Goal: Task Accomplishment & Management: Manage account settings

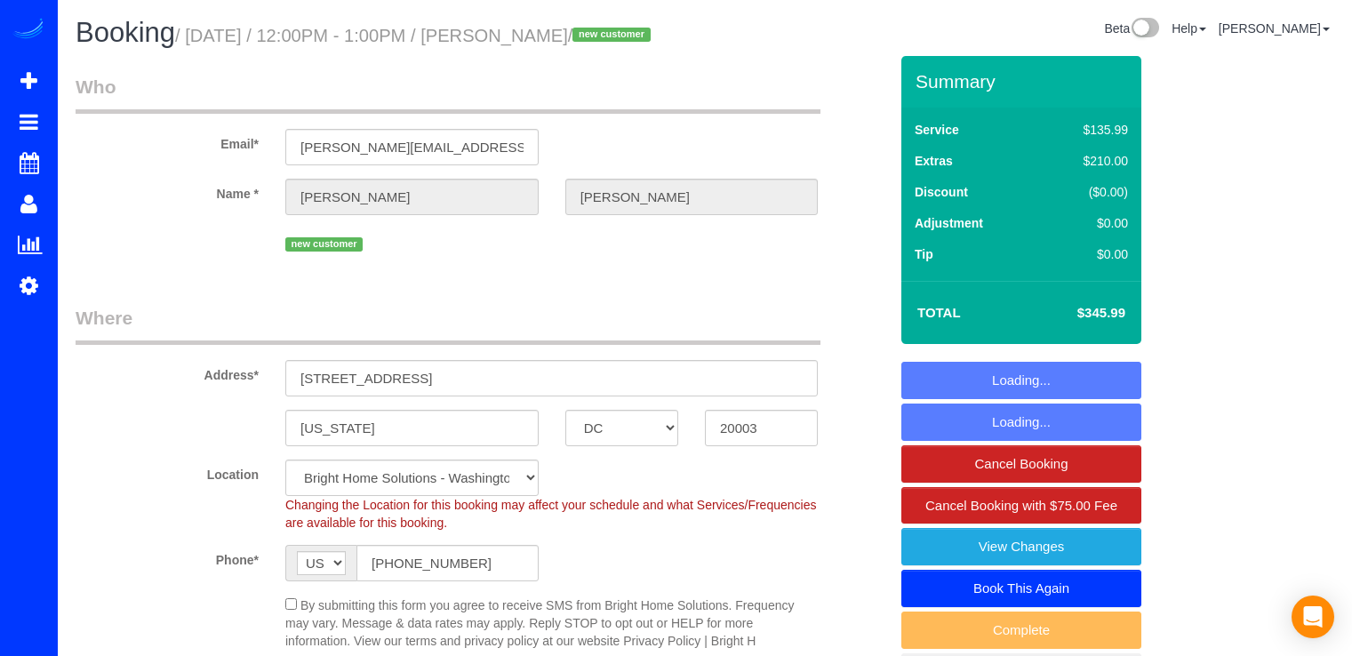
select select "DC"
select select "2"
select select "spot1"
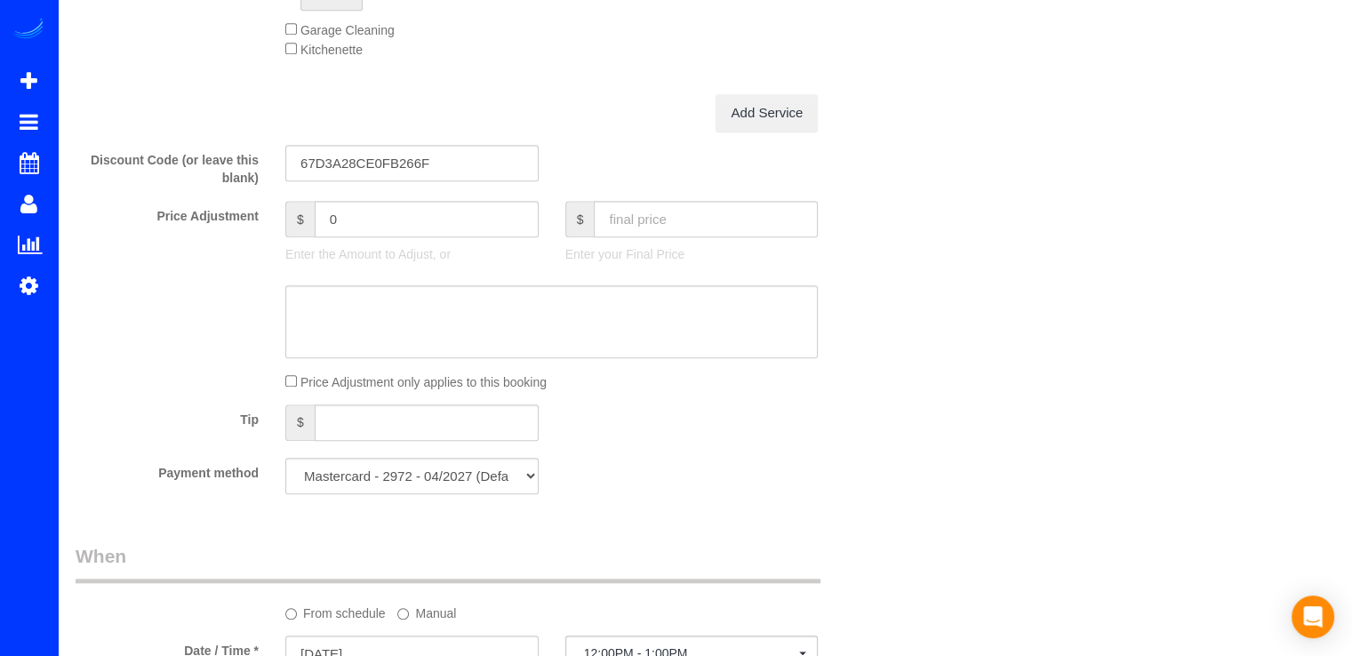
scroll to position [1422, 0]
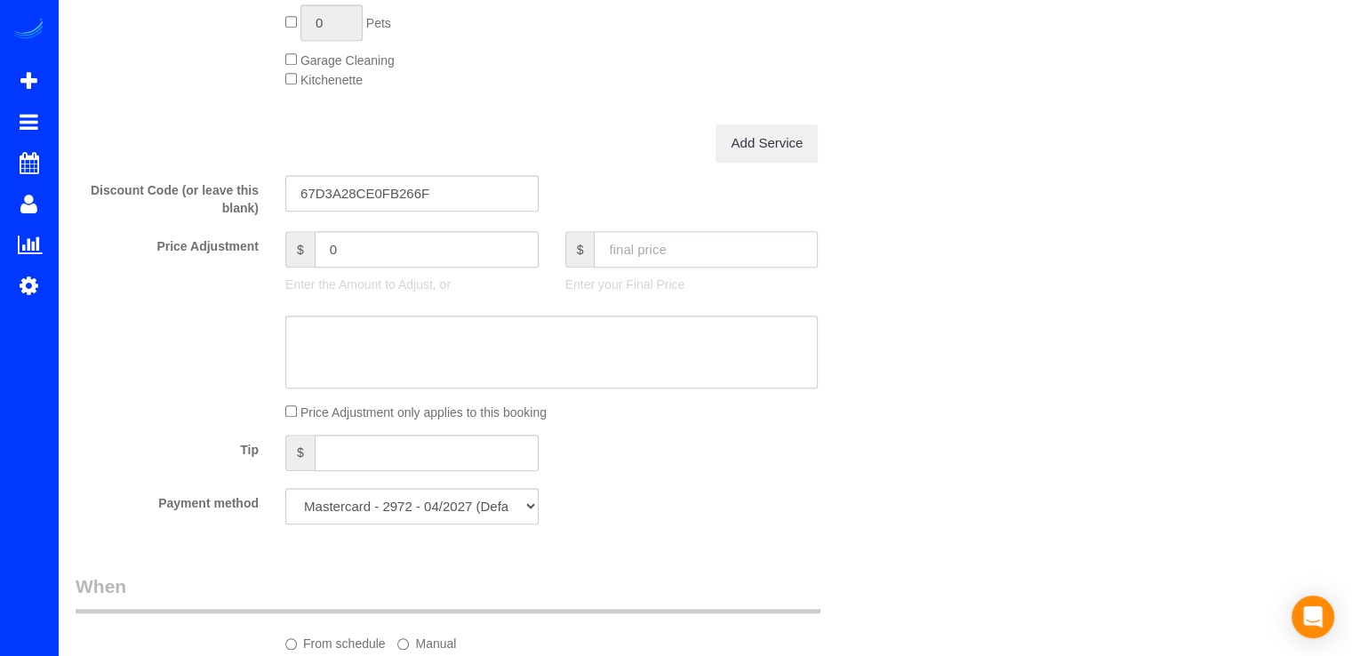
click at [664, 268] on input "text" at bounding box center [706, 249] width 224 height 36
type input "172"
type input "-173.99"
drag, startPoint x: 359, startPoint y: 492, endPoint x: 372, endPoint y: 442, distance: 51.3
click at [359, 471] on input "text" at bounding box center [427, 453] width 224 height 36
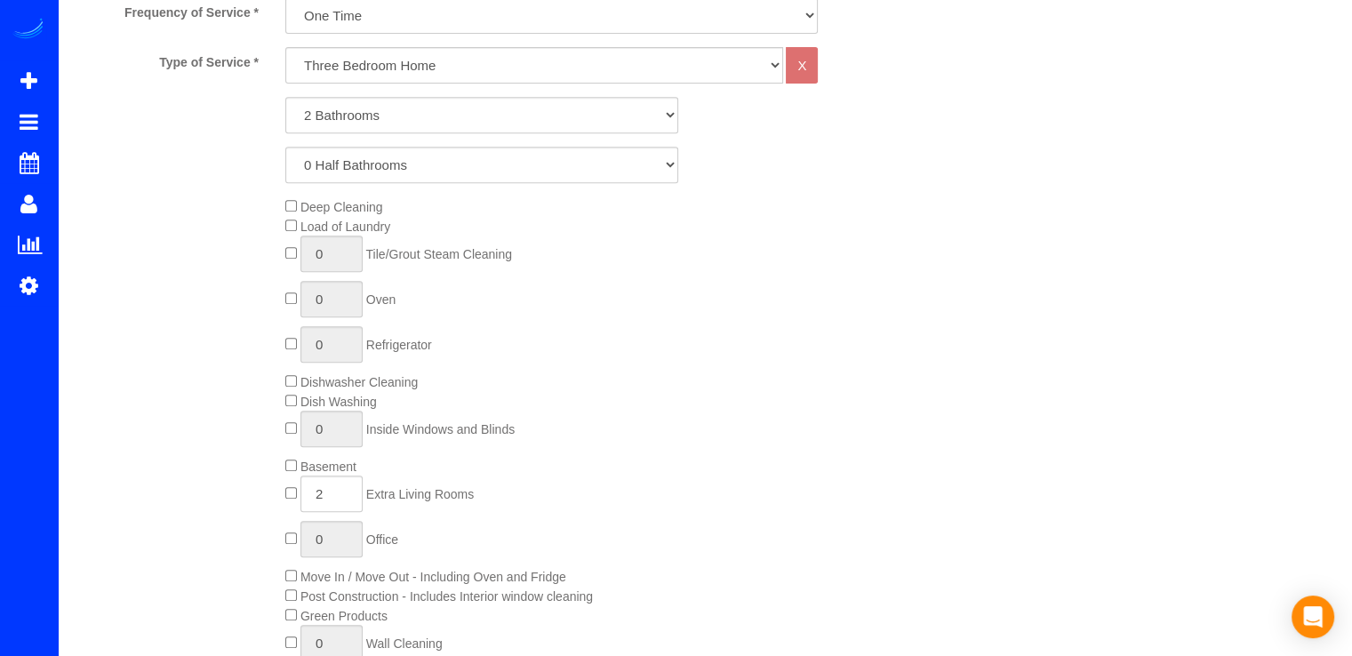
scroll to position [178, 0]
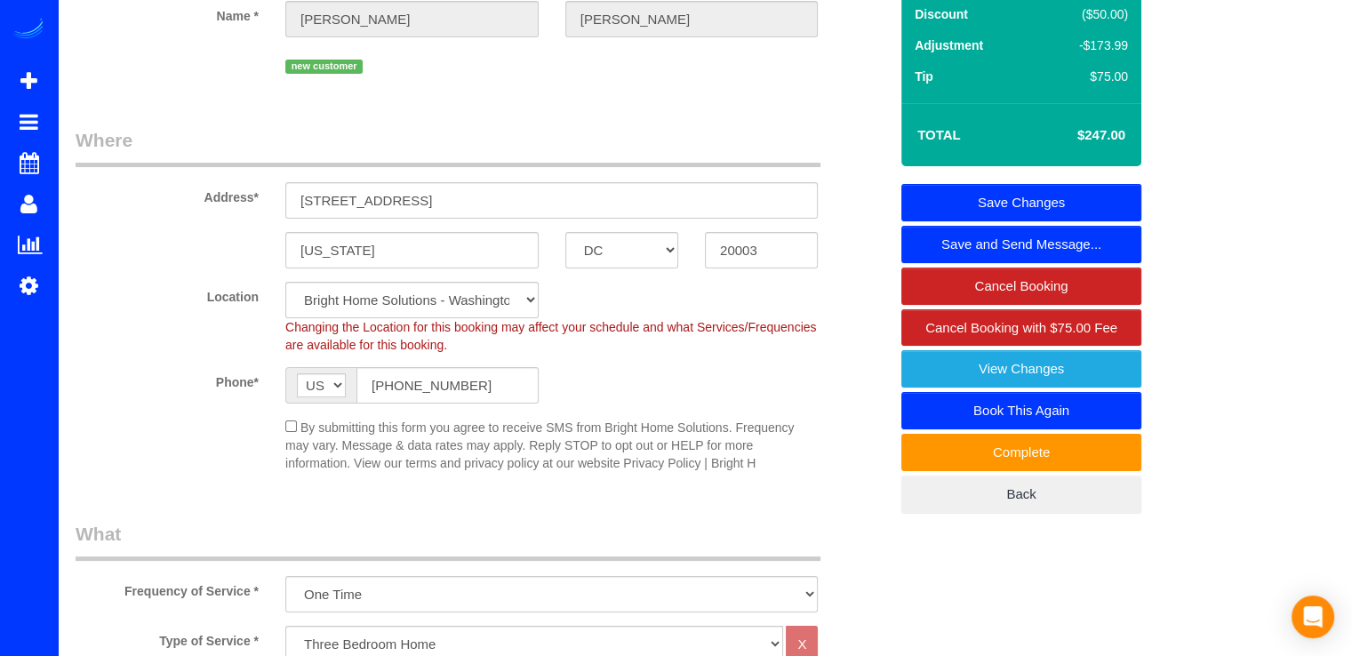
type input "75"
click at [1094, 221] on link "Save Changes" at bounding box center [1021, 202] width 240 height 37
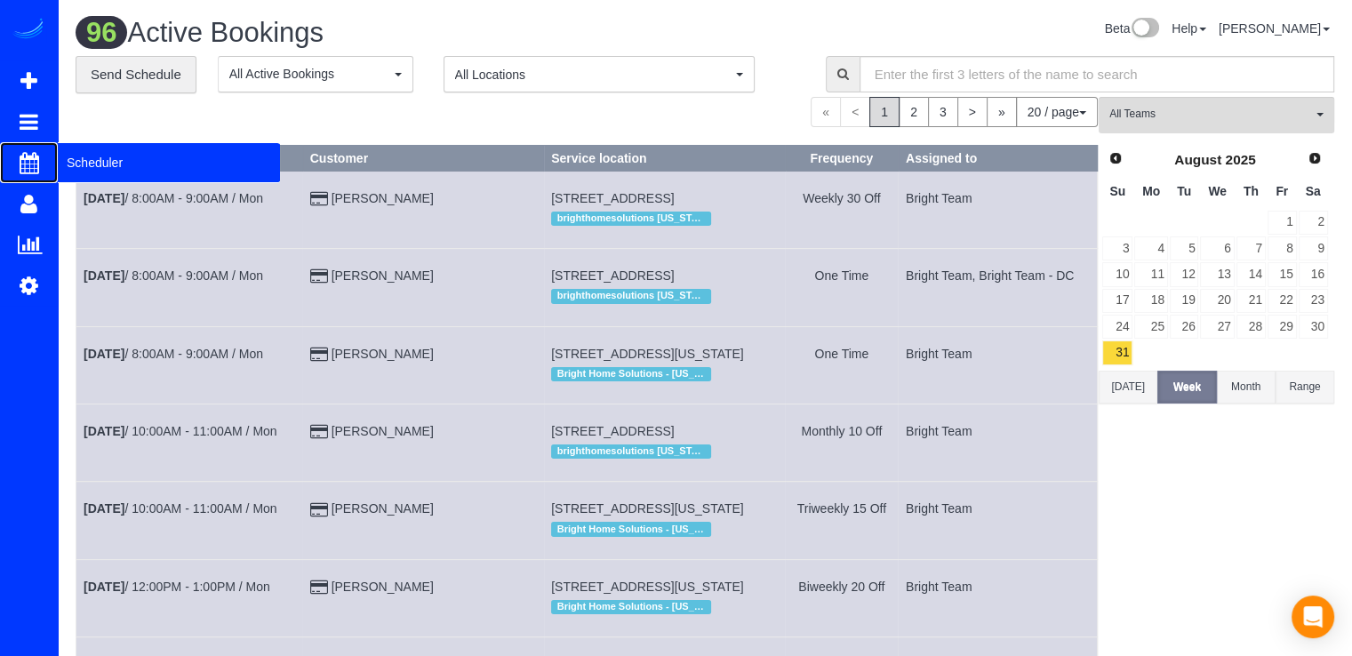
click at [81, 162] on span "Scheduler" at bounding box center [169, 162] width 222 height 41
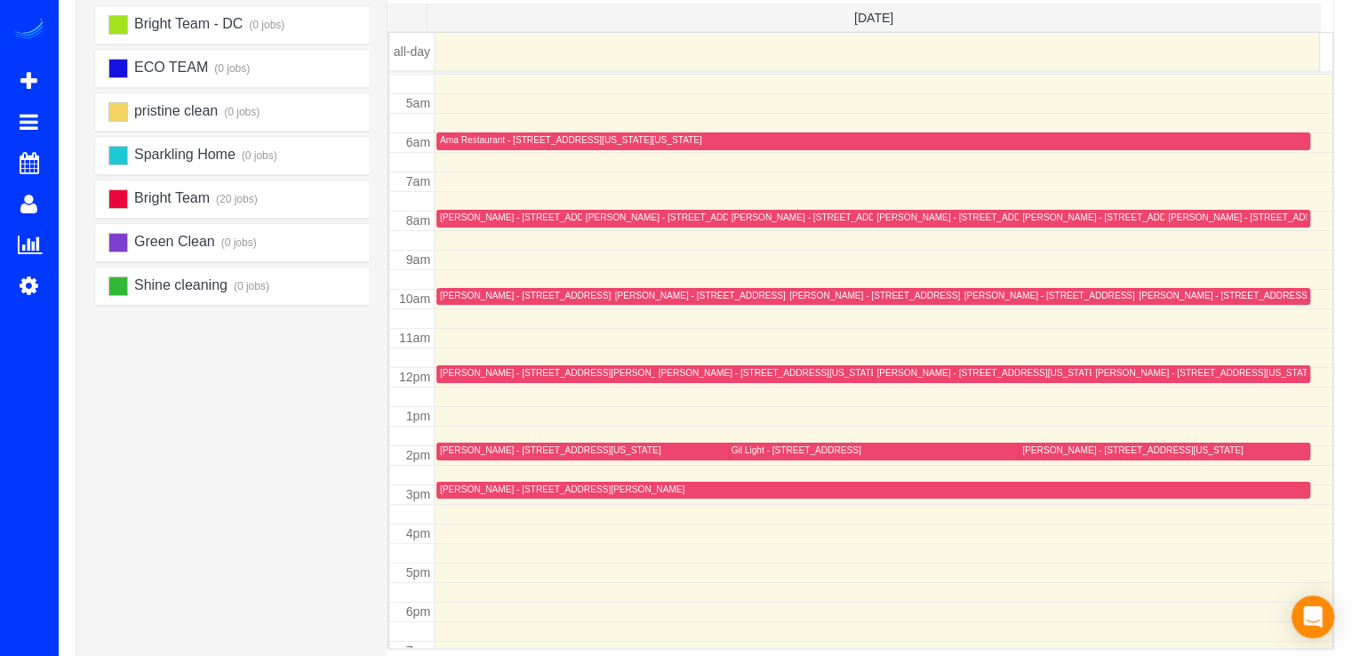
scroll to position [145, 0]
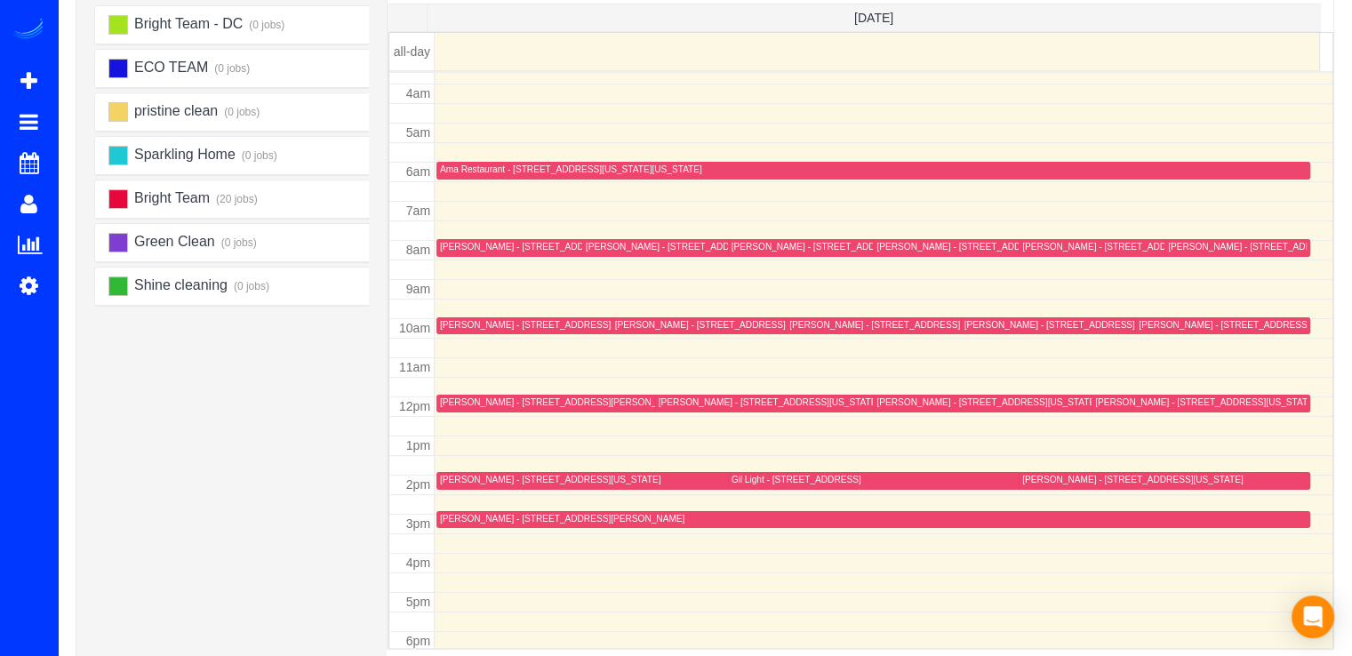
click at [897, 402] on div "Margaret Youngblood - 407 11th St Se, Washington, DC 20003" at bounding box center [987, 403] width 220 height 12
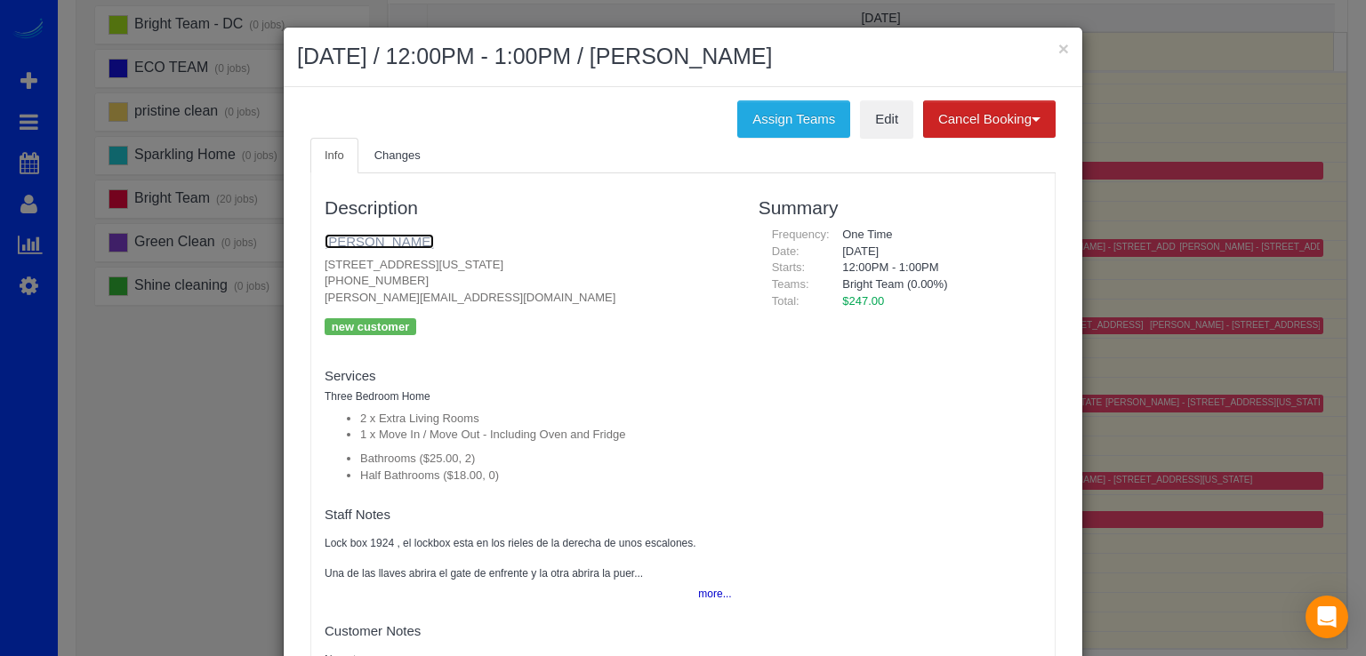
click at [434, 235] on link "[PERSON_NAME]" at bounding box center [378, 241] width 109 height 15
click at [1058, 44] on button "×" at bounding box center [1063, 48] width 11 height 19
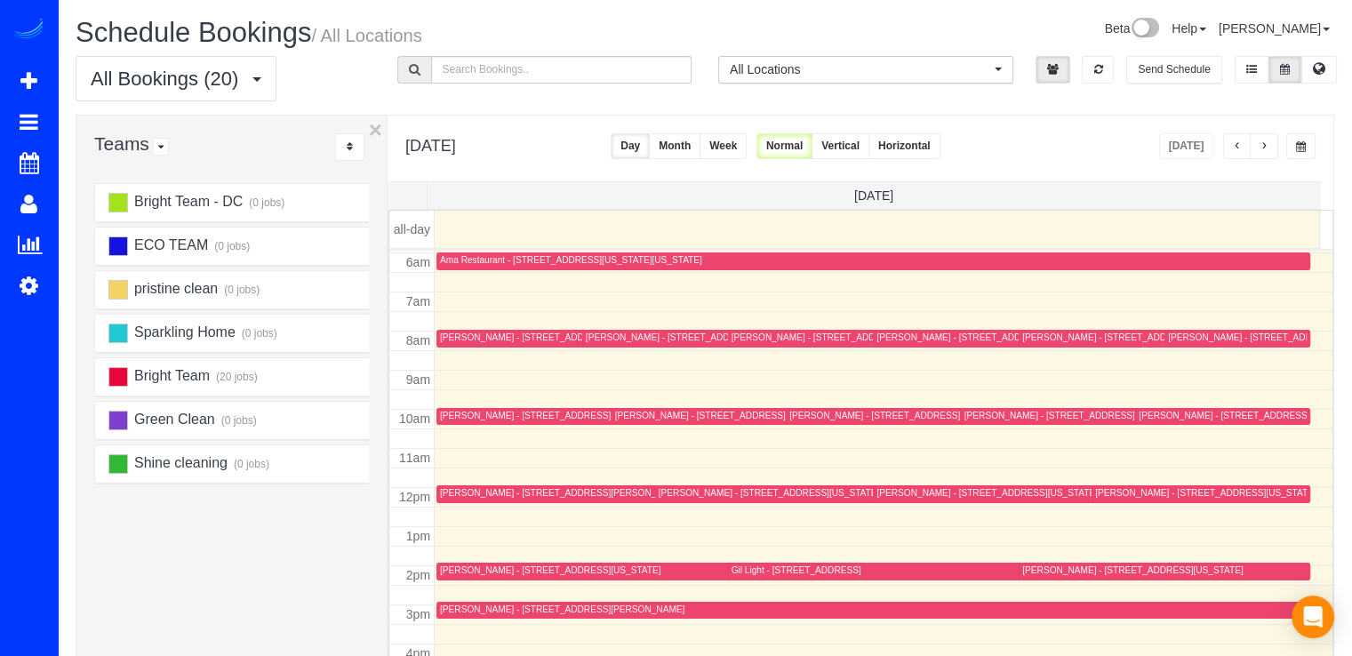
scroll to position [354, 0]
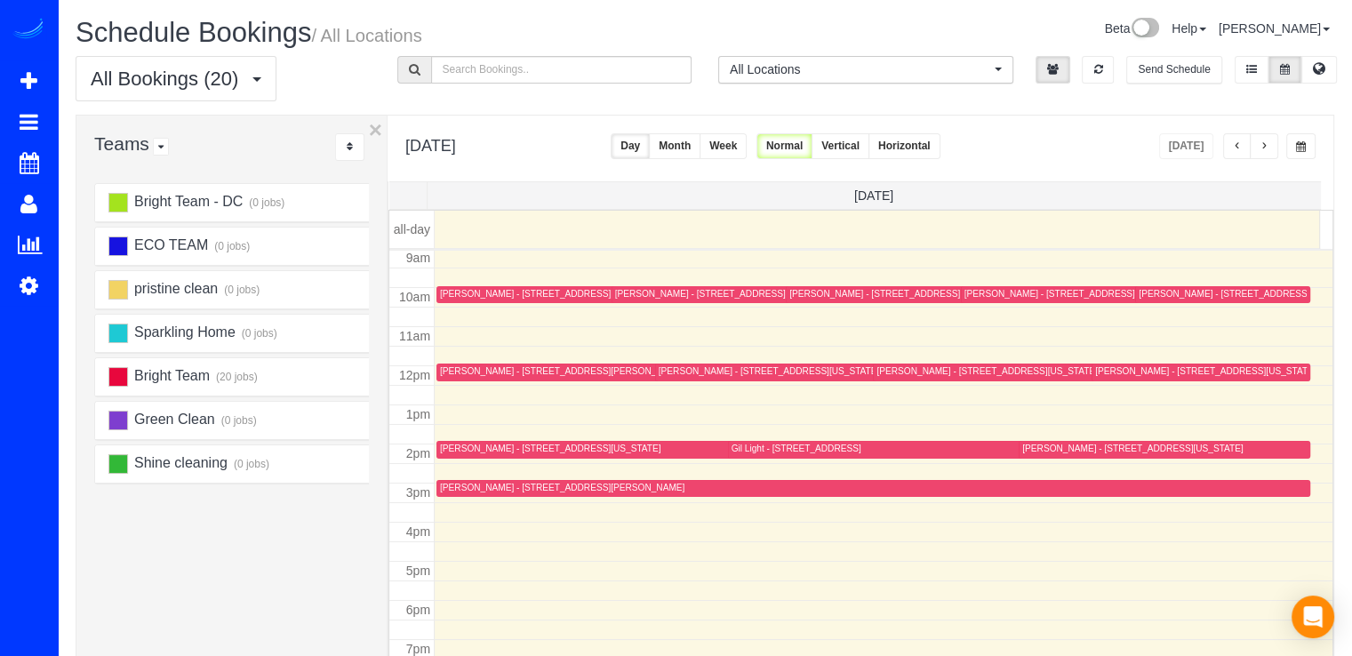
click at [938, 369] on div "Margaret Youngblood - 407 11th St Se, Washington, DC 20003" at bounding box center [987, 371] width 220 height 12
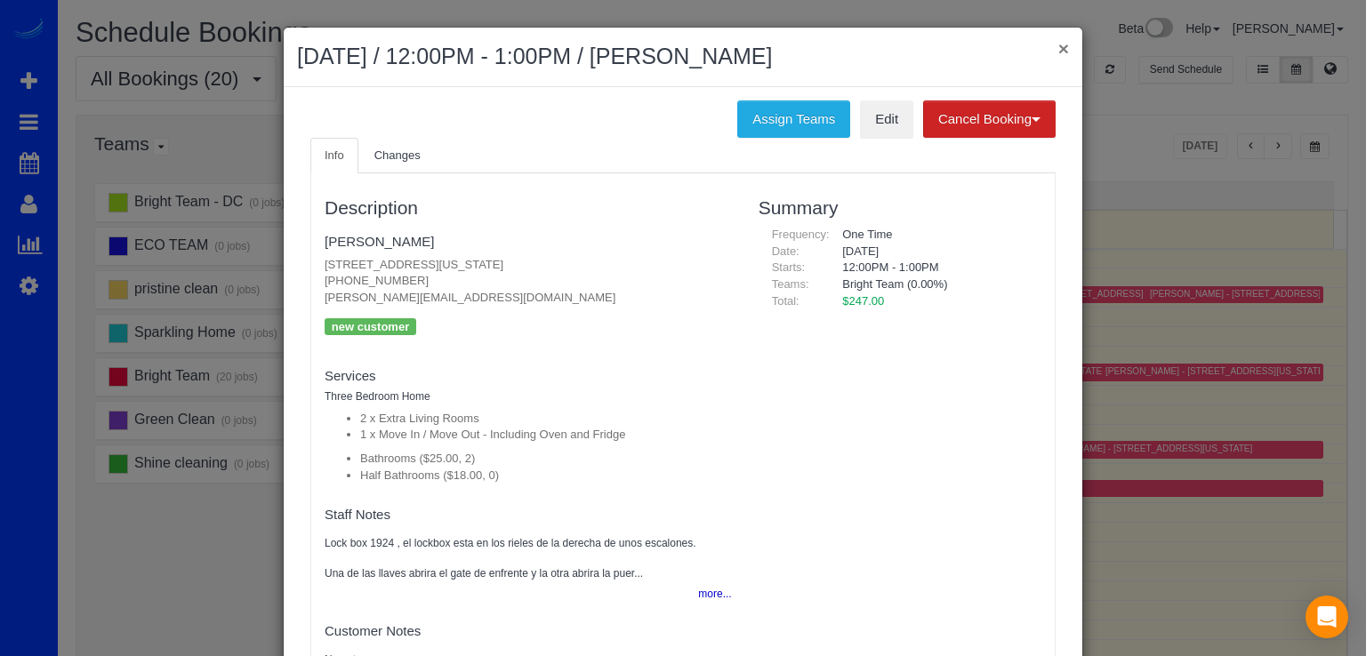
click at [1060, 47] on button "×" at bounding box center [1063, 48] width 11 height 19
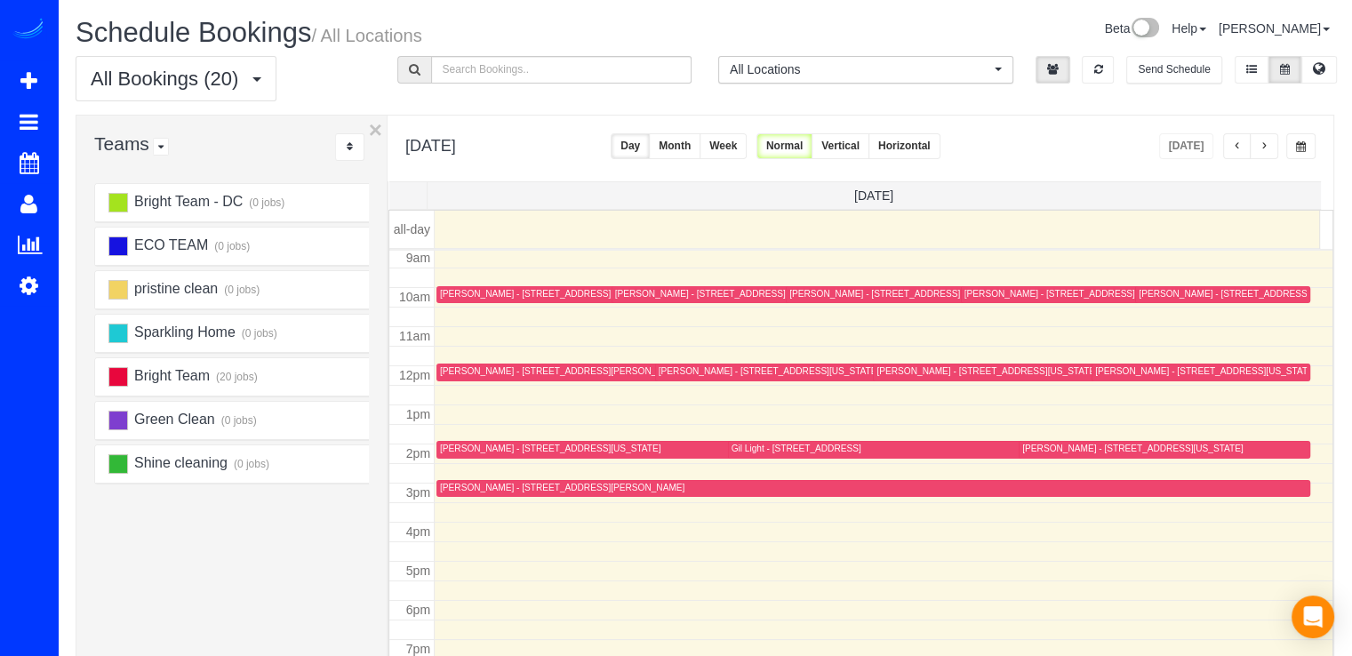
click at [1264, 152] on button "button" at bounding box center [1264, 146] width 28 height 26
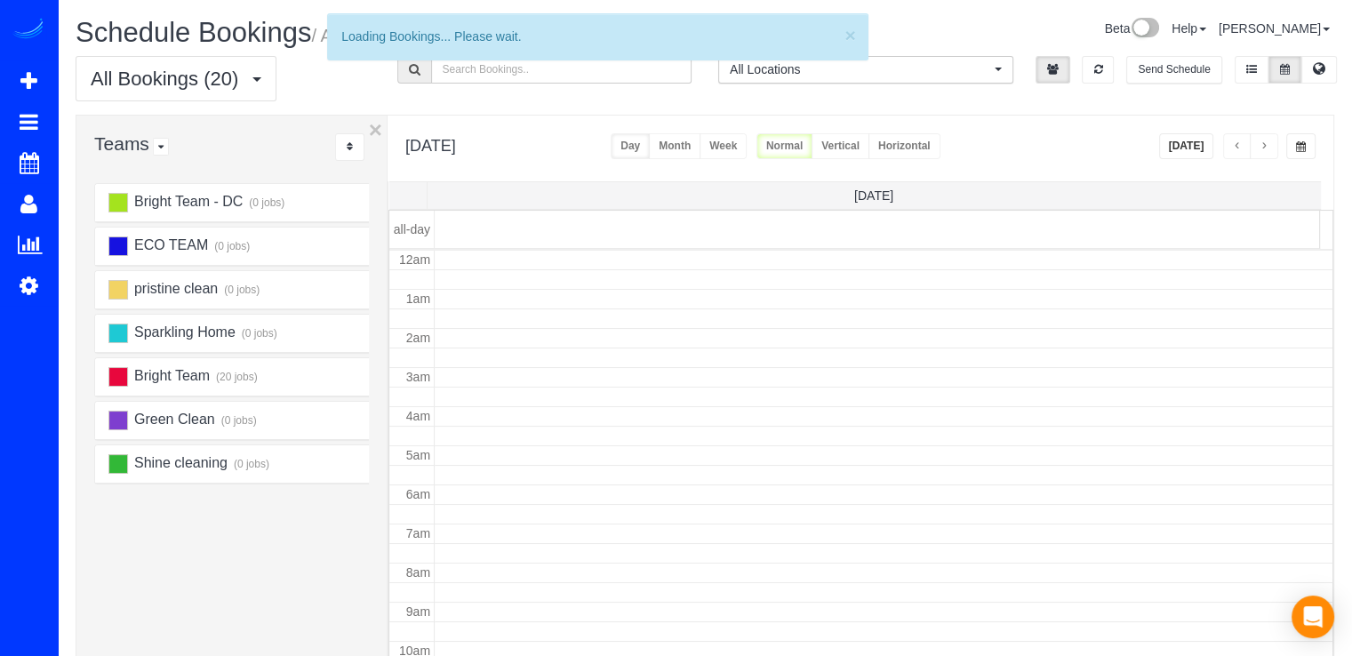
scroll to position [234, 0]
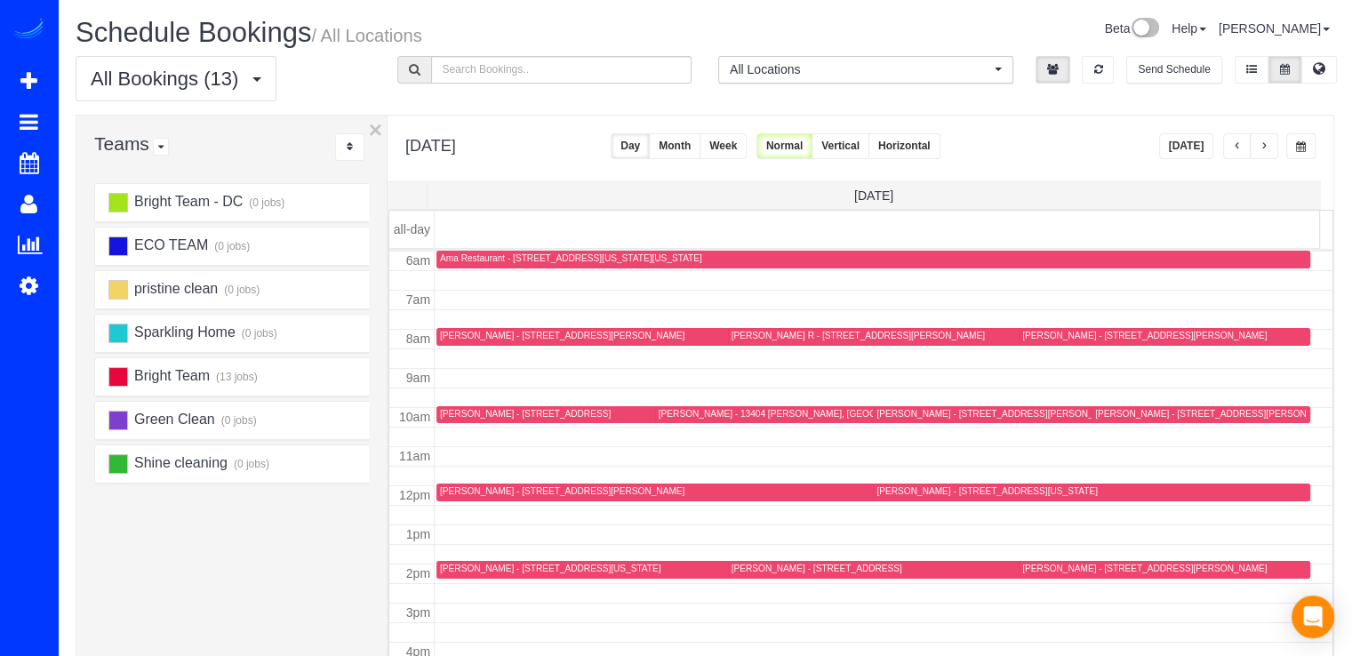
click at [1265, 151] on span "button" at bounding box center [1264, 146] width 9 height 11
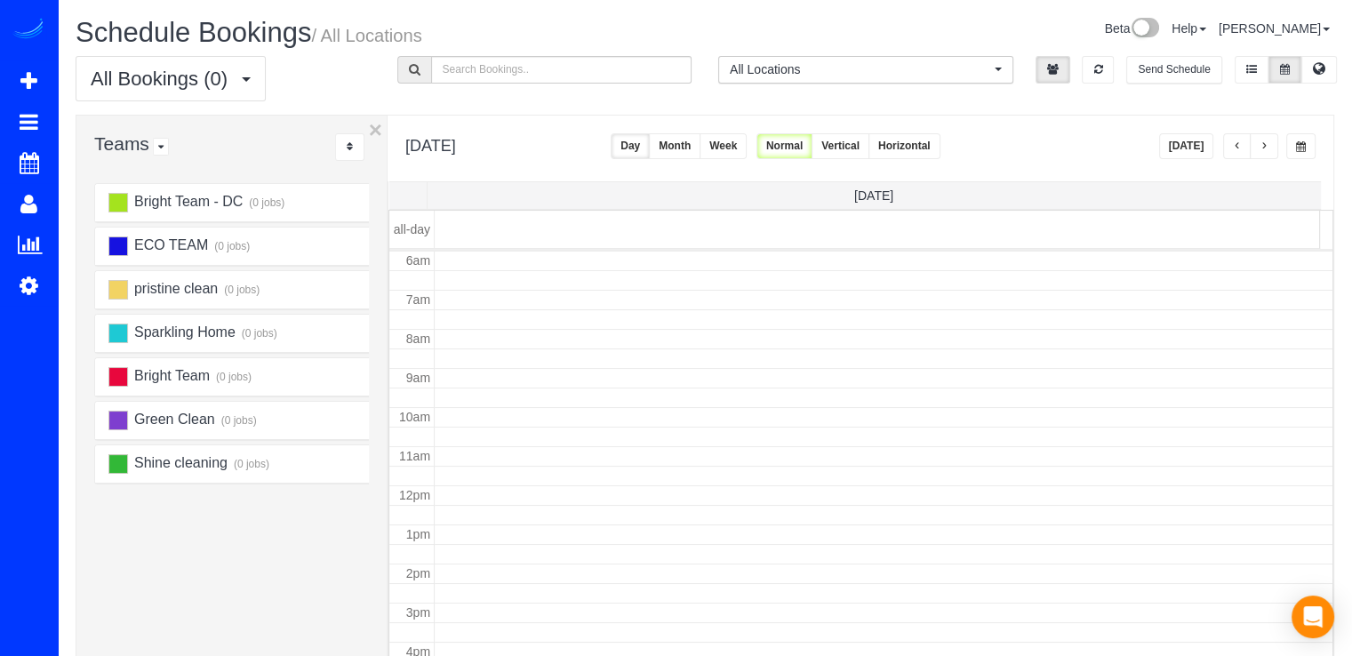
click at [1266, 143] on span "button" at bounding box center [1264, 146] width 9 height 11
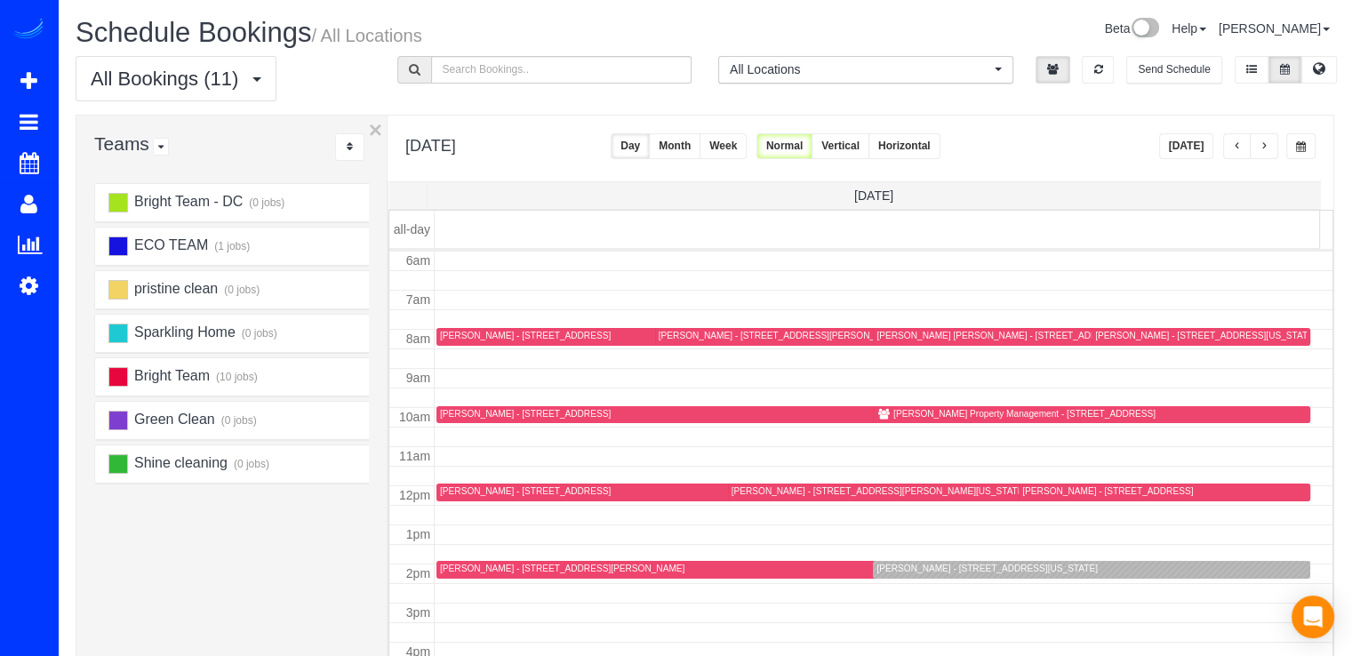
click at [917, 564] on div "Margaret Youngblood - 407 11th St Se, Washington, DC 20003" at bounding box center [987, 569] width 220 height 12
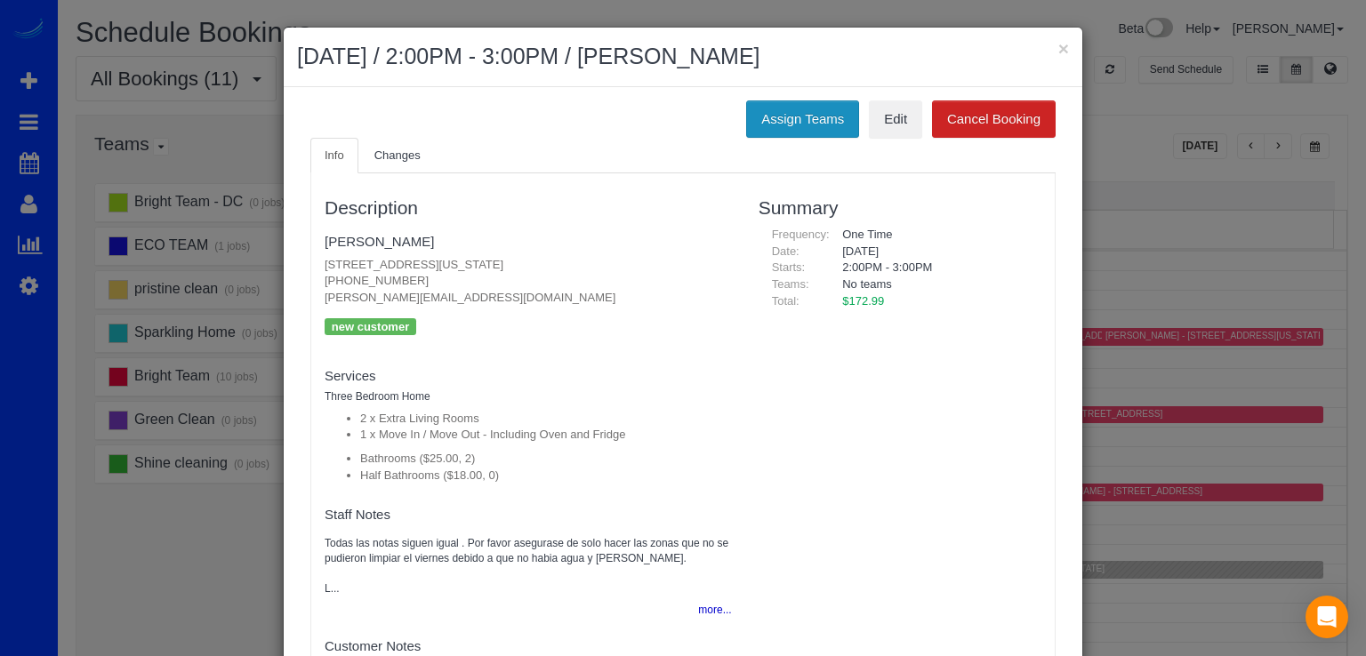
click at [775, 116] on button "Assign Teams" at bounding box center [802, 118] width 113 height 37
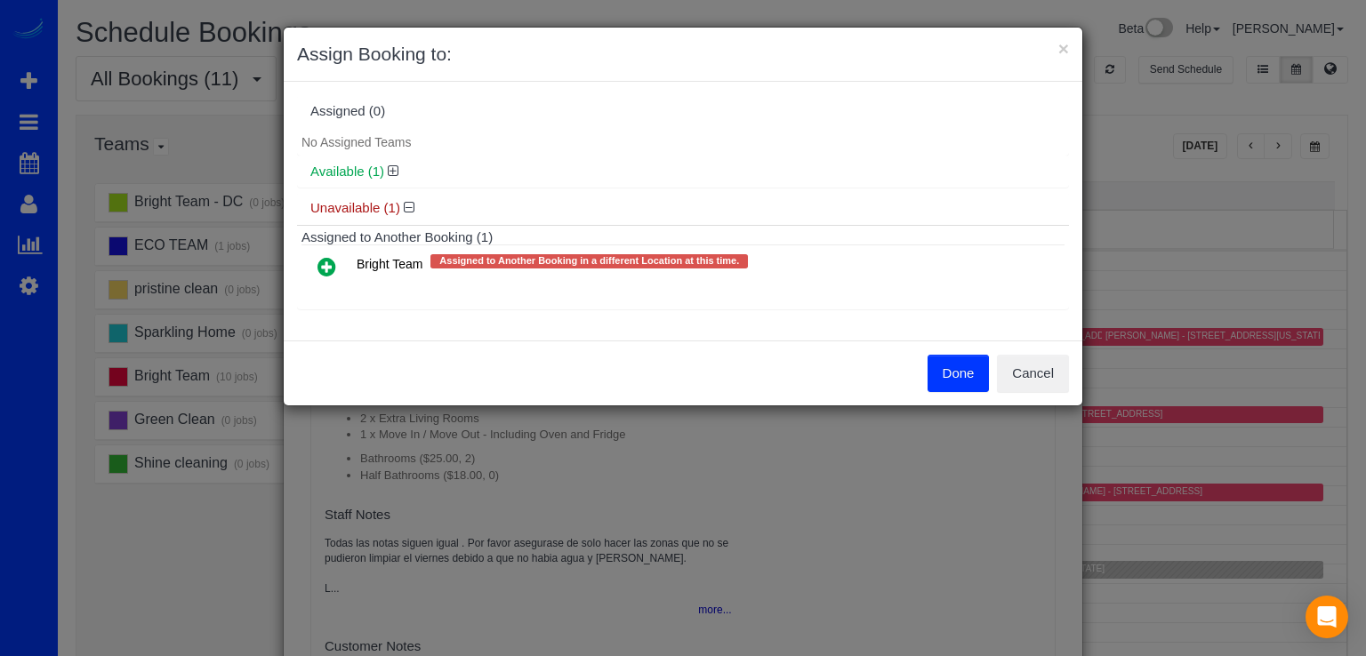
click at [326, 275] on icon at bounding box center [326, 266] width 19 height 21
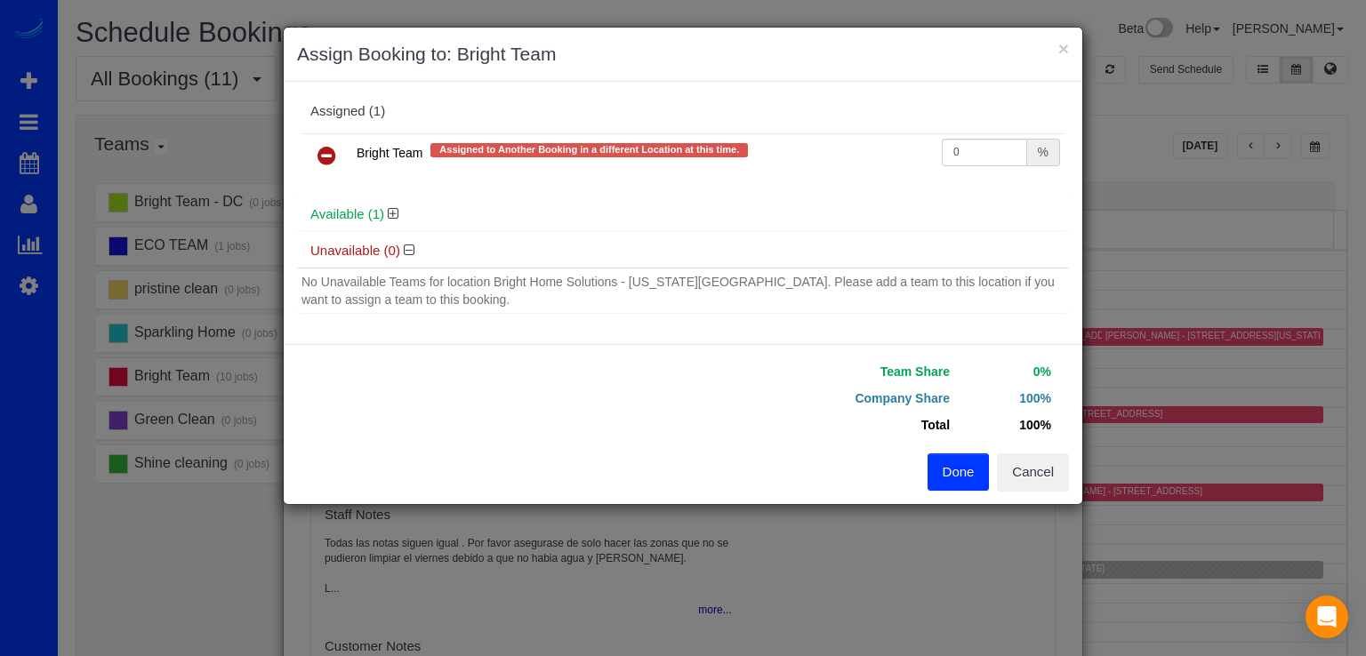
click at [965, 467] on button "Done" at bounding box center [958, 471] width 62 height 37
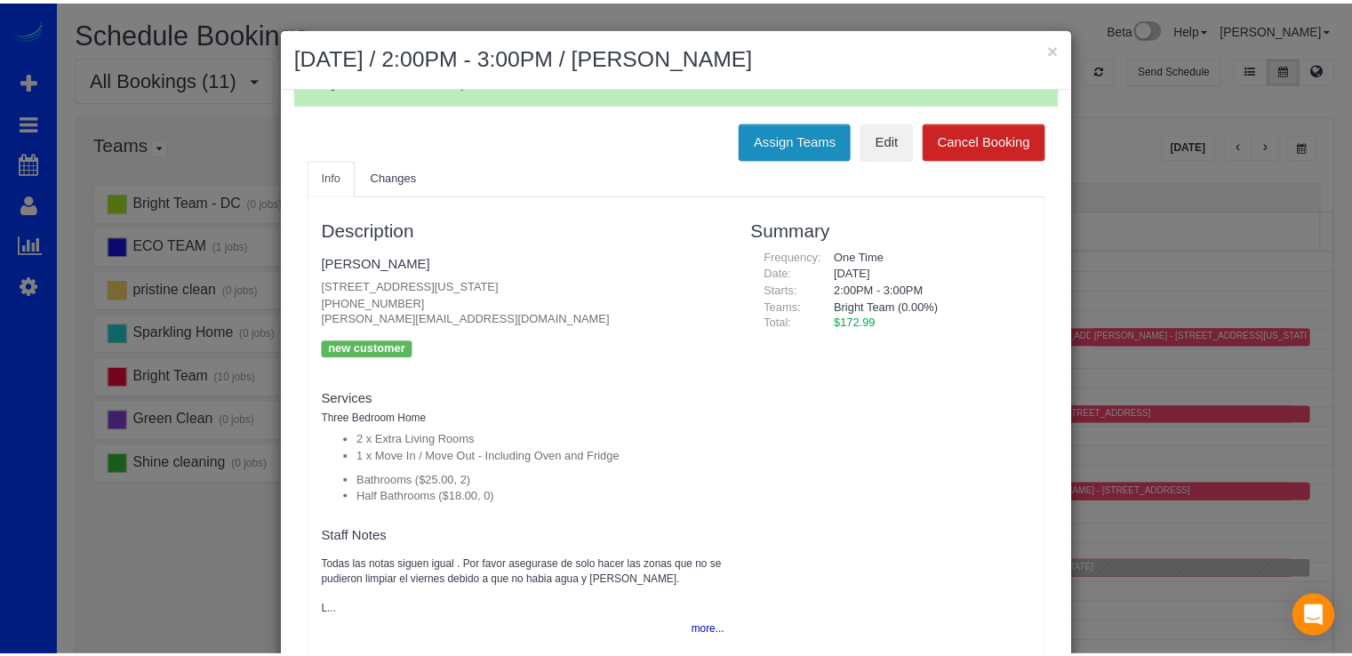
scroll to position [75, 0]
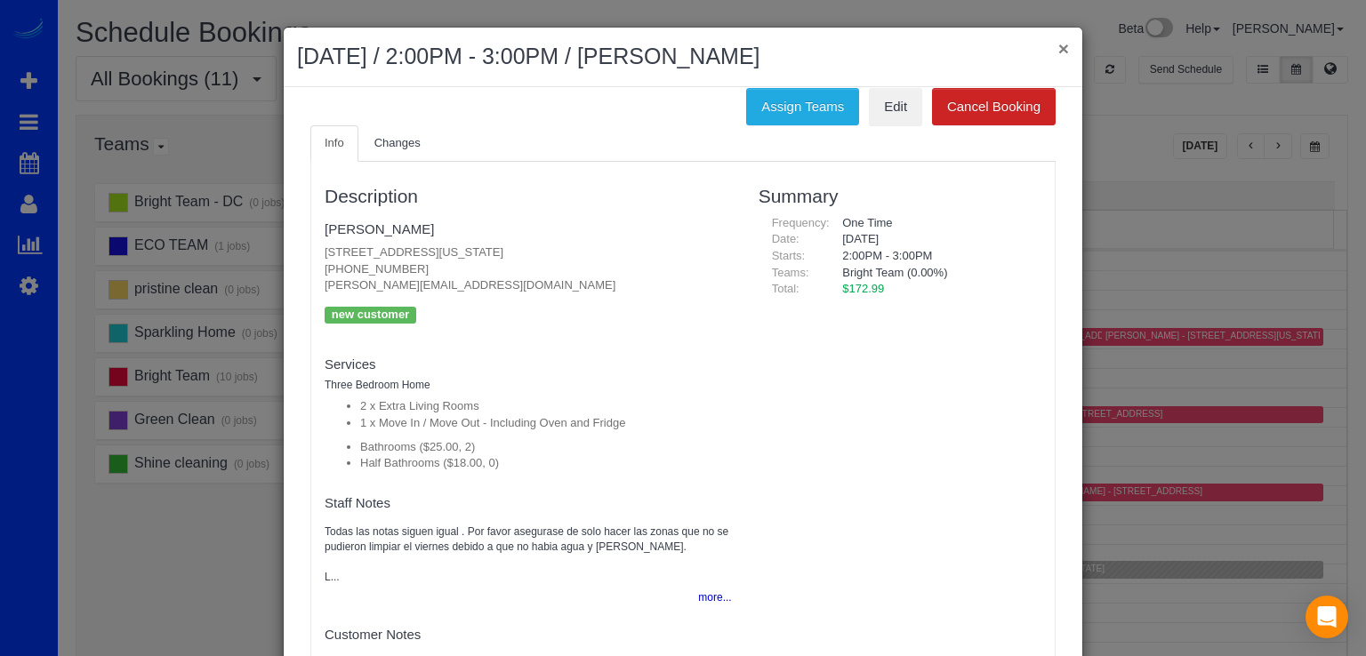
click at [1060, 47] on button "×" at bounding box center [1063, 48] width 11 height 19
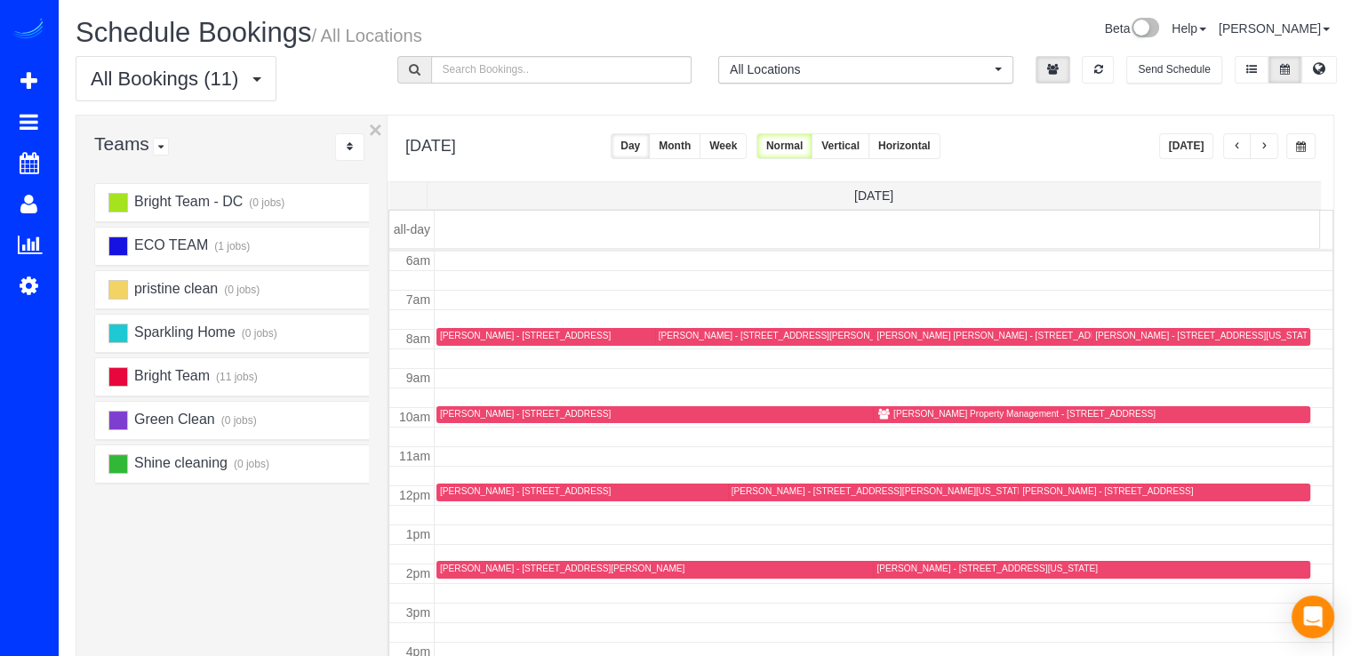
click at [931, 573] on div "Margaret Youngblood - 407 11th St Se, Washington, DC 20003" at bounding box center [1091, 569] width 429 height 13
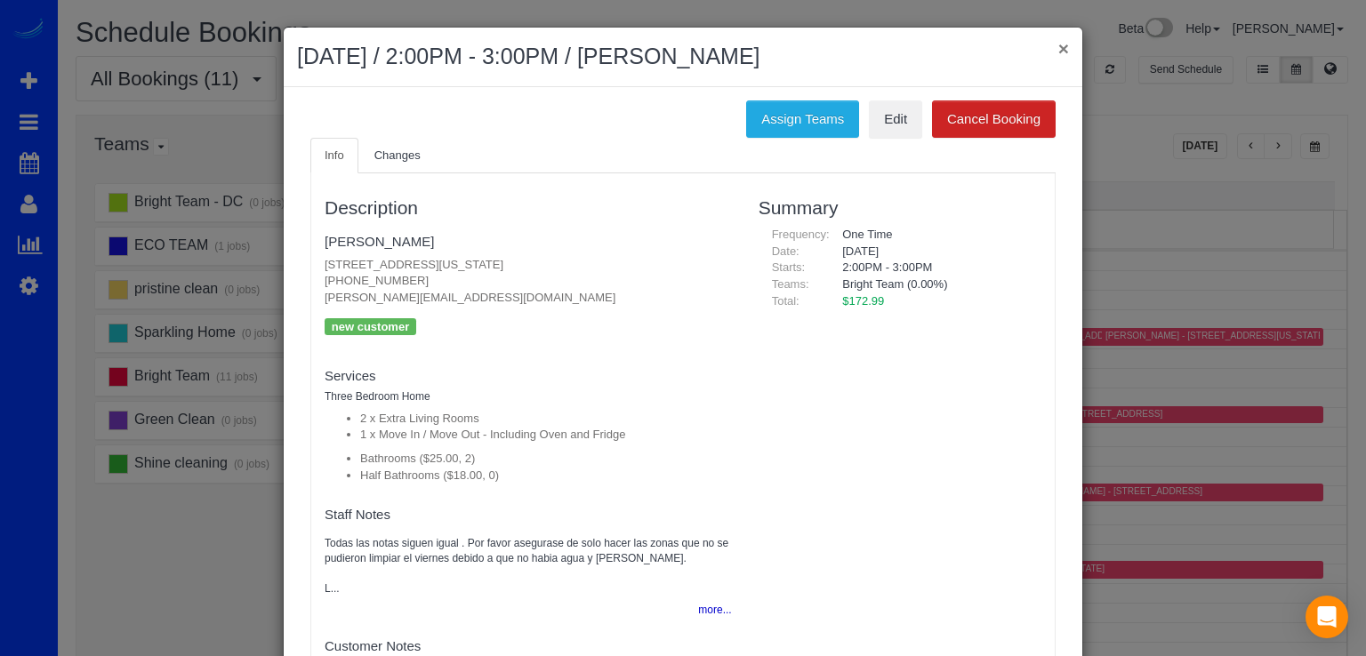
click at [1058, 45] on button "×" at bounding box center [1063, 48] width 11 height 19
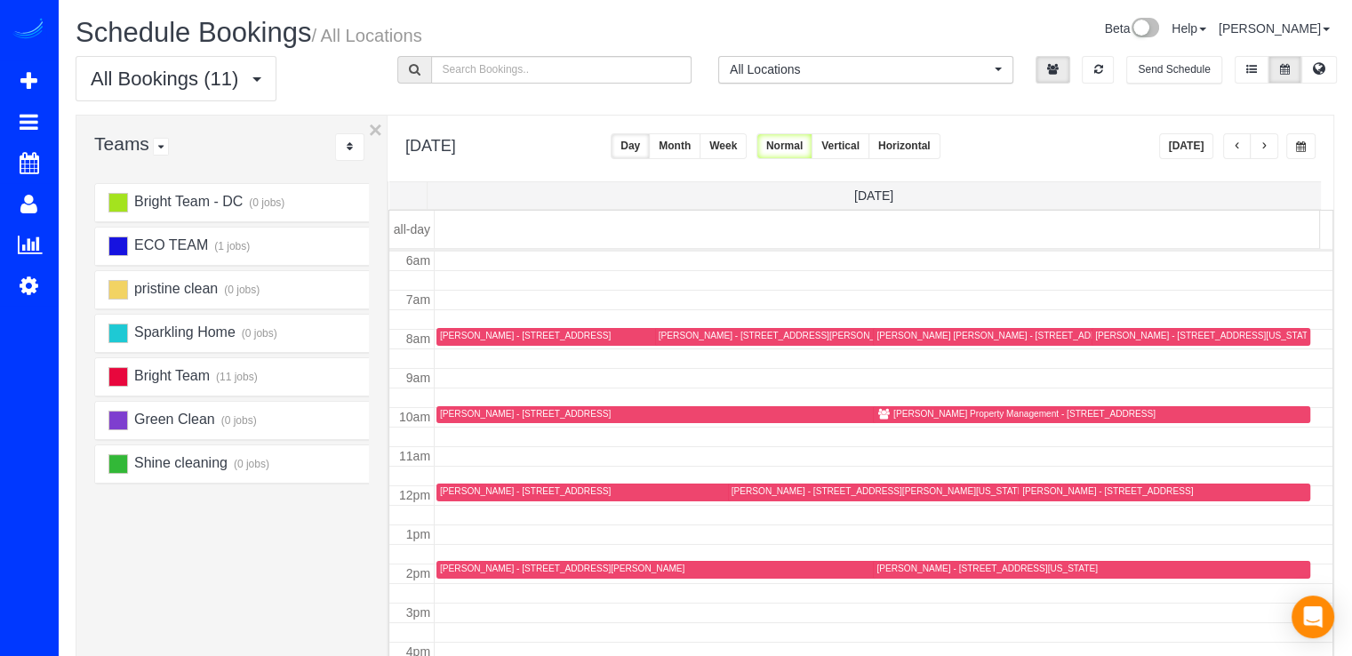
click at [1230, 149] on button "button" at bounding box center [1237, 146] width 28 height 26
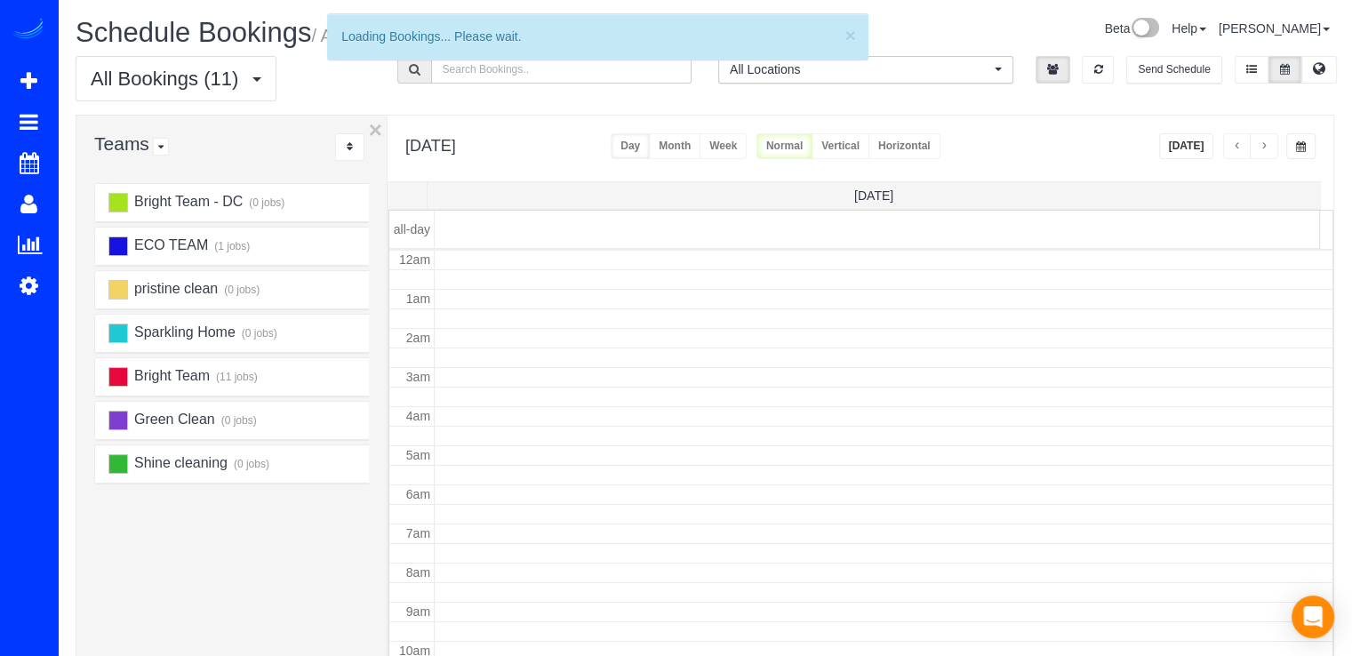
scroll to position [234, 0]
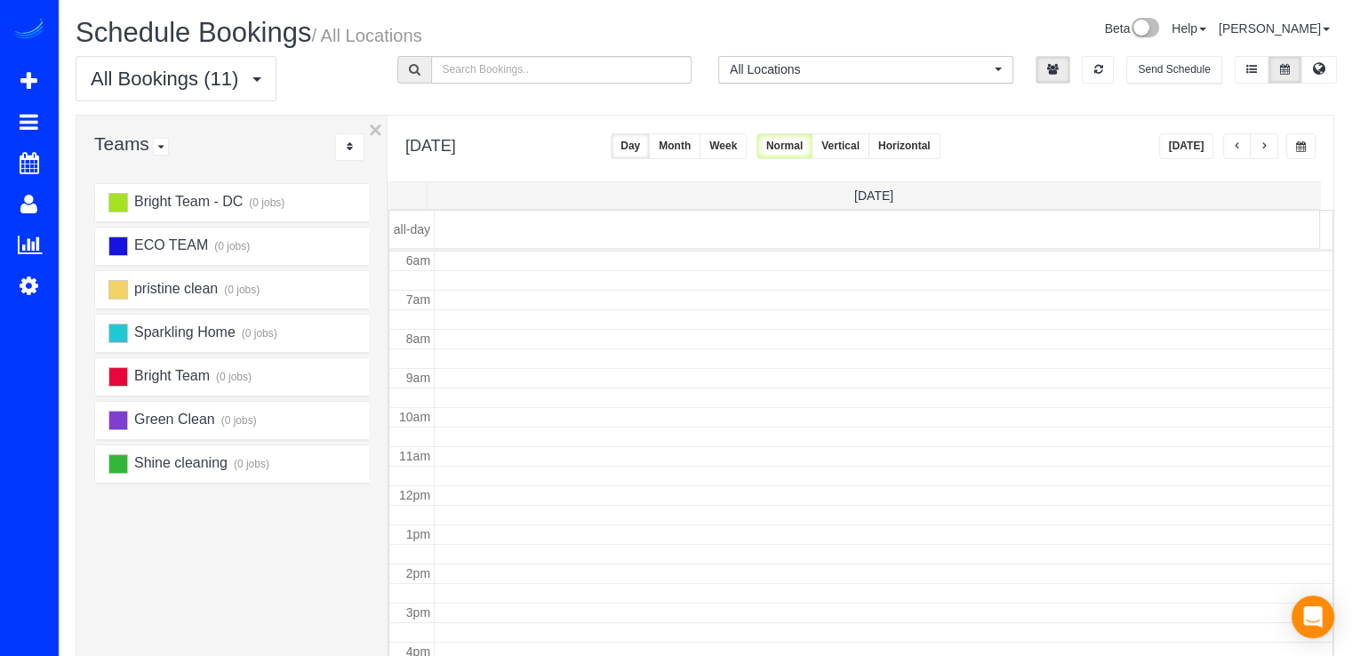
click at [1232, 148] on button "button" at bounding box center [1237, 146] width 28 height 26
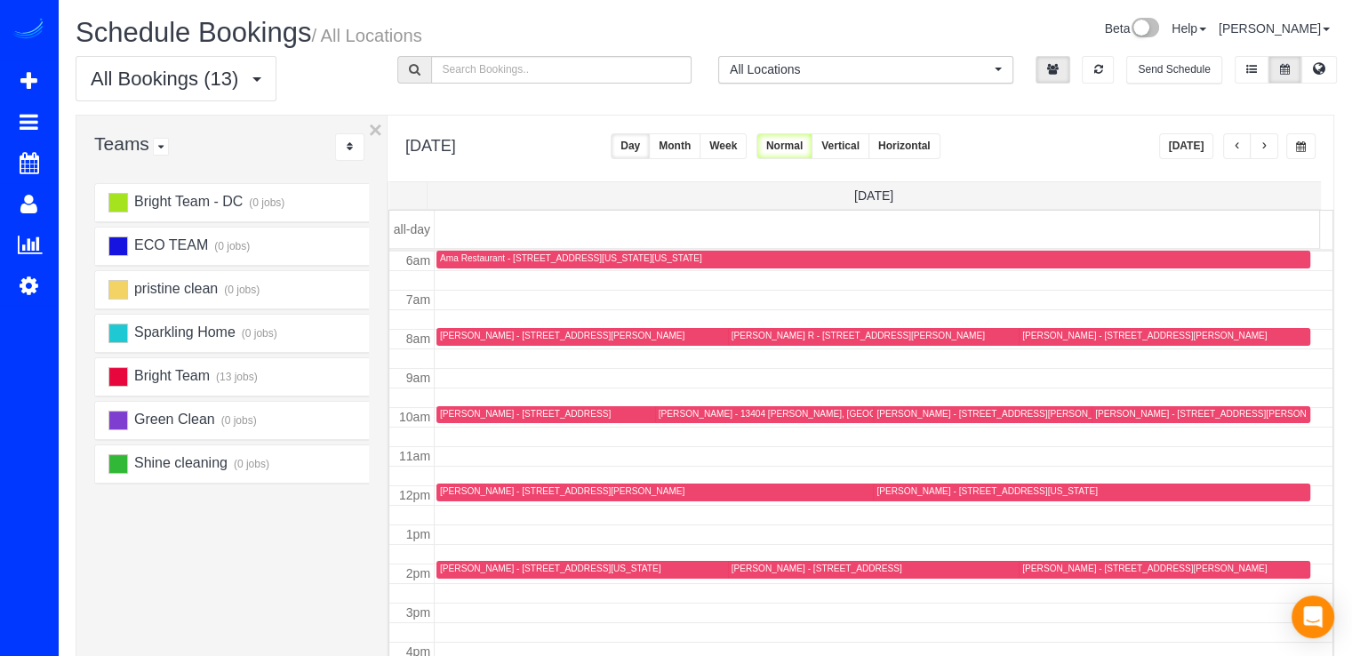
click at [893, 417] on div "James Chance - 45 Sutton Square Sw, #704, Washington, DC 20024" at bounding box center [1024, 414] width 295 height 12
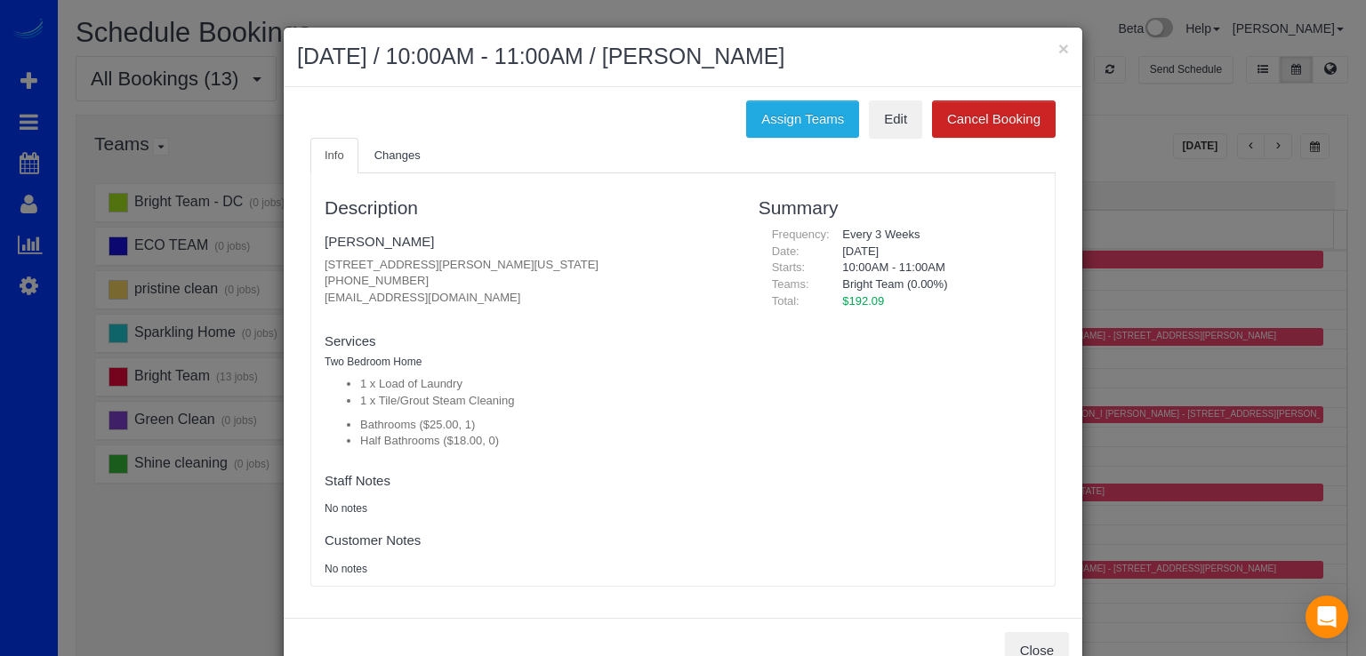
click at [1063, 47] on div "× September 06, 2025 / 10:00AM - 11:00AM / James Chance" at bounding box center [683, 58] width 798 height 60
click at [1058, 52] on button "×" at bounding box center [1063, 48] width 11 height 19
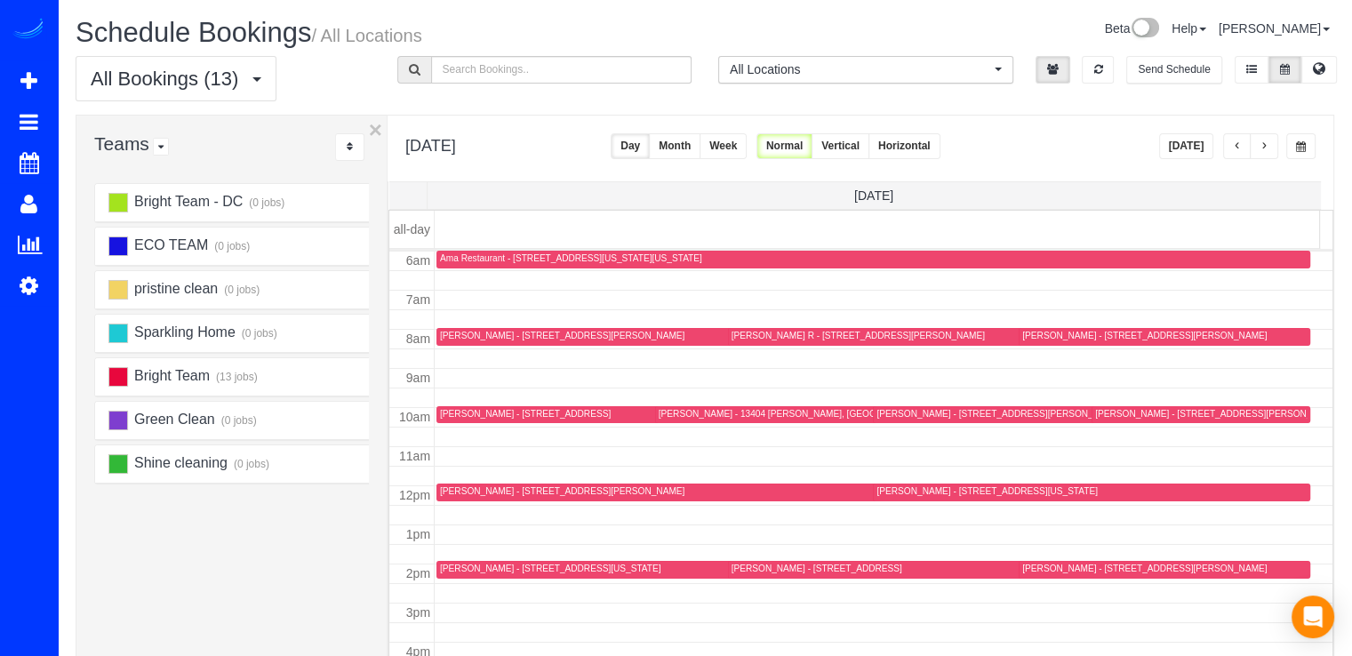
click at [1114, 413] on div "Tyler Sullivan - 1785 Lanier Place Northwest, Apt 4, Washington, DC 20009" at bounding box center [1242, 414] width 295 height 12
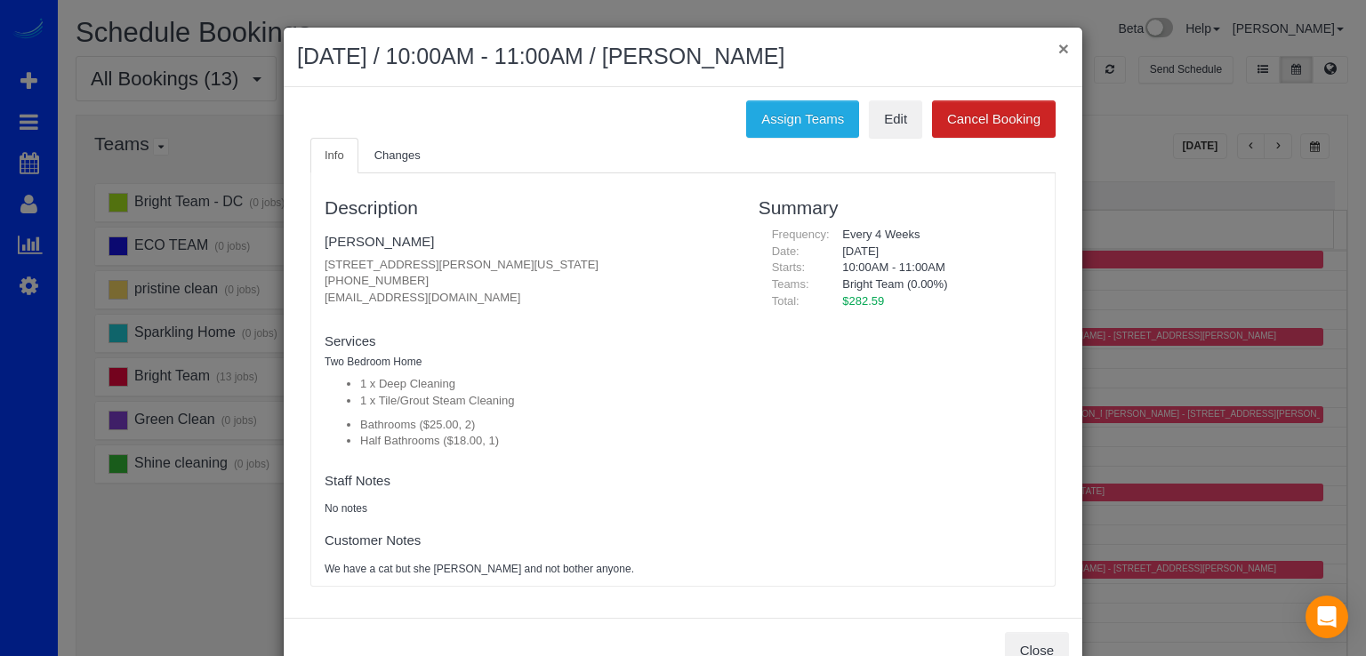
click at [1058, 47] on button "×" at bounding box center [1063, 48] width 11 height 19
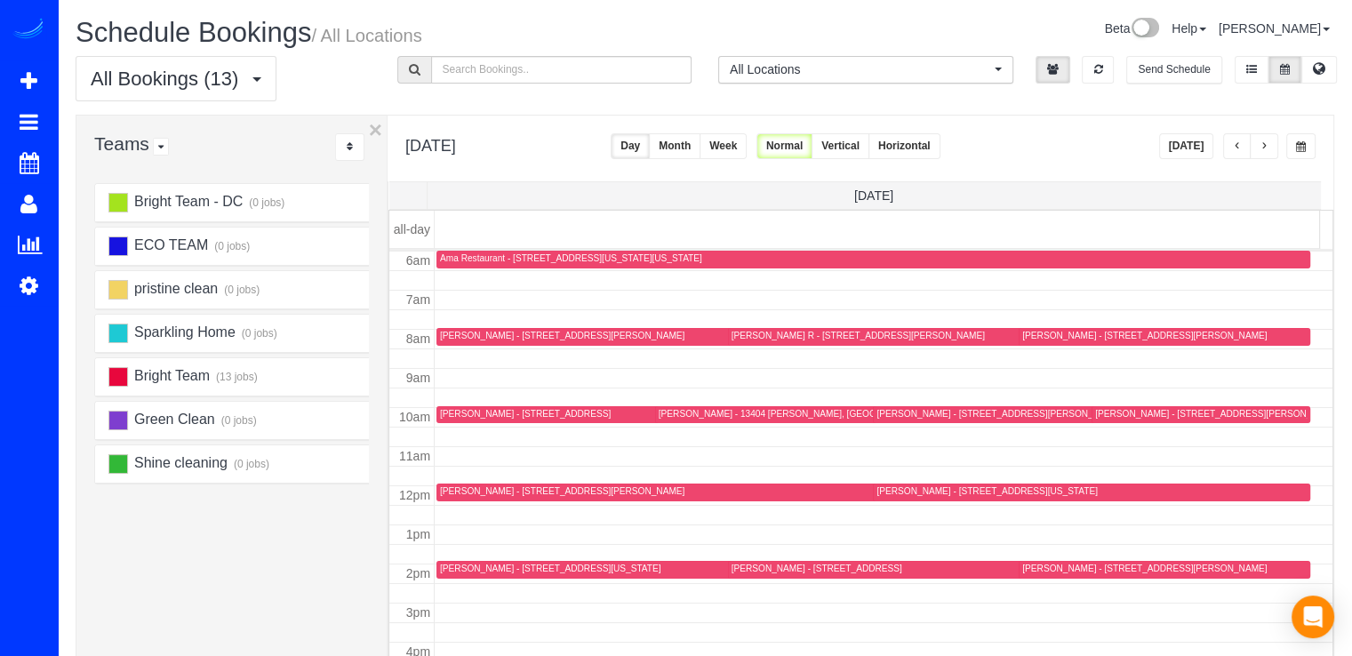
click at [697, 413] on div "Elizabeth Vandivier - 13404 Ansel Terr, Germantown, MD 20874" at bounding box center [800, 414] width 282 height 12
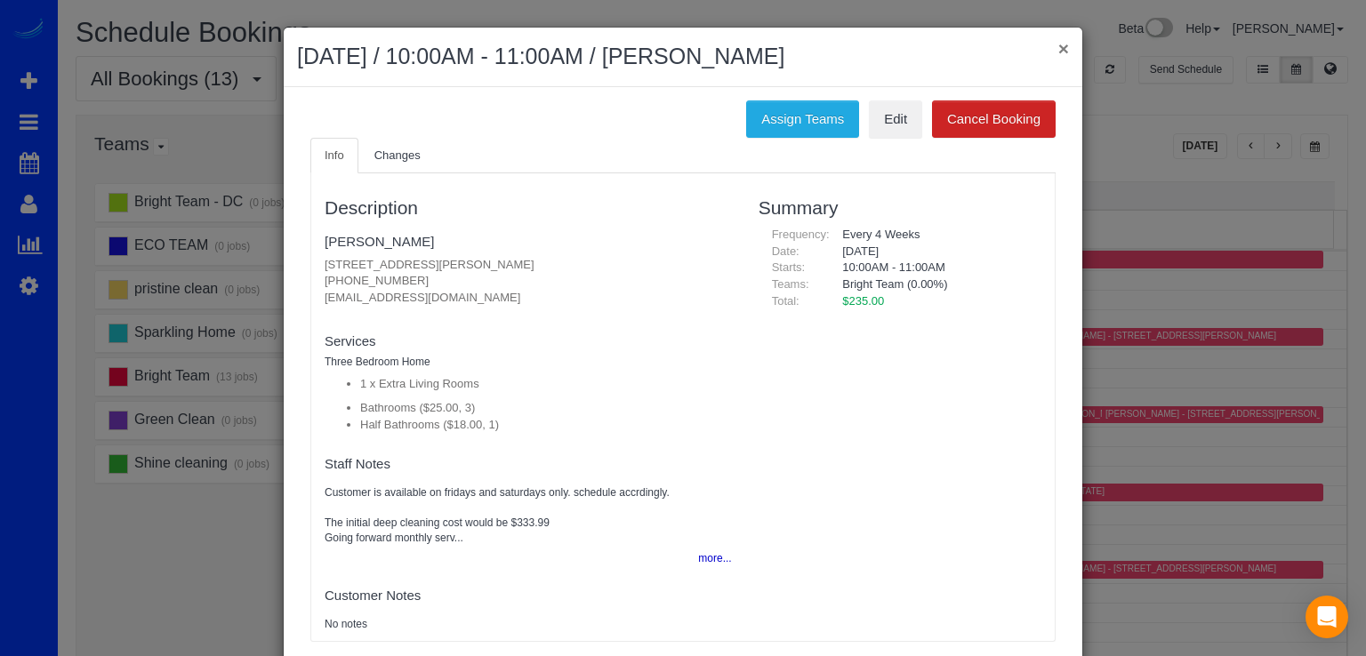
click at [1060, 46] on button "×" at bounding box center [1063, 48] width 11 height 19
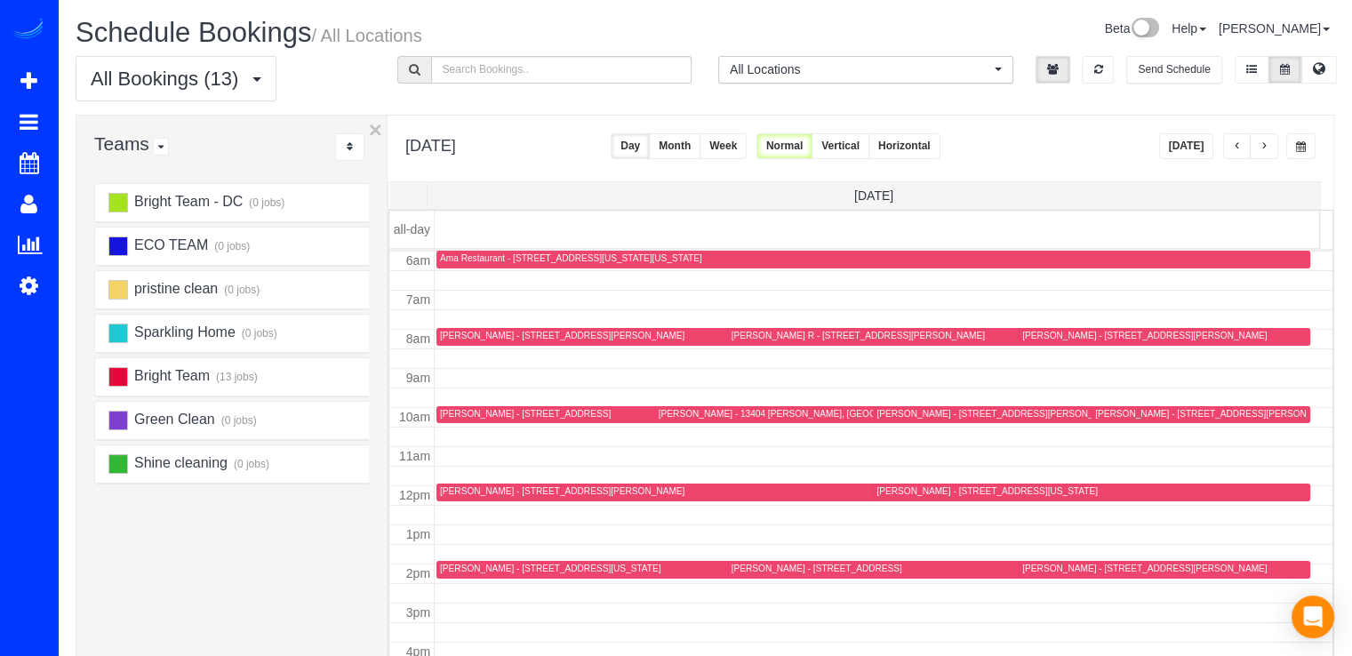
click at [469, 420] on div "Caleb Sims - 401 North Maple Avenue, 203, Falls Church, VA 22046" at bounding box center [646, 414] width 412 height 13
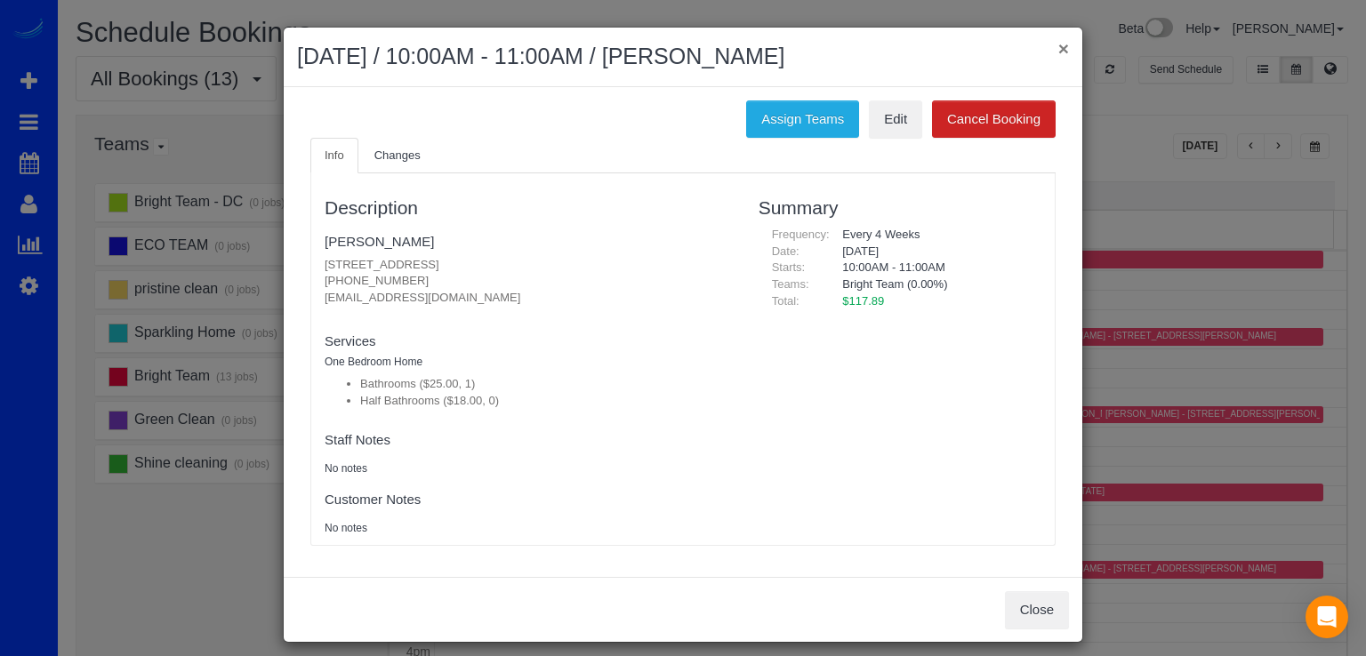
click at [1058, 57] on button "×" at bounding box center [1063, 48] width 11 height 19
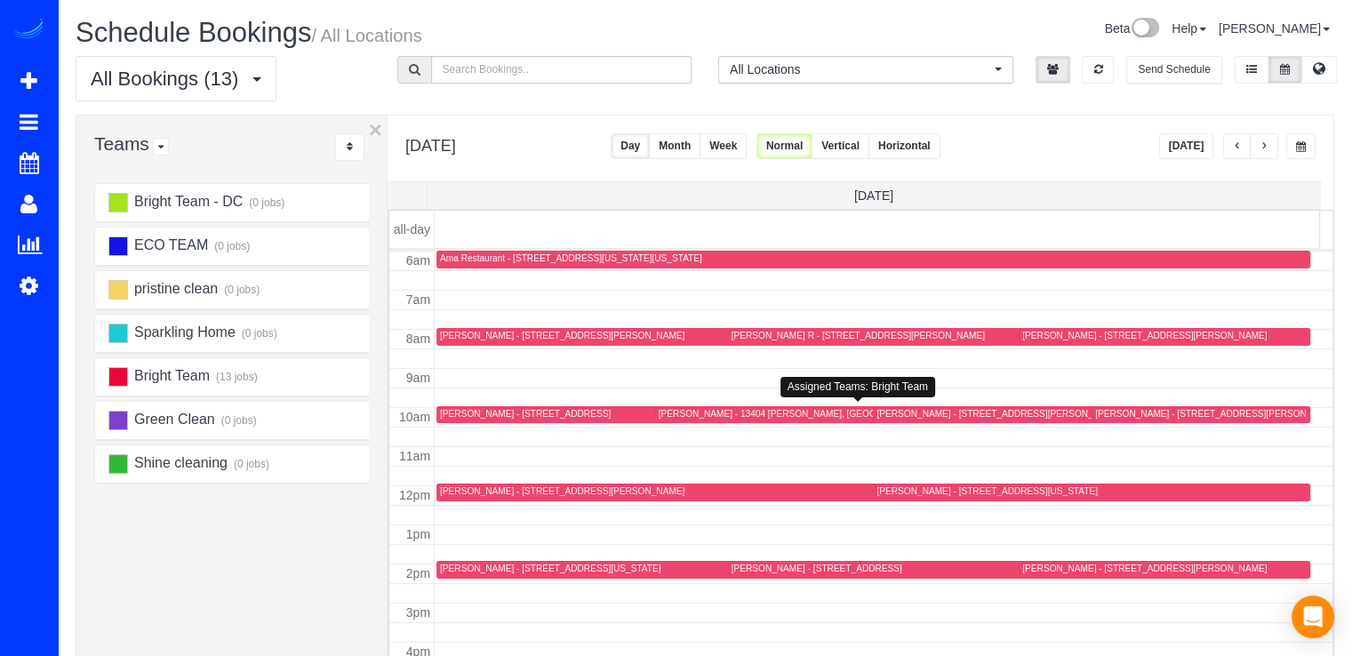
click at [715, 414] on div "Elizabeth Vandivier - 13404 Ansel Terr, Germantown, MD 20874" at bounding box center [800, 414] width 282 height 12
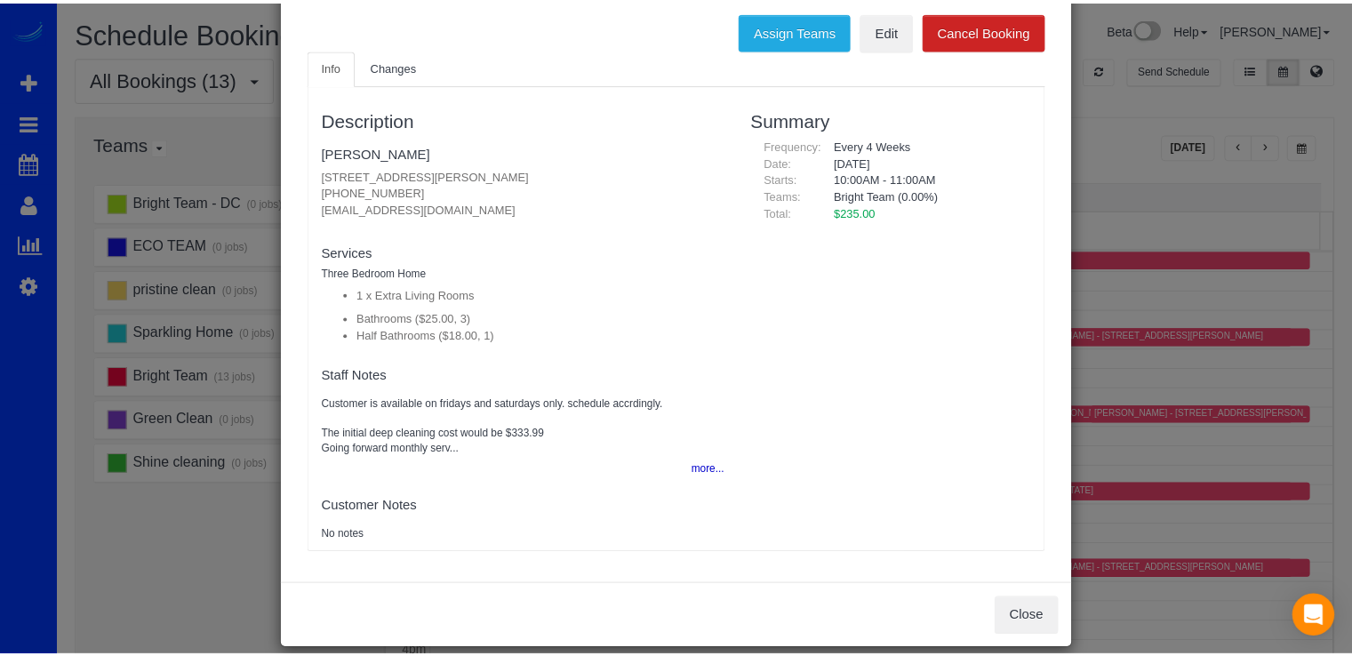
scroll to position [0, 0]
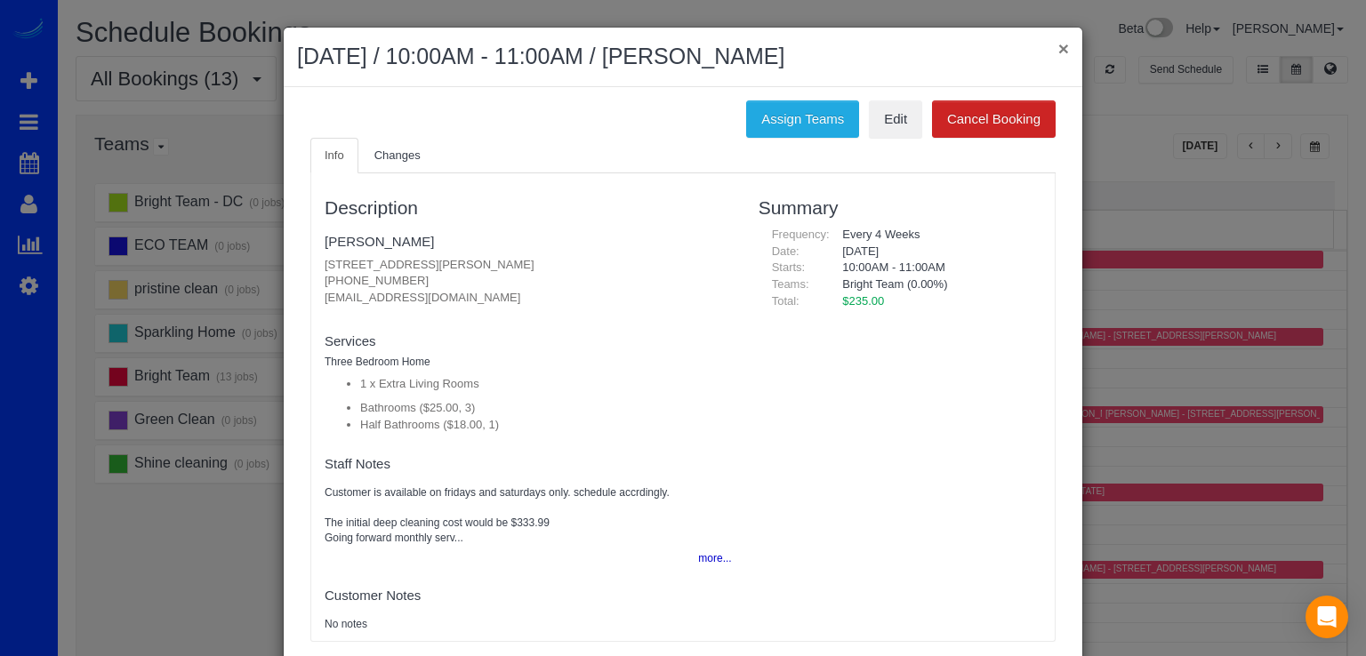
click at [1058, 45] on button "×" at bounding box center [1063, 48] width 11 height 19
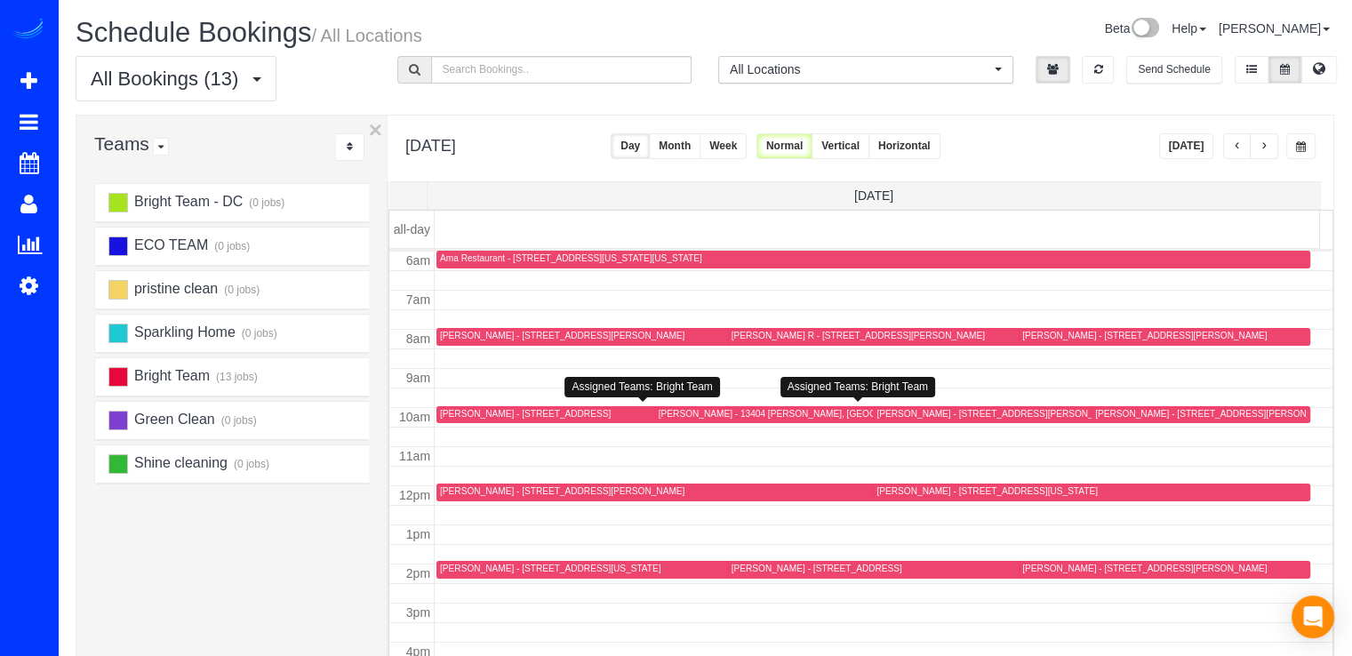
click at [448, 413] on div "Caleb Sims - 401 North Maple Avenue, 203, Falls Church, VA 22046" at bounding box center [525, 414] width 171 height 12
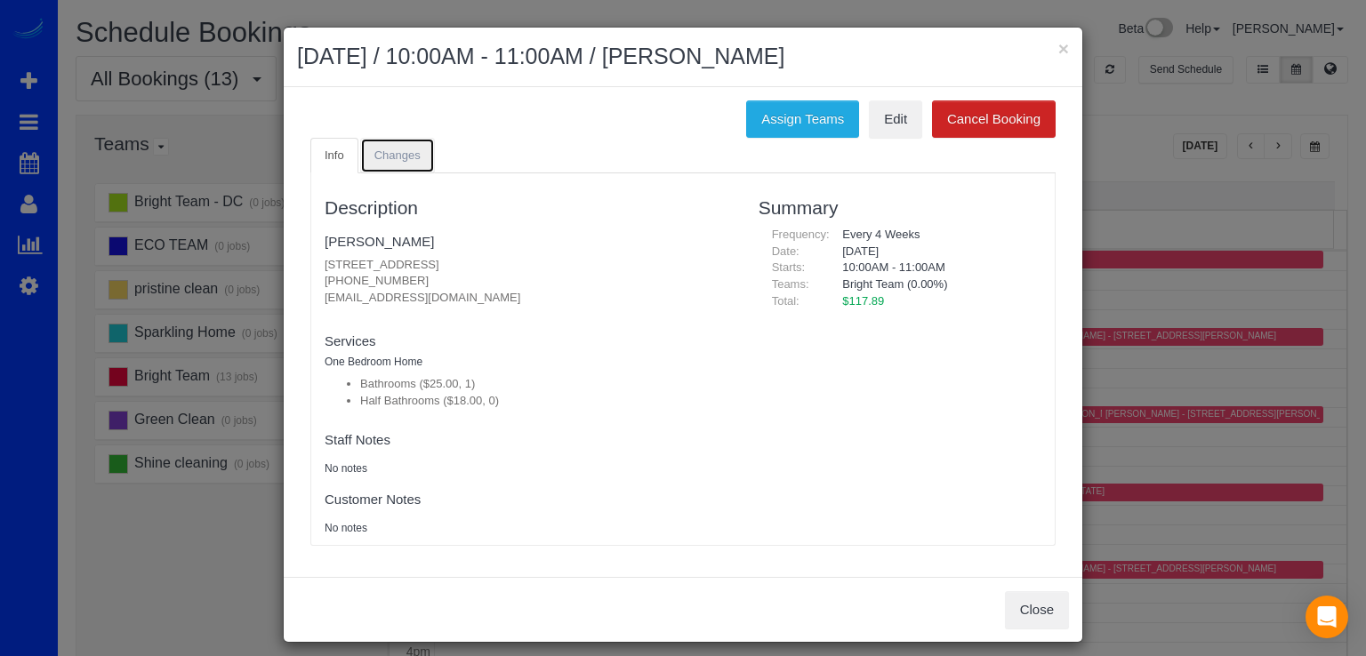
click at [402, 157] on span "Changes" at bounding box center [397, 154] width 46 height 13
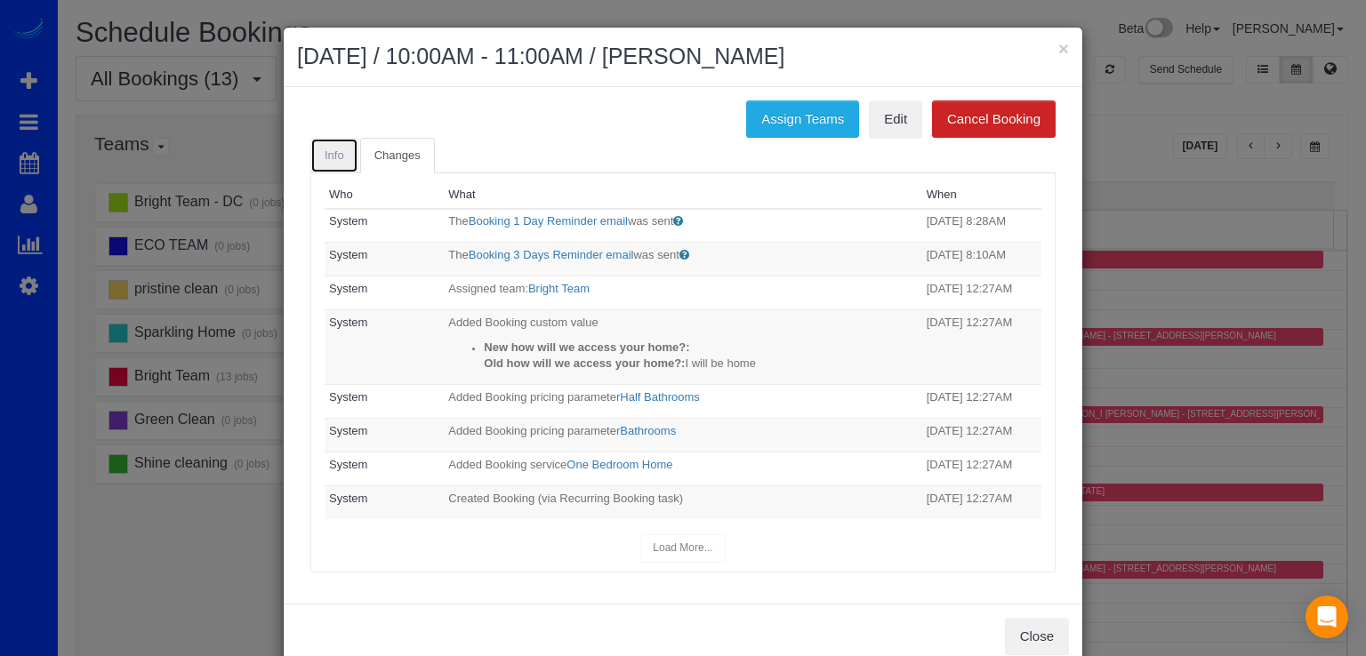
click at [335, 140] on link "Info" at bounding box center [334, 156] width 48 height 36
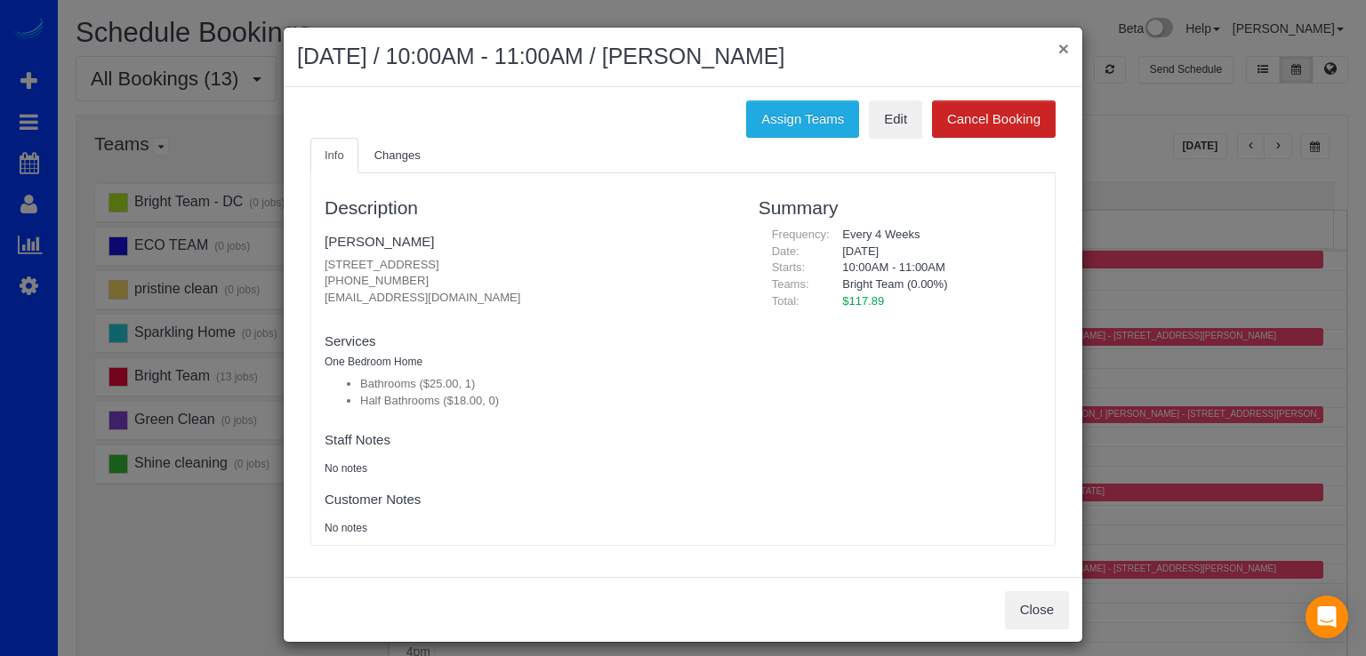
click at [1058, 50] on button "×" at bounding box center [1063, 48] width 11 height 19
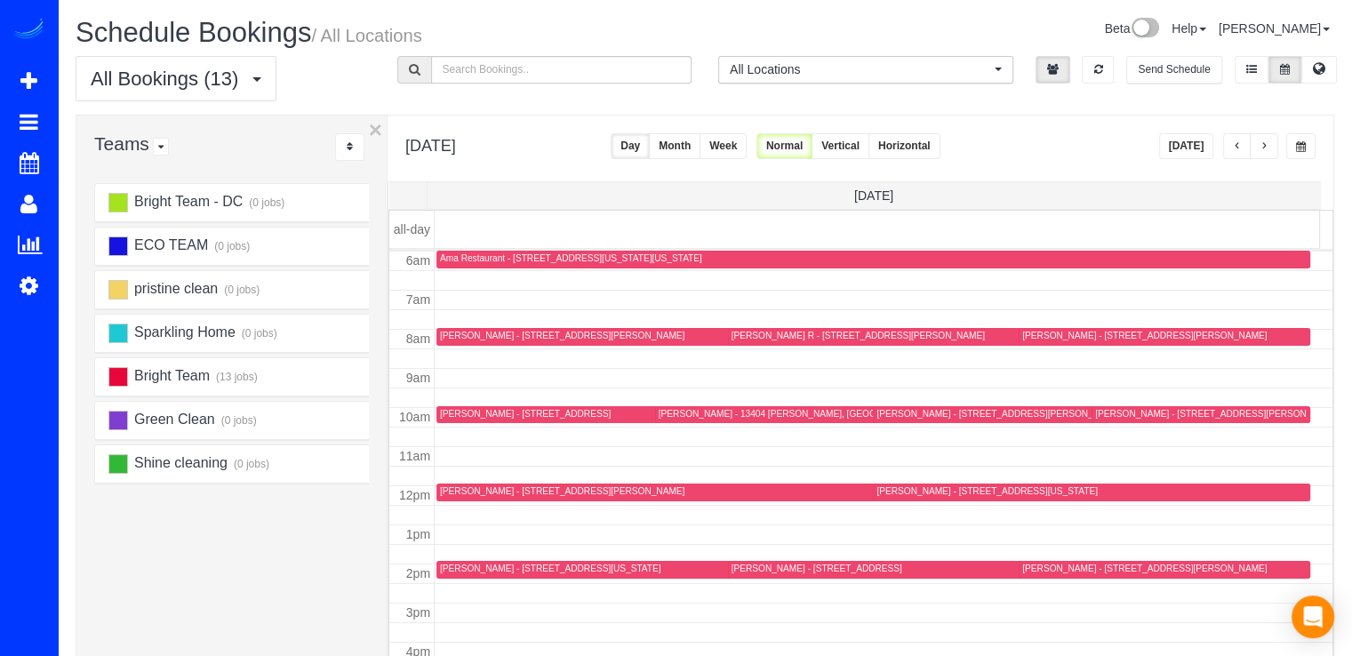
click at [461, 413] on div "Caleb Sims - 401 North Maple Avenue, 203, Falls Church, VA 22046" at bounding box center [525, 414] width 171 height 12
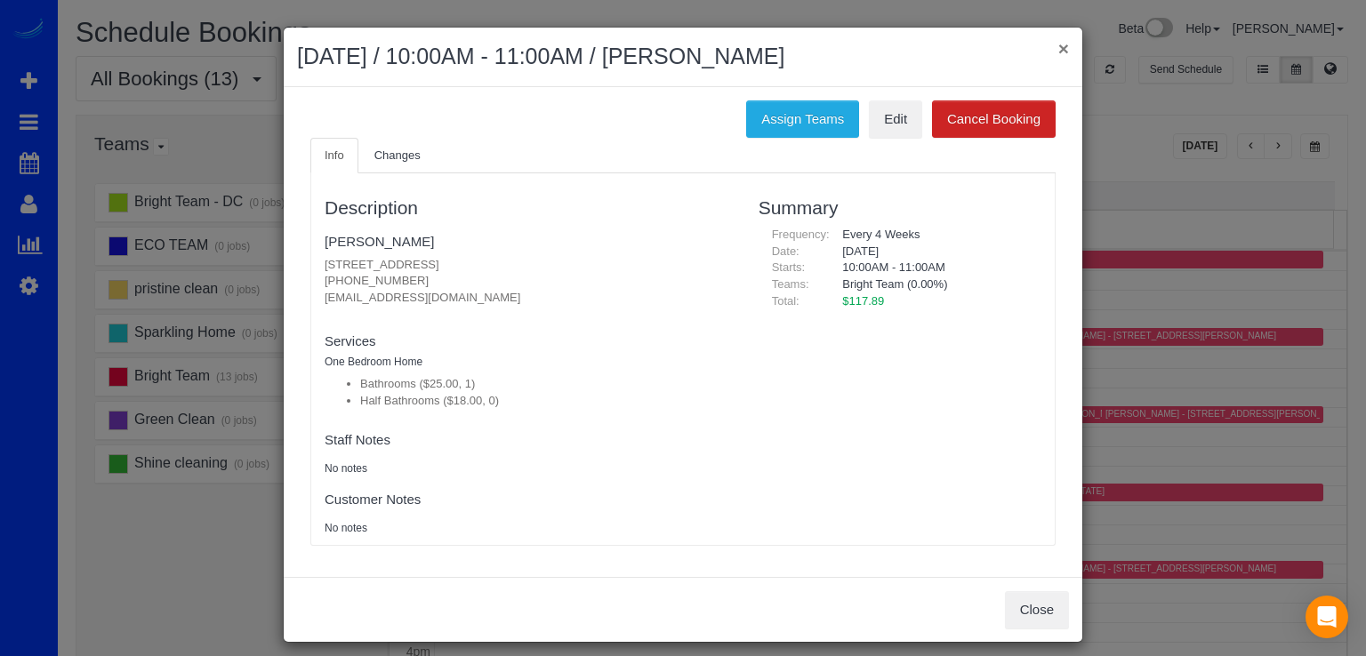
click at [1061, 52] on button "×" at bounding box center [1063, 48] width 11 height 19
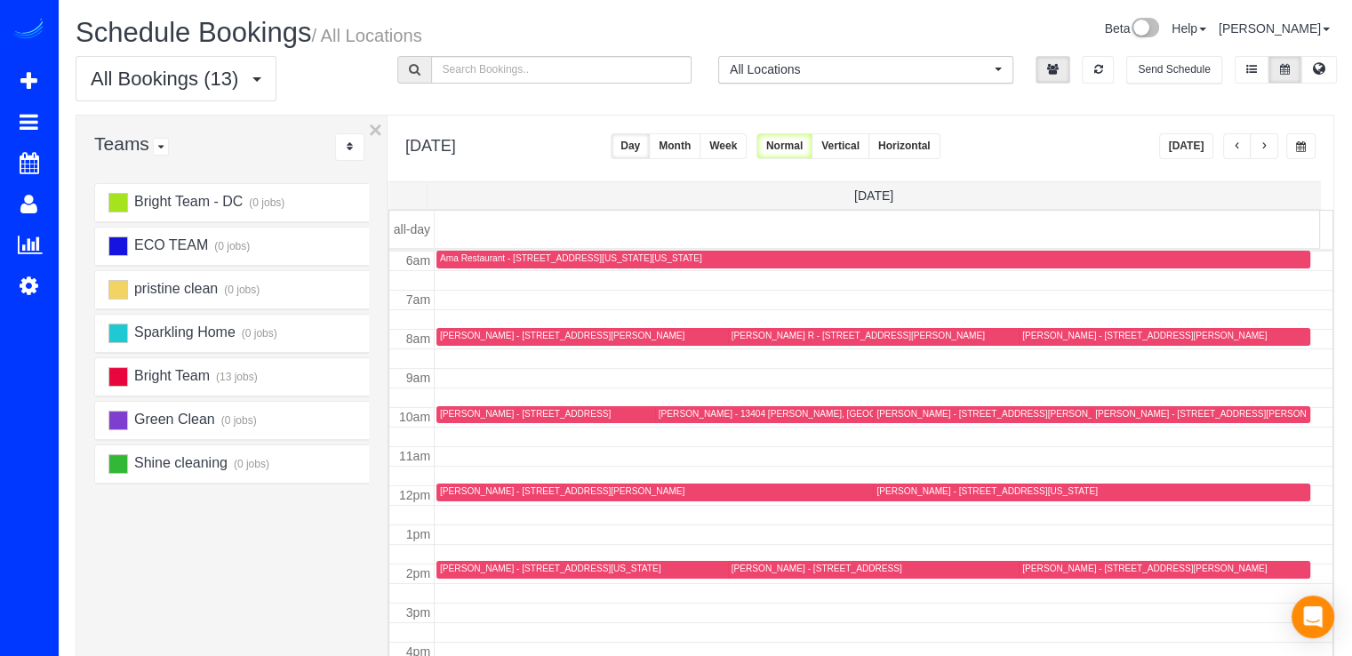
click at [713, 416] on div "Elizabeth Vandivier - 13404 Ansel Terr, Germantown, MD 20874" at bounding box center [800, 414] width 282 height 12
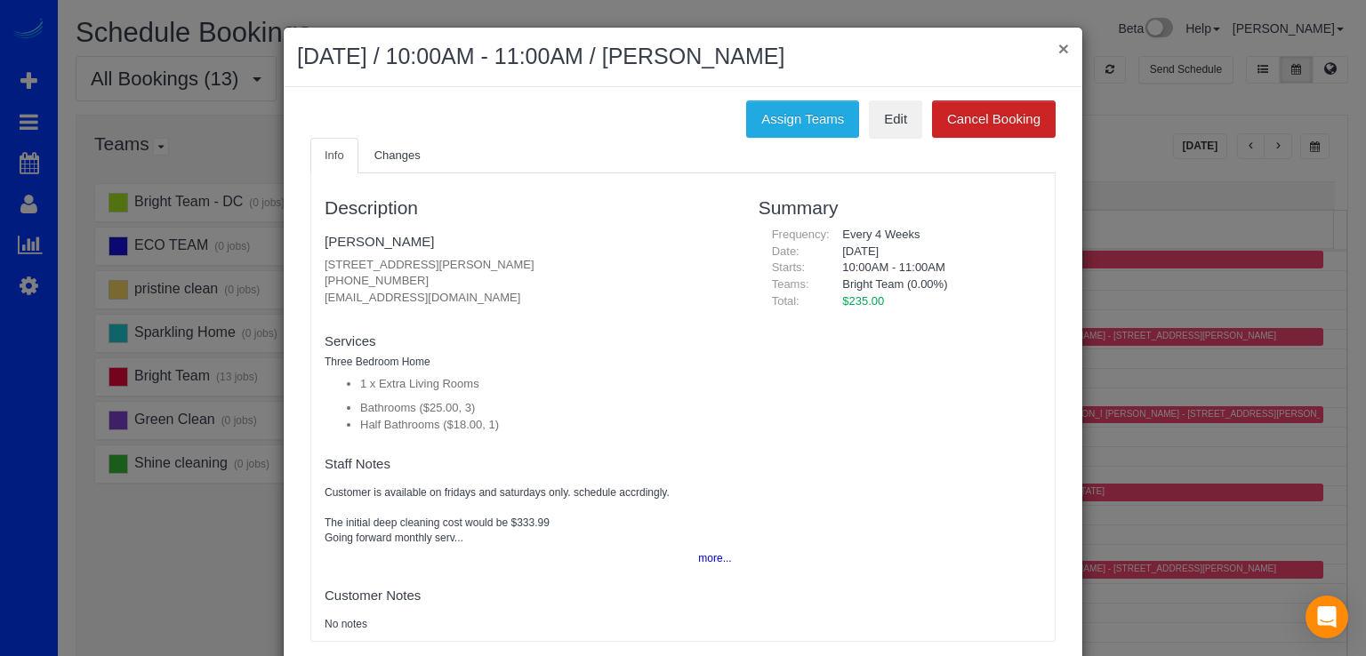
click at [1062, 50] on div "× September 06, 2025 / 10:00AM - 11:00AM / Elizabeth Vandivier" at bounding box center [683, 58] width 798 height 60
click at [1058, 51] on button "×" at bounding box center [1063, 48] width 11 height 19
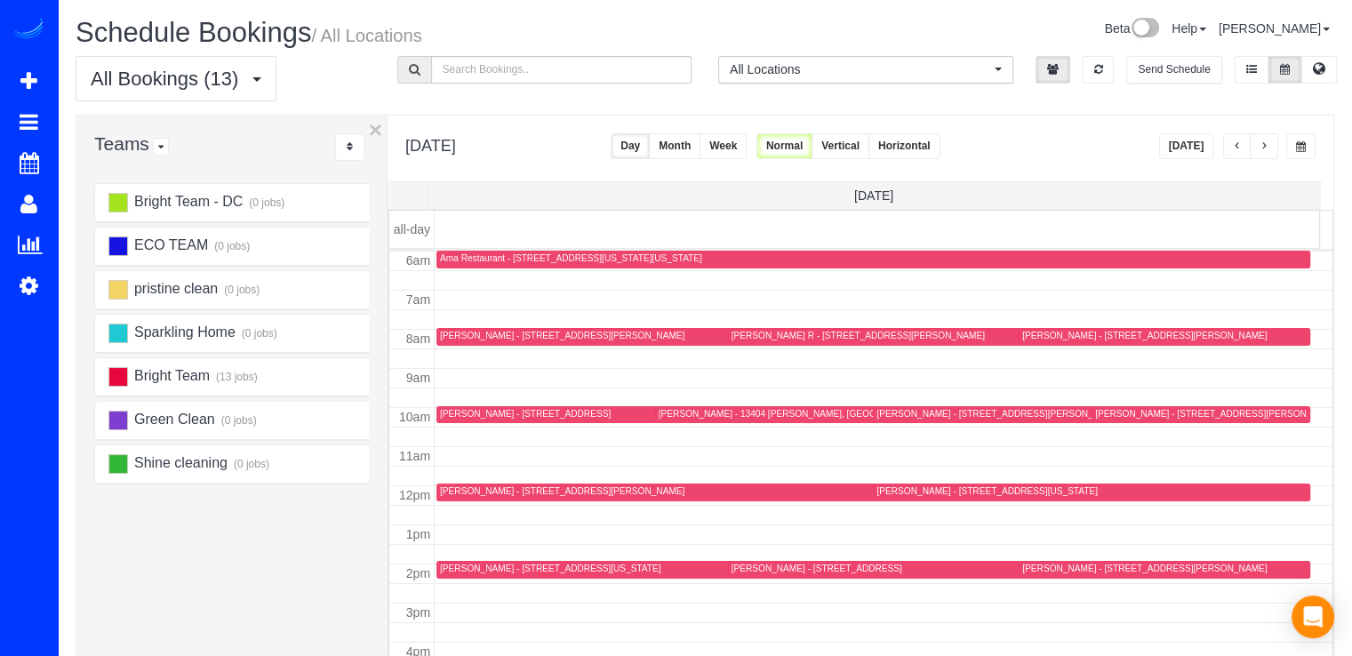
click at [449, 408] on div "Caleb Sims - 401 North Maple Avenue, 203, Falls Church, VA 22046" at bounding box center [525, 414] width 171 height 12
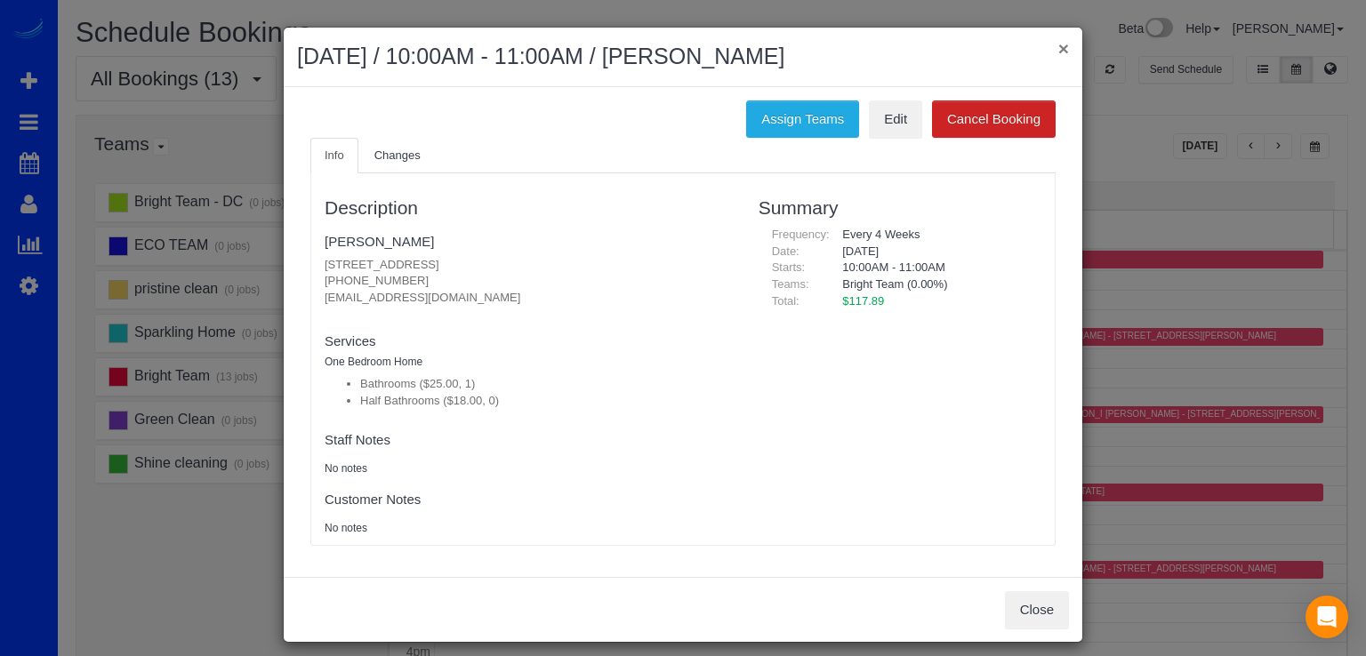
click at [1058, 50] on button "×" at bounding box center [1063, 48] width 11 height 19
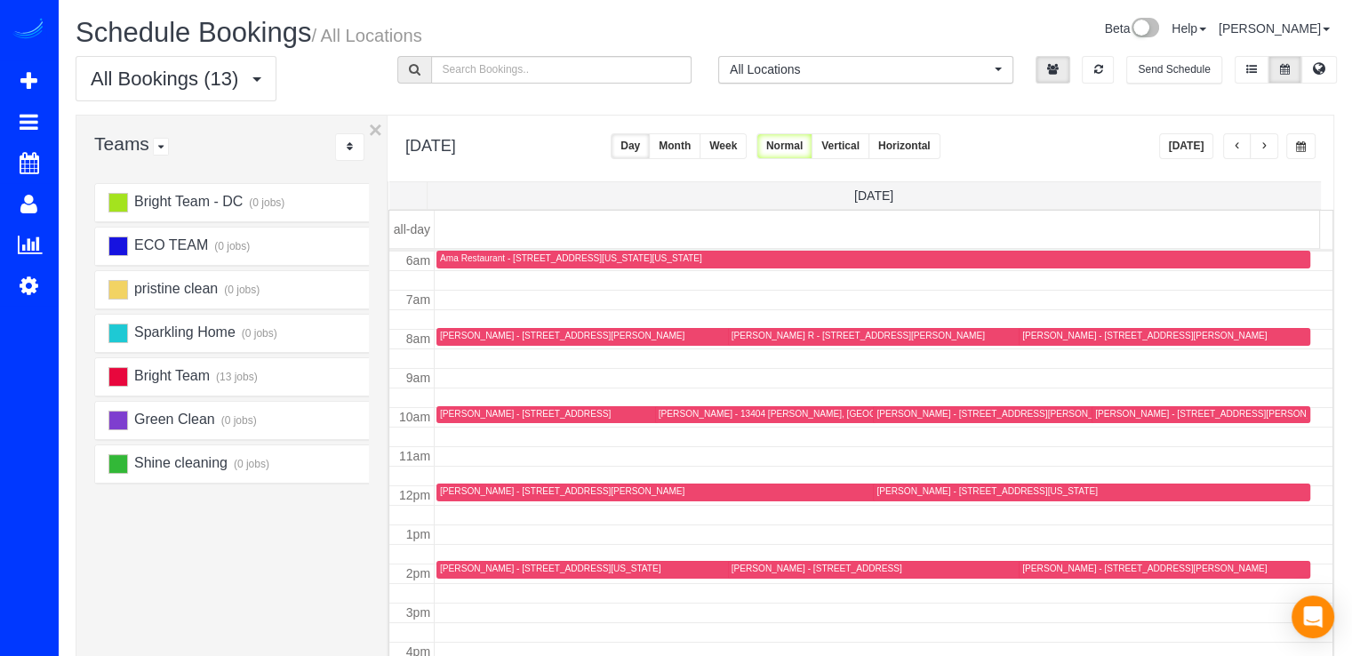
click at [1267, 153] on button "button" at bounding box center [1264, 146] width 28 height 26
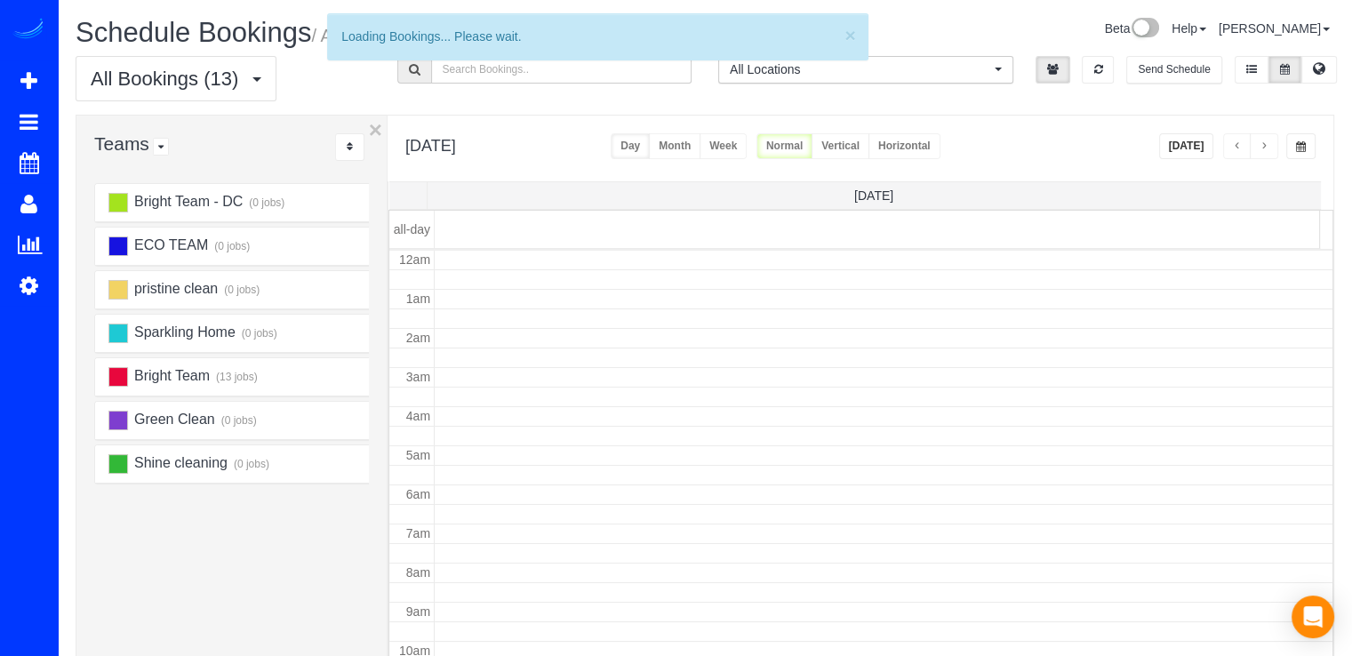
scroll to position [234, 0]
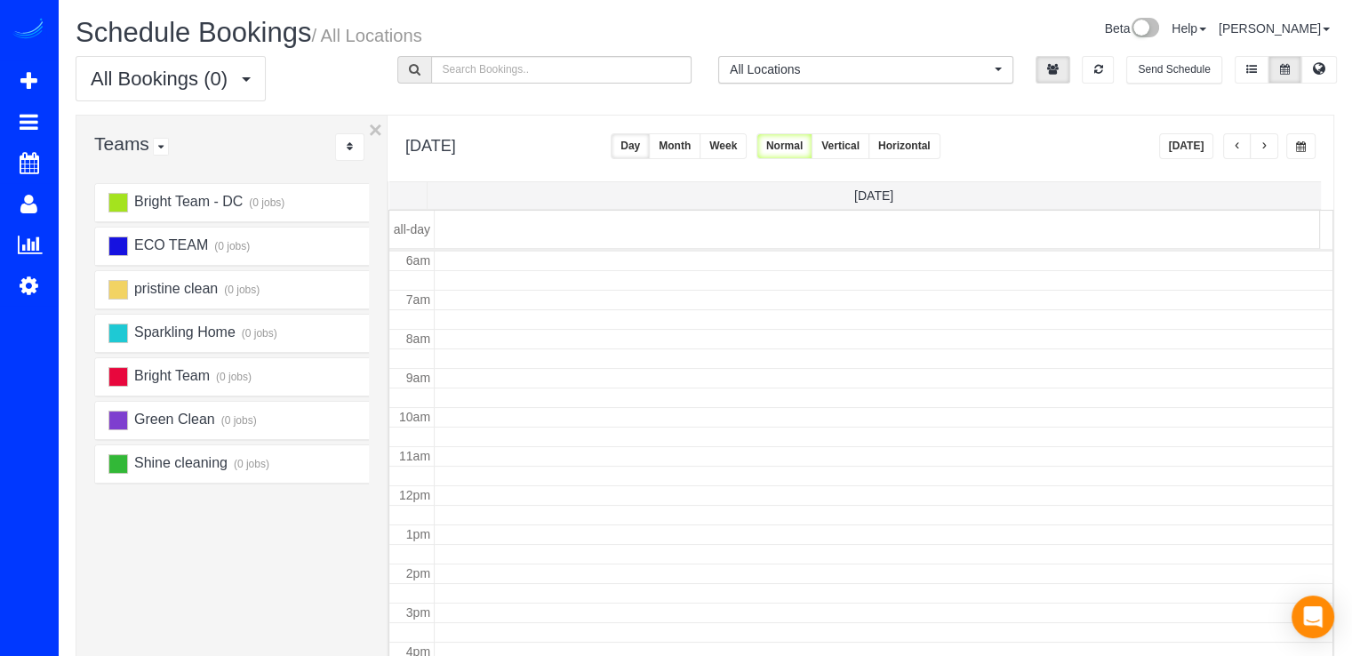
click at [1238, 147] on span "button" at bounding box center [1237, 146] width 9 height 11
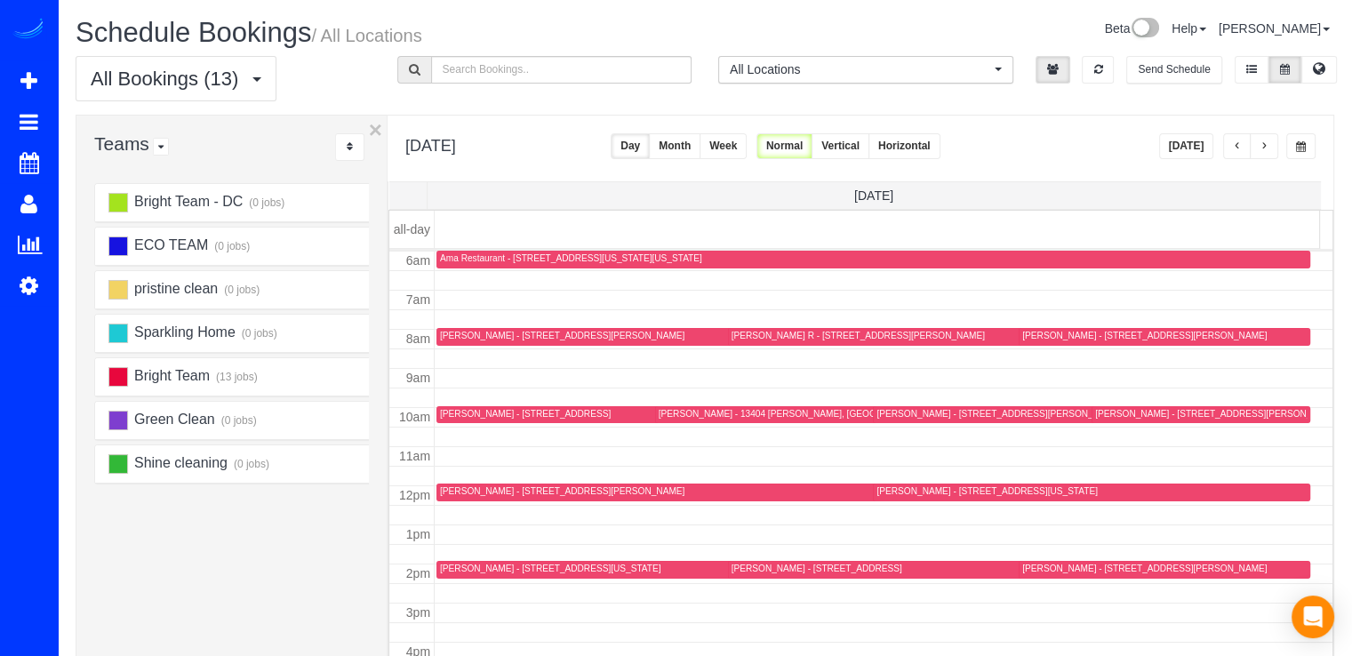
click at [1268, 149] on span "button" at bounding box center [1264, 146] width 9 height 11
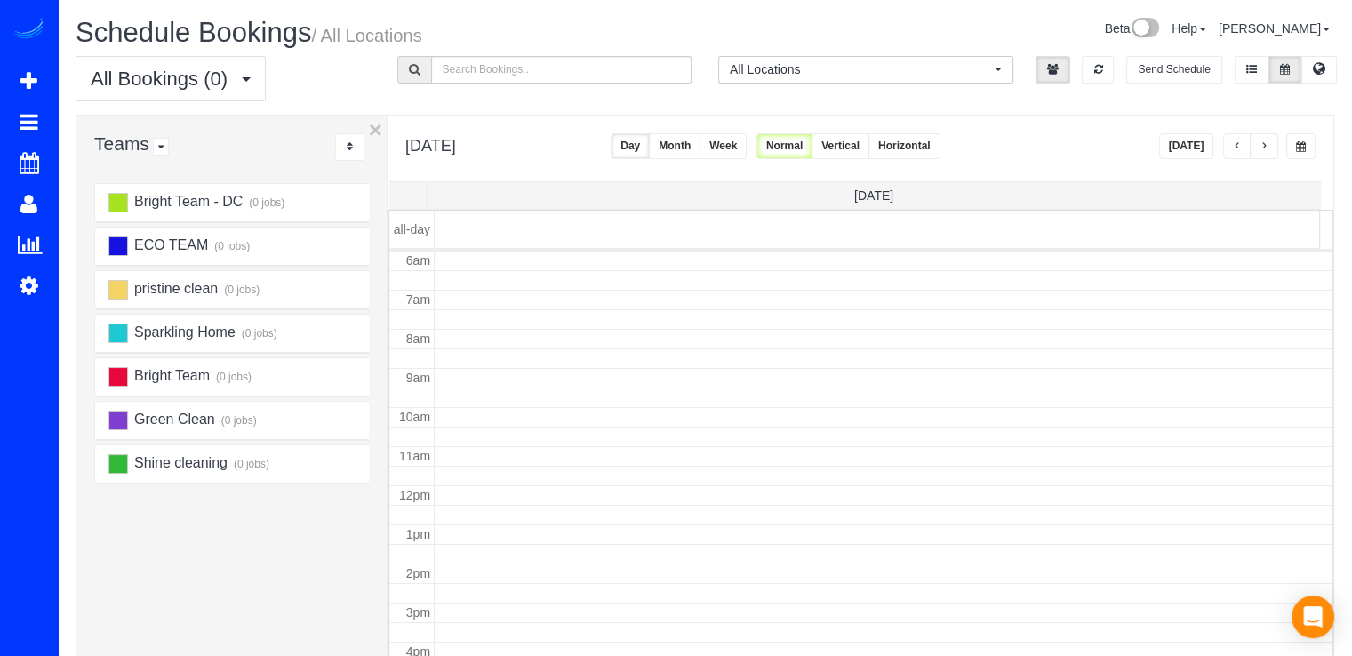
click at [1245, 144] on button "button" at bounding box center [1237, 146] width 28 height 26
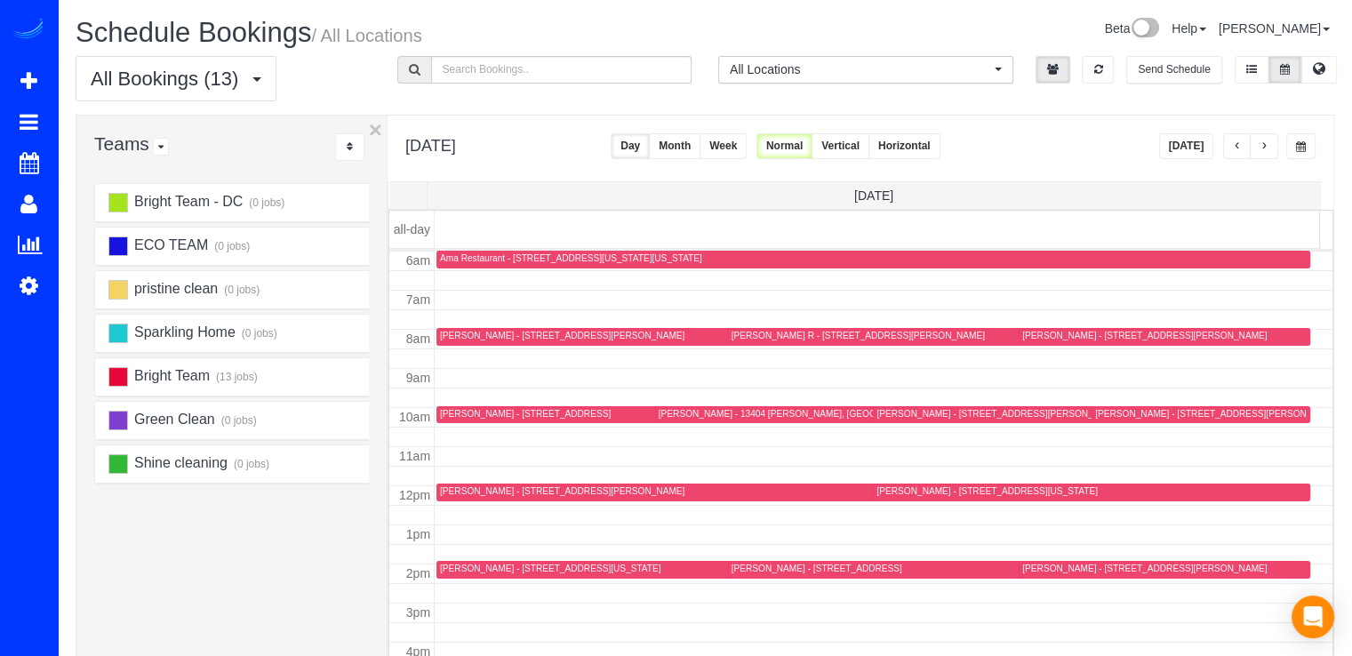
click at [1241, 147] on span "button" at bounding box center [1237, 146] width 9 height 11
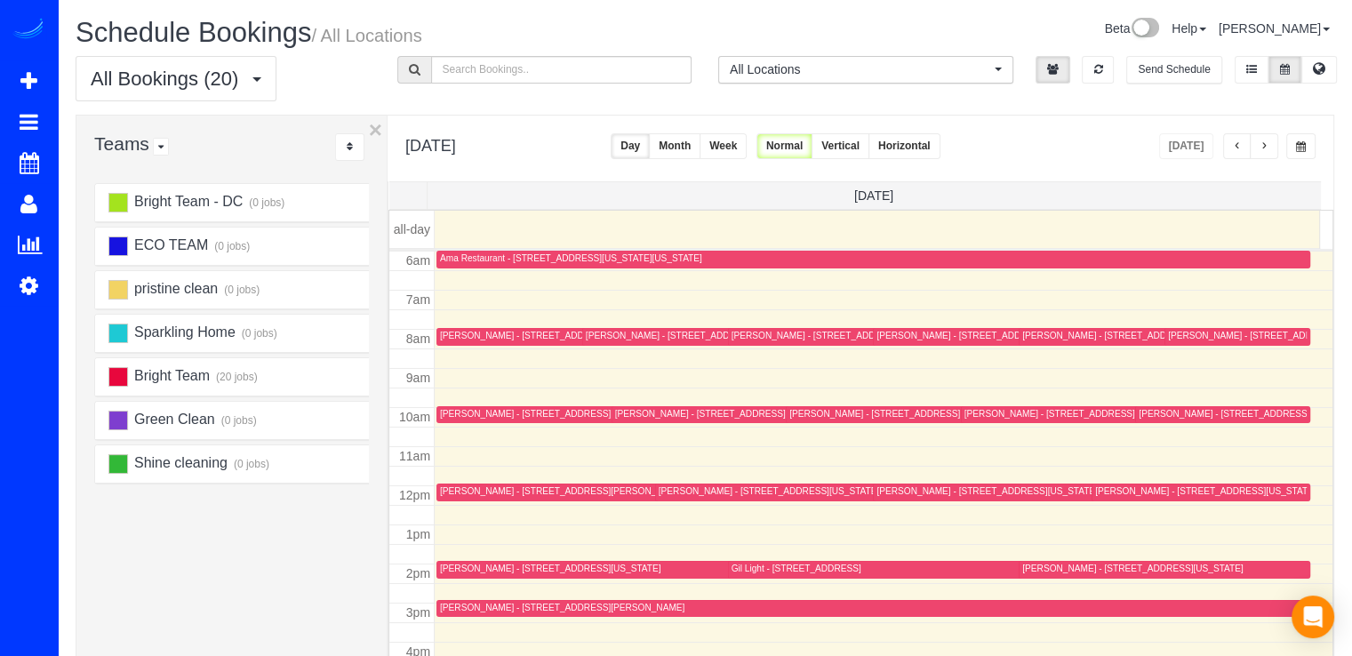
click at [898, 488] on div "Margaret Youngblood - 407 11th St Se, Washington, DC 20003" at bounding box center [987, 491] width 220 height 12
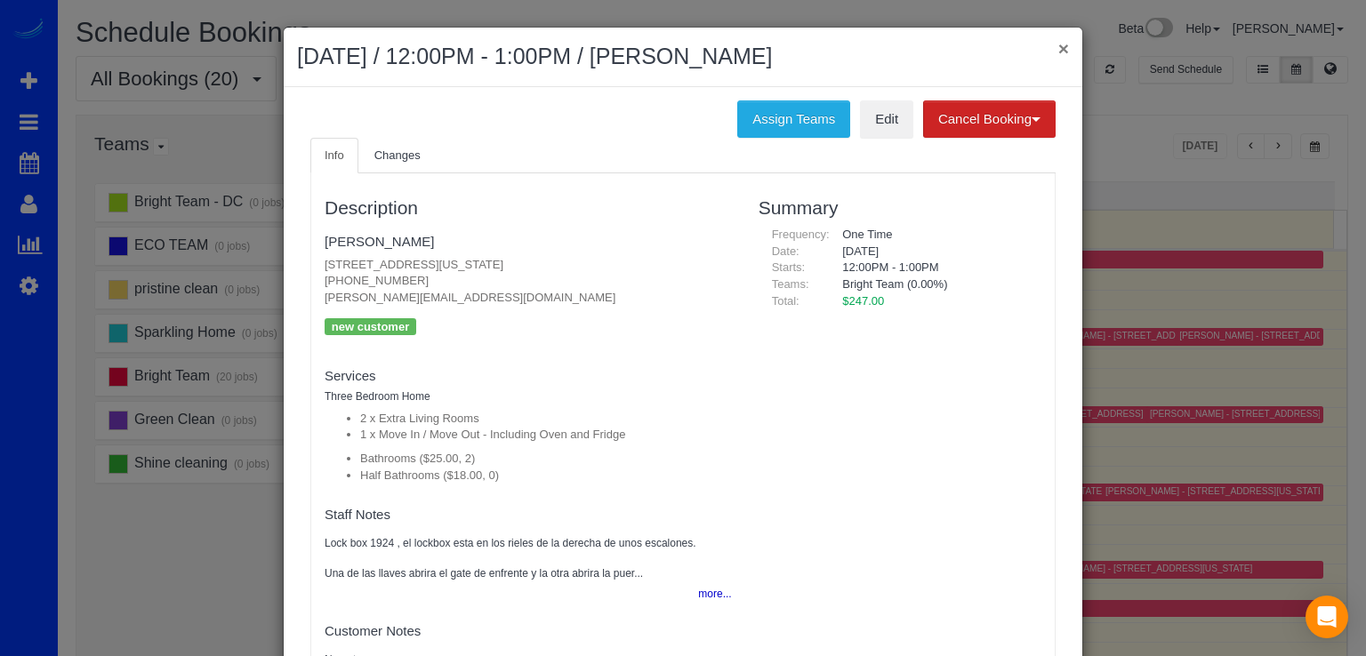
click at [1058, 48] on button "×" at bounding box center [1063, 48] width 11 height 19
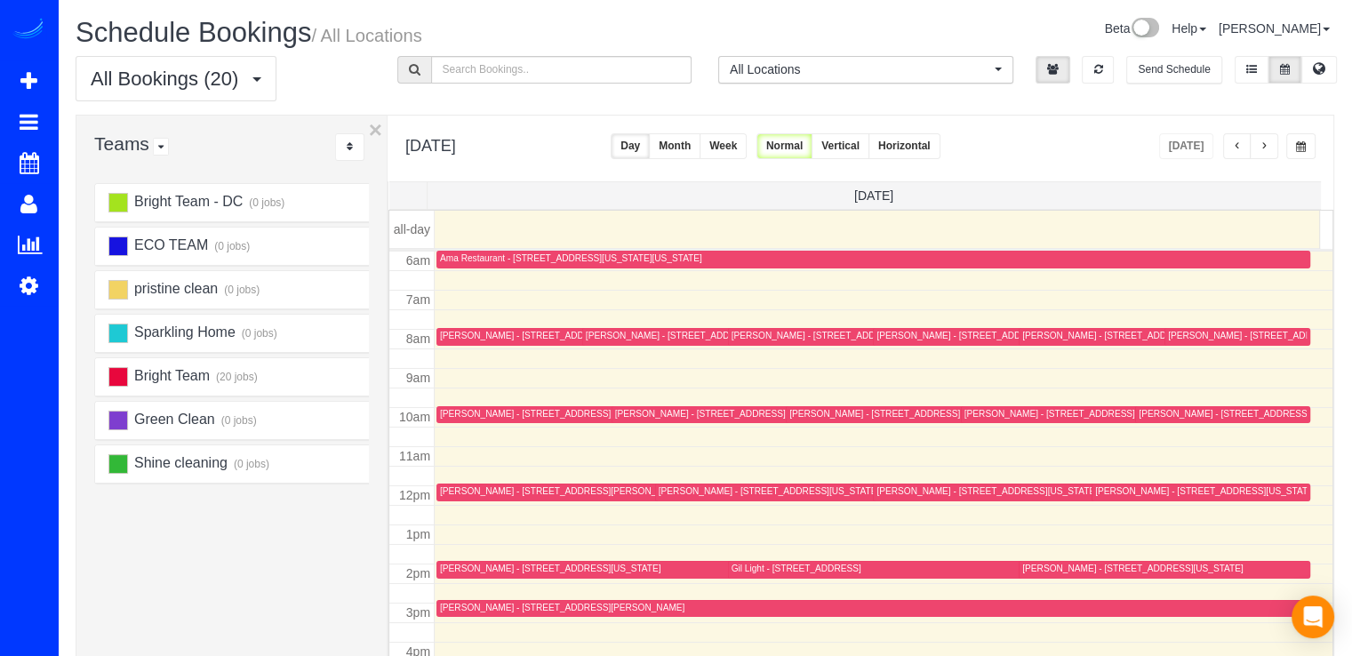
drag, startPoint x: 1269, startPoint y: 150, endPoint x: 1259, endPoint y: 162, distance: 15.1
click at [1268, 150] on span "button" at bounding box center [1264, 146] width 9 height 11
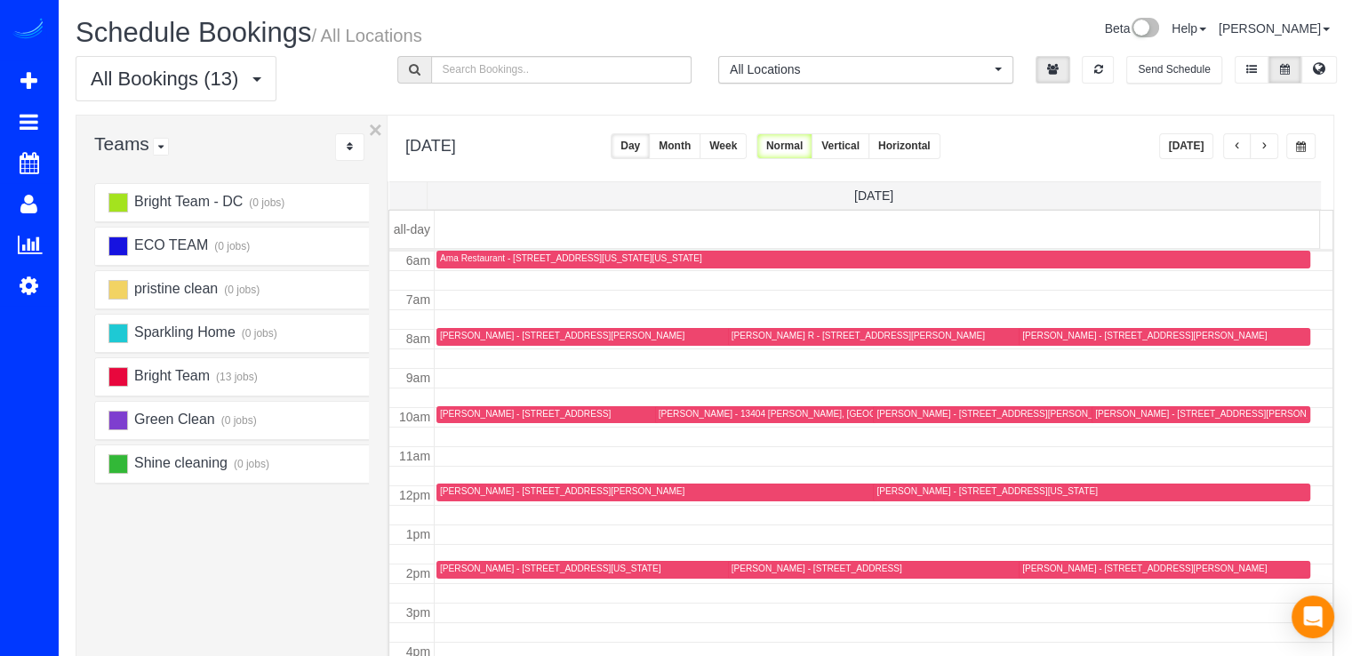
click at [904, 406] on div at bounding box center [1082, 415] width 419 height 18
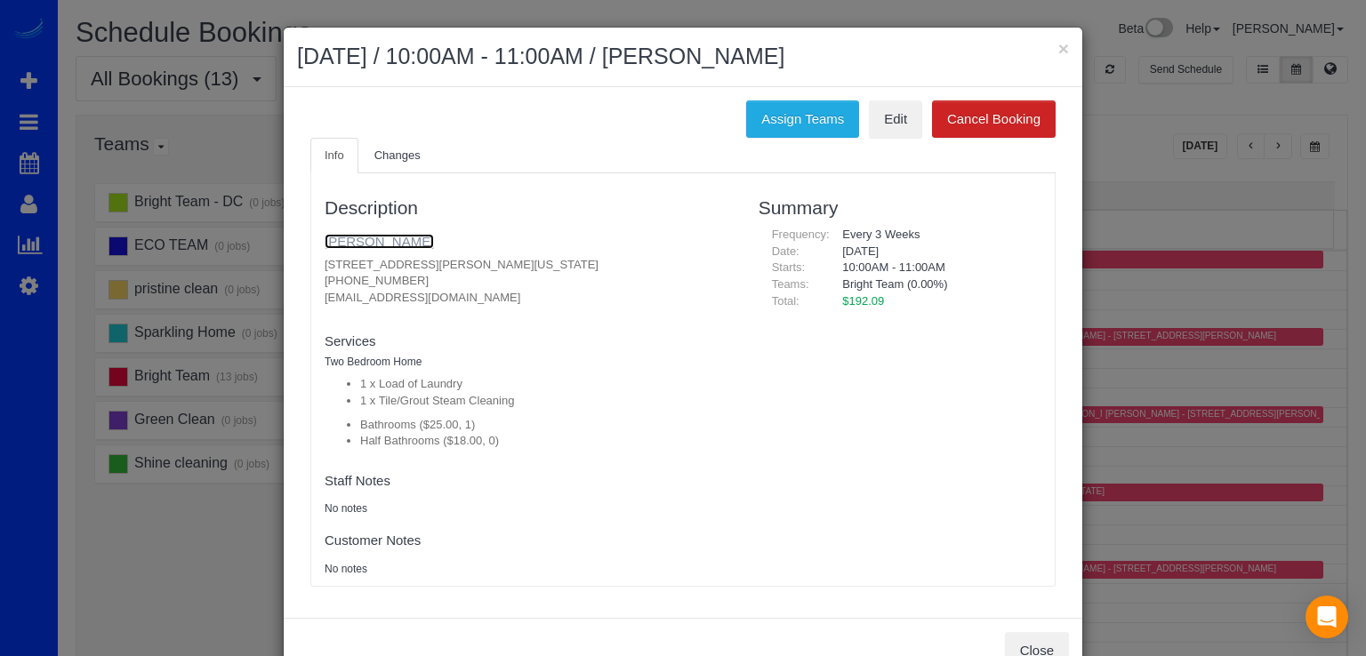
click at [363, 246] on link "[PERSON_NAME]" at bounding box center [378, 241] width 109 height 15
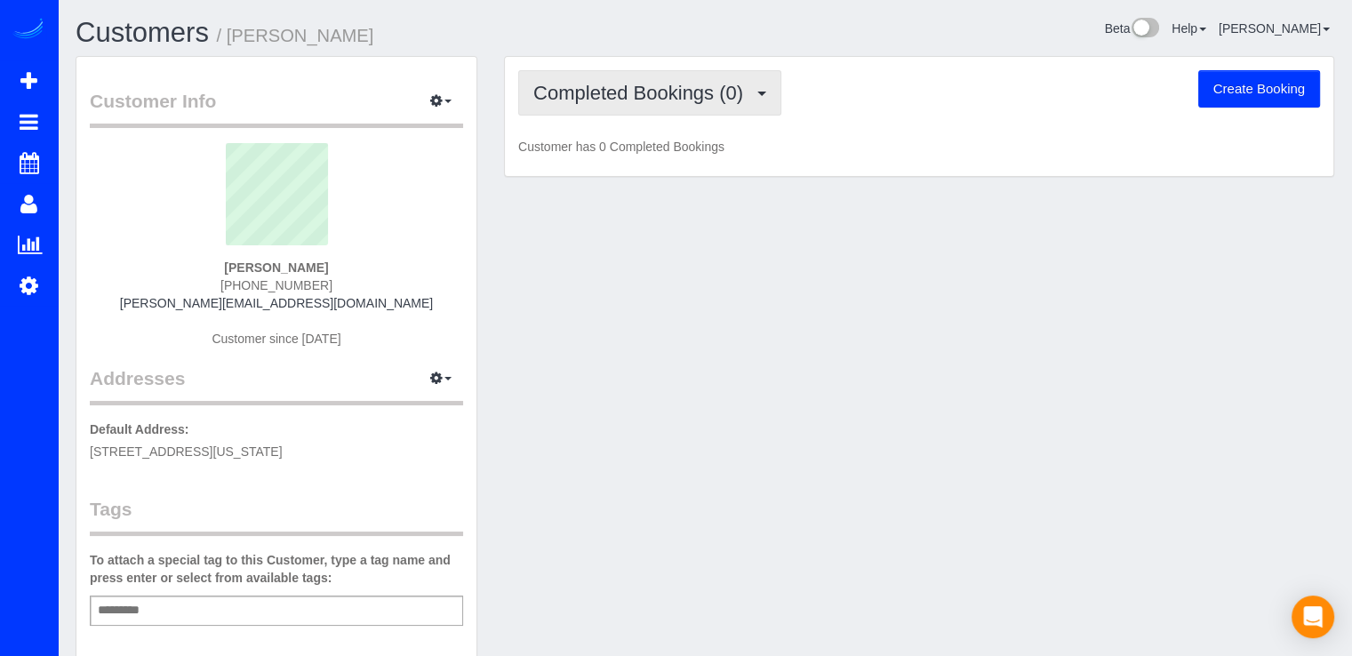
click at [710, 103] on button "Completed Bookings (0)" at bounding box center [649, 92] width 263 height 45
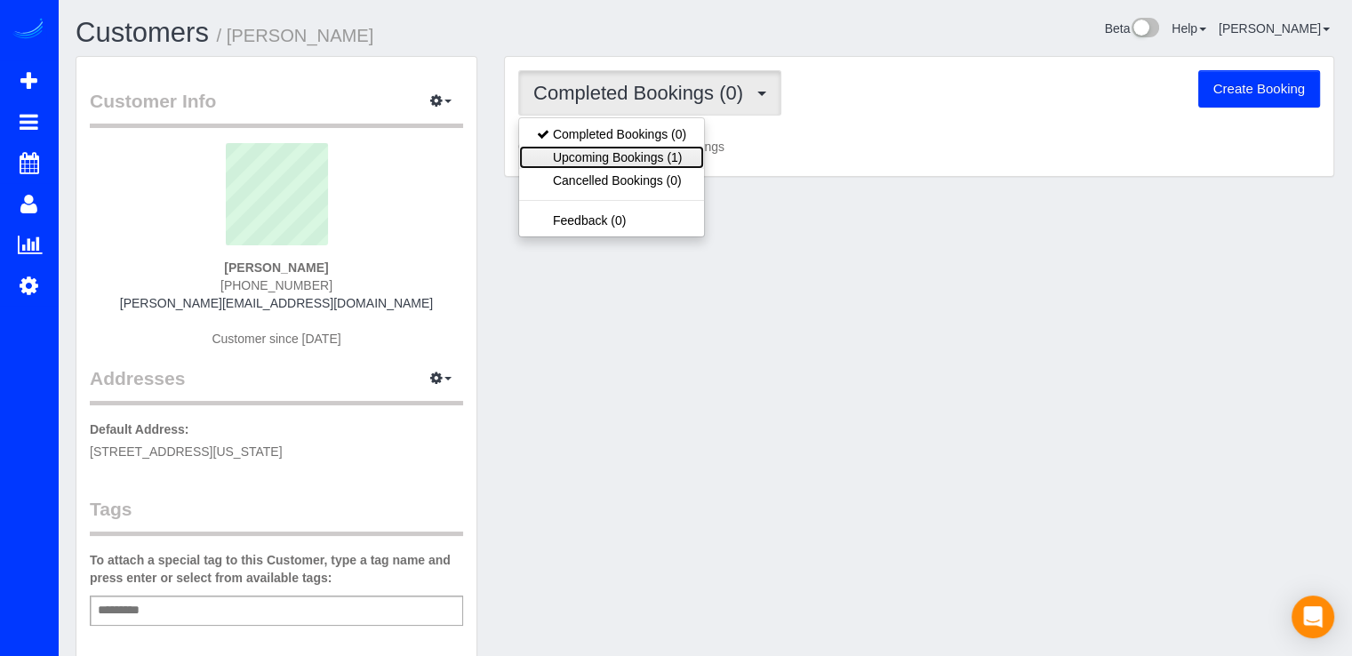
click at [680, 157] on link "Upcoming Bookings (1)" at bounding box center [611, 157] width 185 height 23
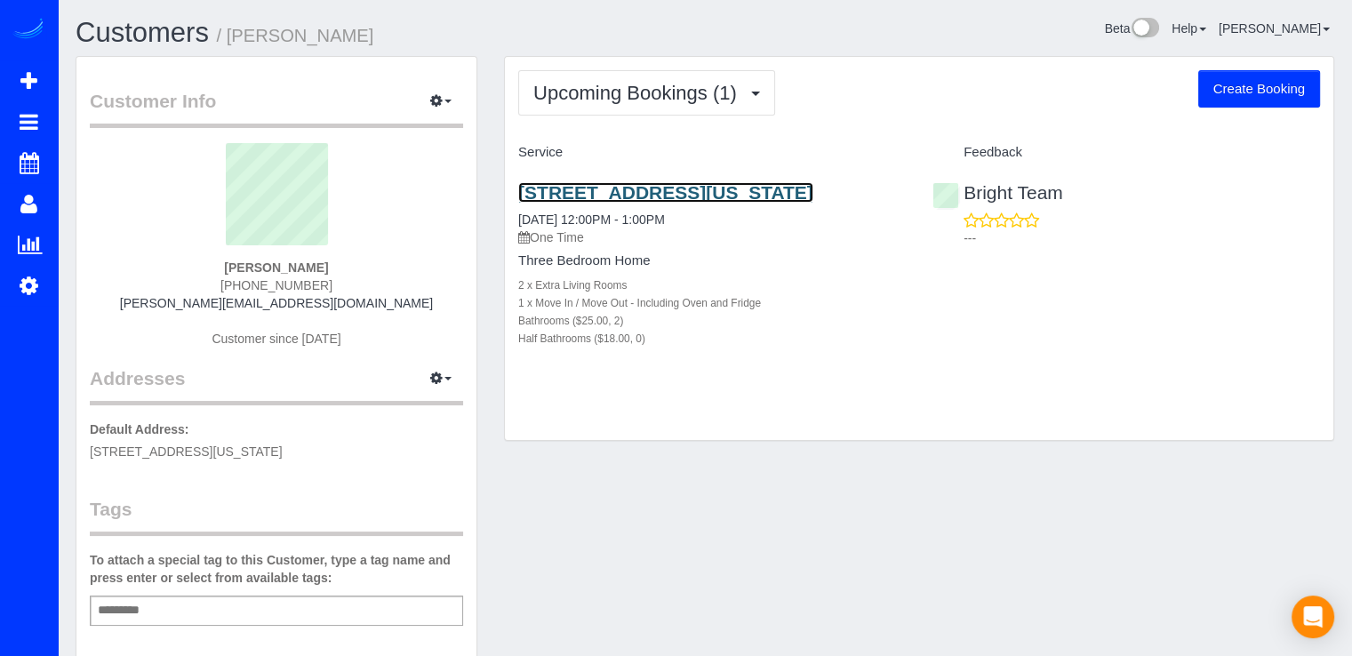
click at [661, 191] on link "[STREET_ADDRESS][US_STATE]" at bounding box center [665, 192] width 295 height 20
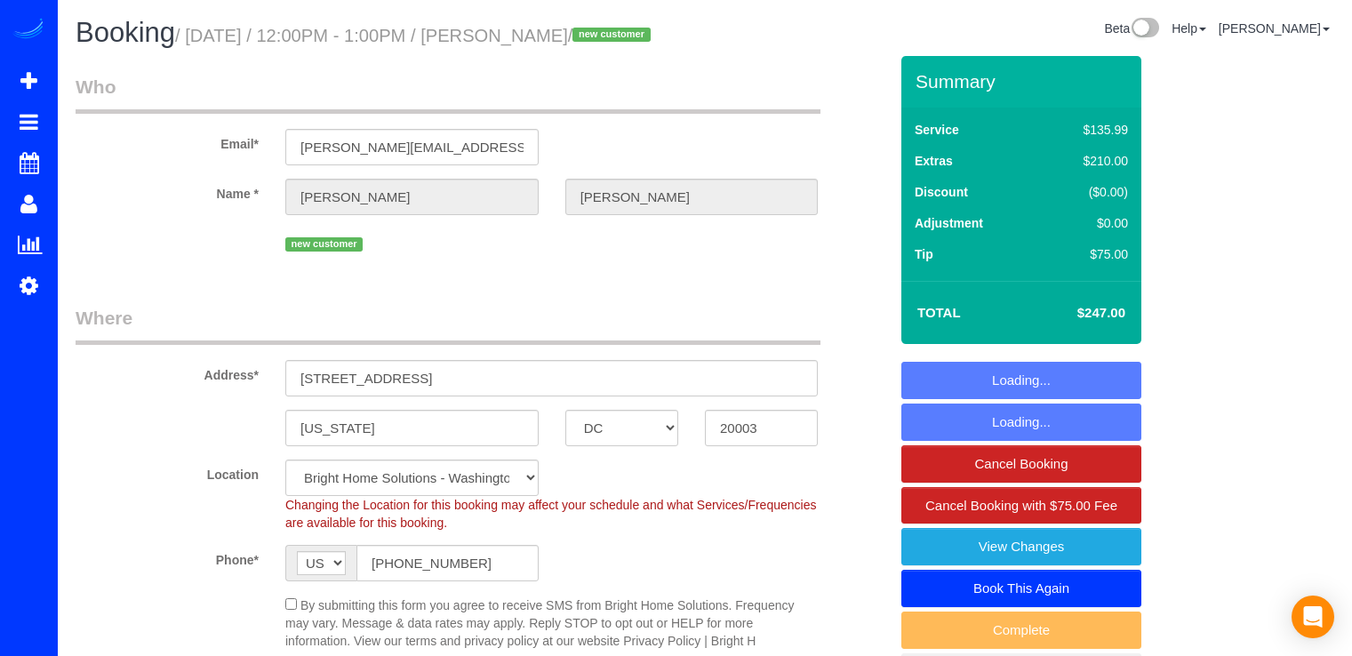
select select "DC"
select select "2"
select select "spot1"
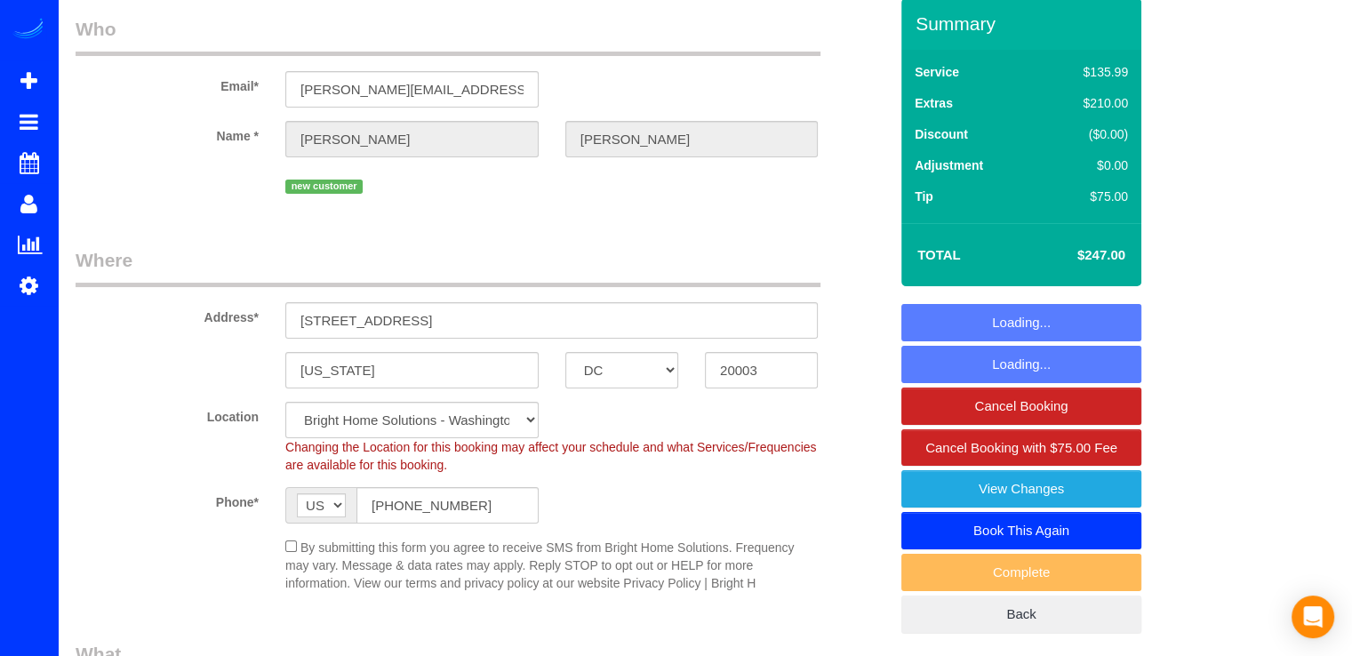
scroll to position [89, 0]
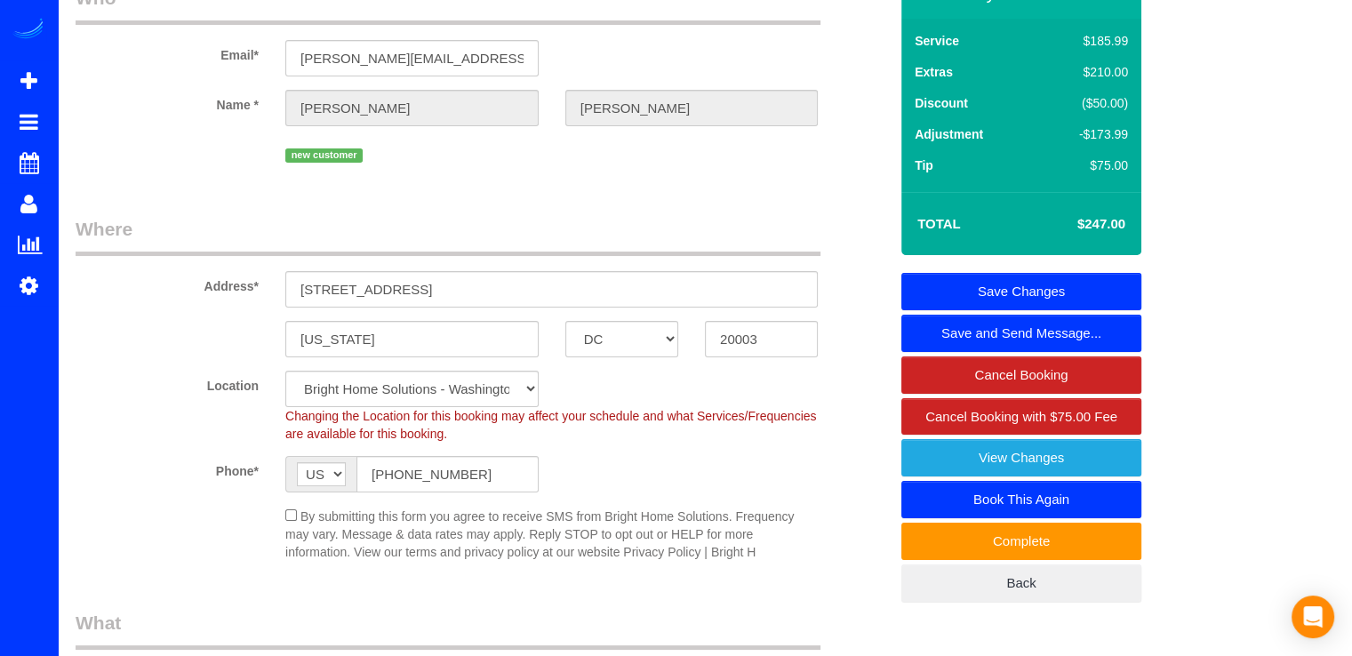
click at [1068, 518] on link "Book This Again" at bounding box center [1021, 499] width 240 height 37
select select "DC"
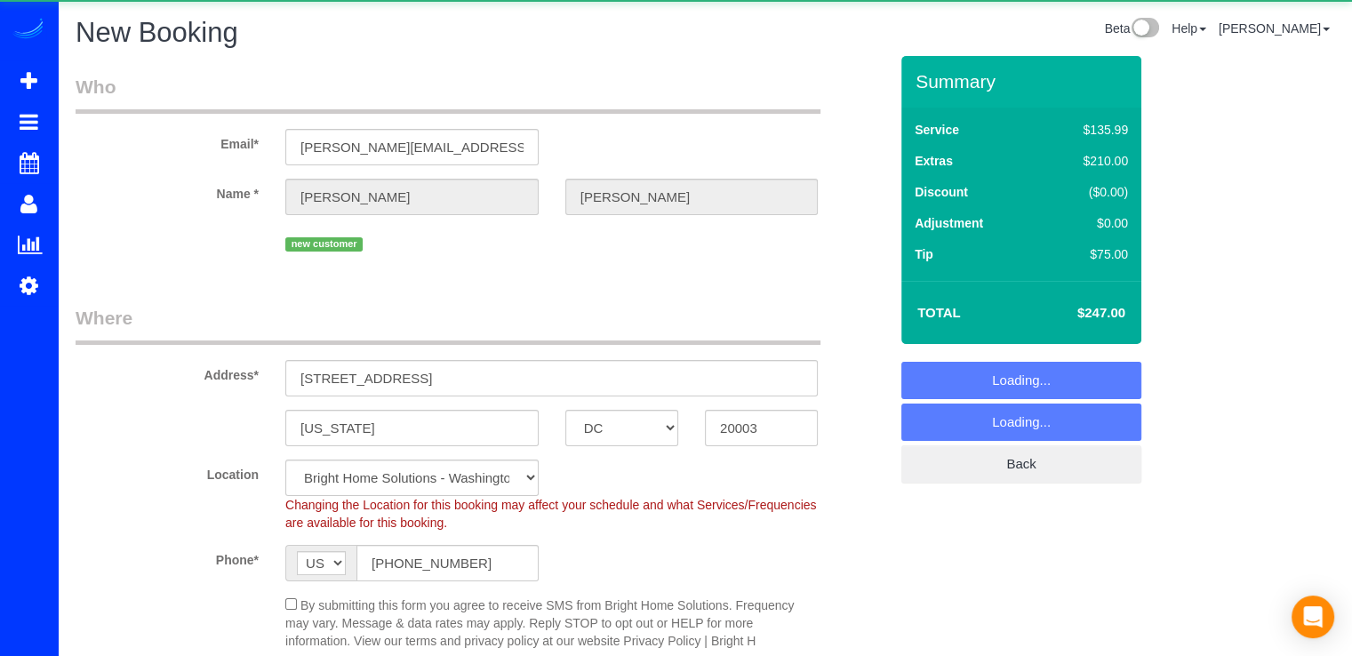
select select "object:1314"
select select "2"
select select "object:1365"
select select "2"
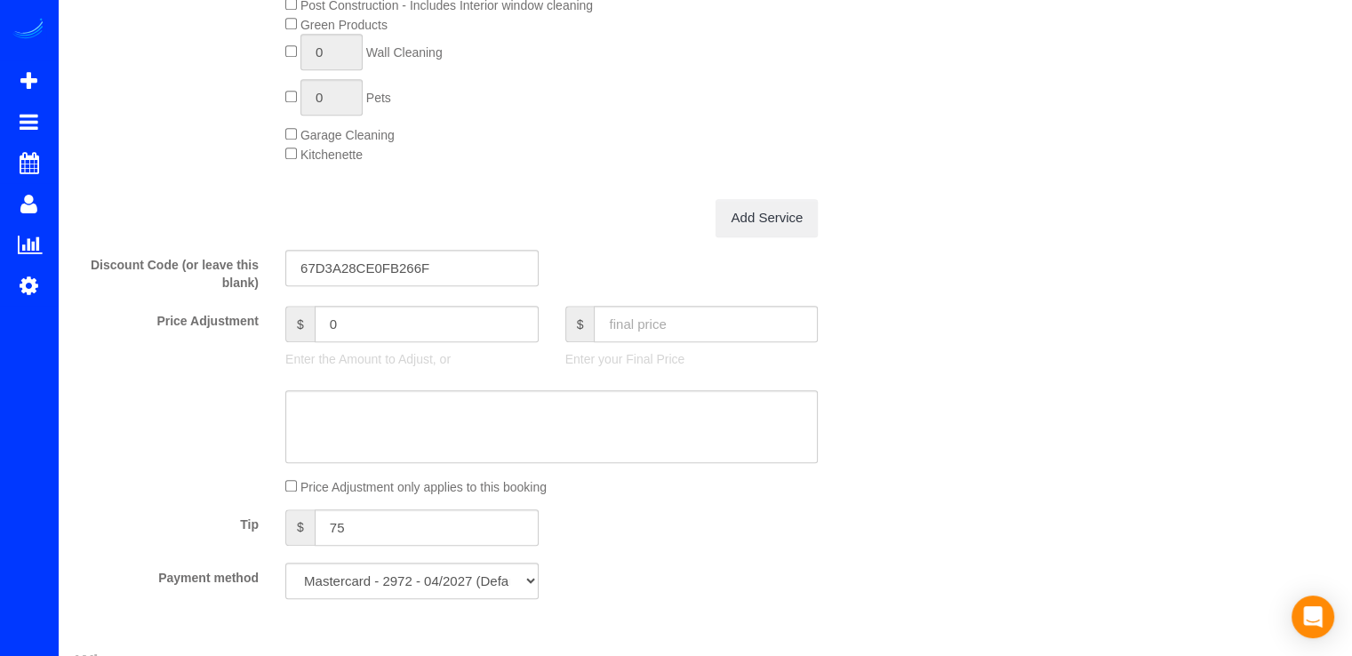
scroll to position [1422, 0]
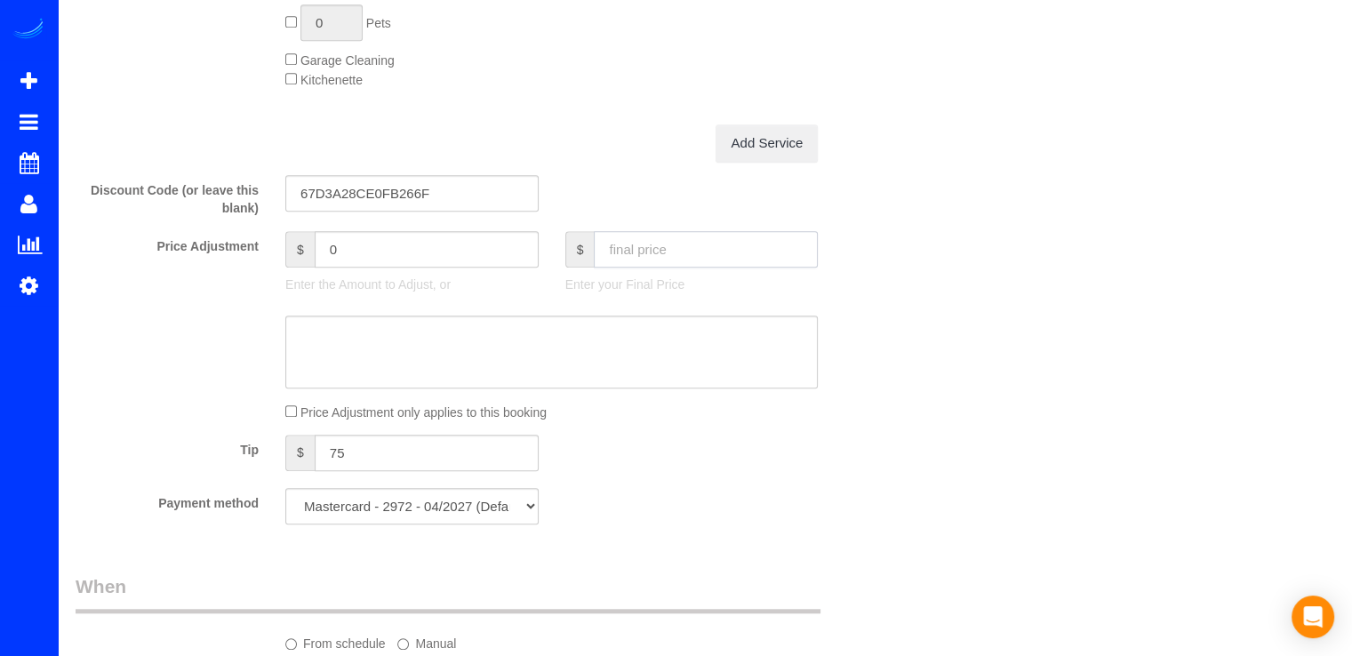
click at [658, 260] on input "text" at bounding box center [706, 249] width 224 height 36
type input "1"
type input "-395.99"
click at [349, 455] on input "75" at bounding box center [427, 453] width 224 height 36
type input "7"
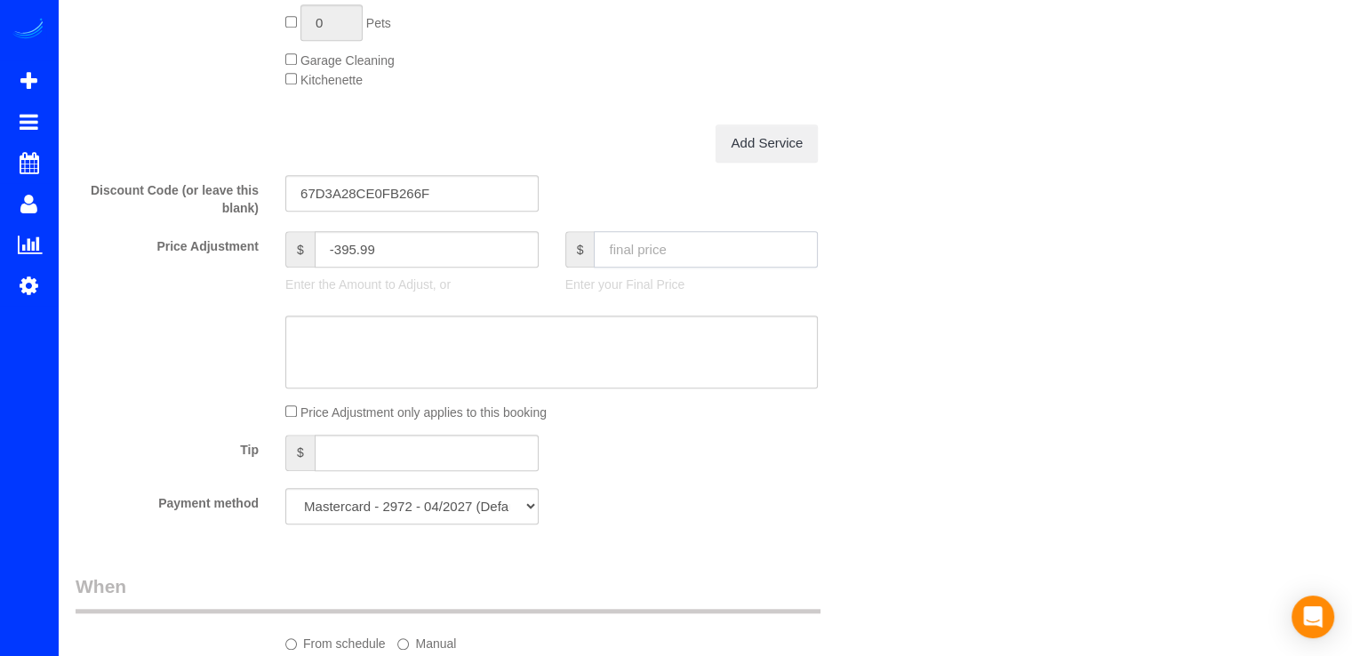
click at [619, 250] on input "text" at bounding box center [706, 249] width 224 height 36
type input "172"
type input "-223.99"
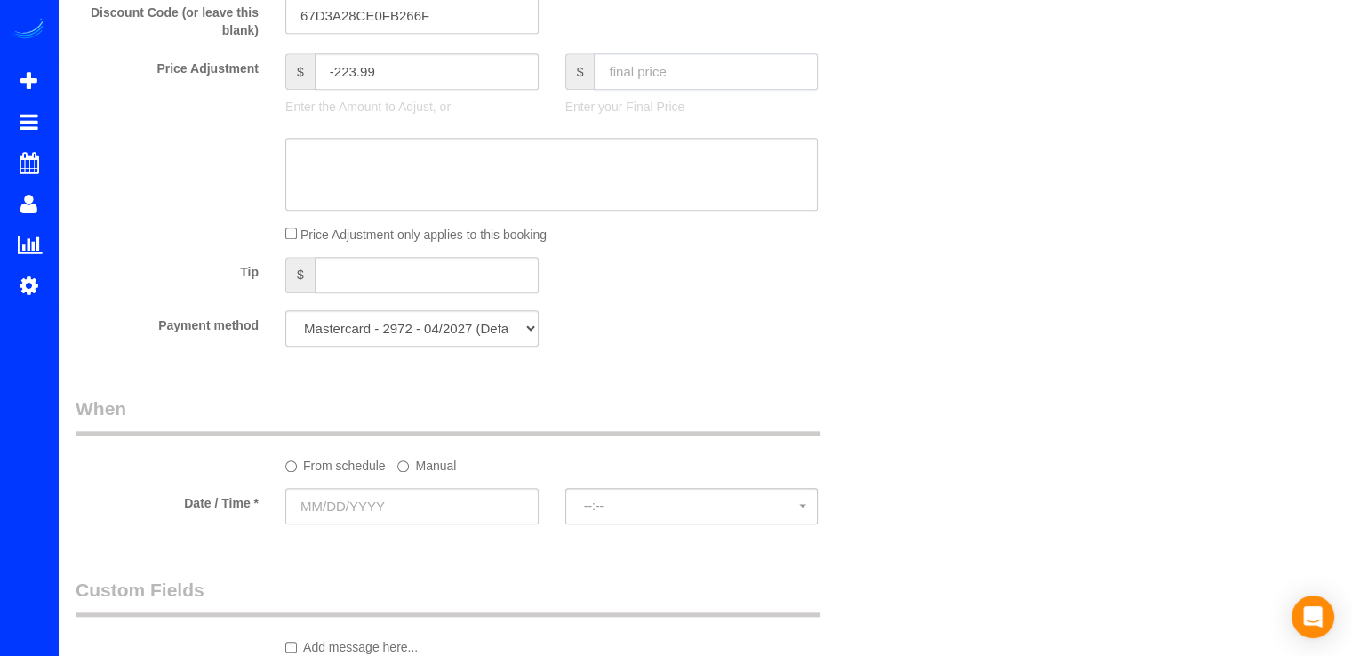
scroll to position [1867, 0]
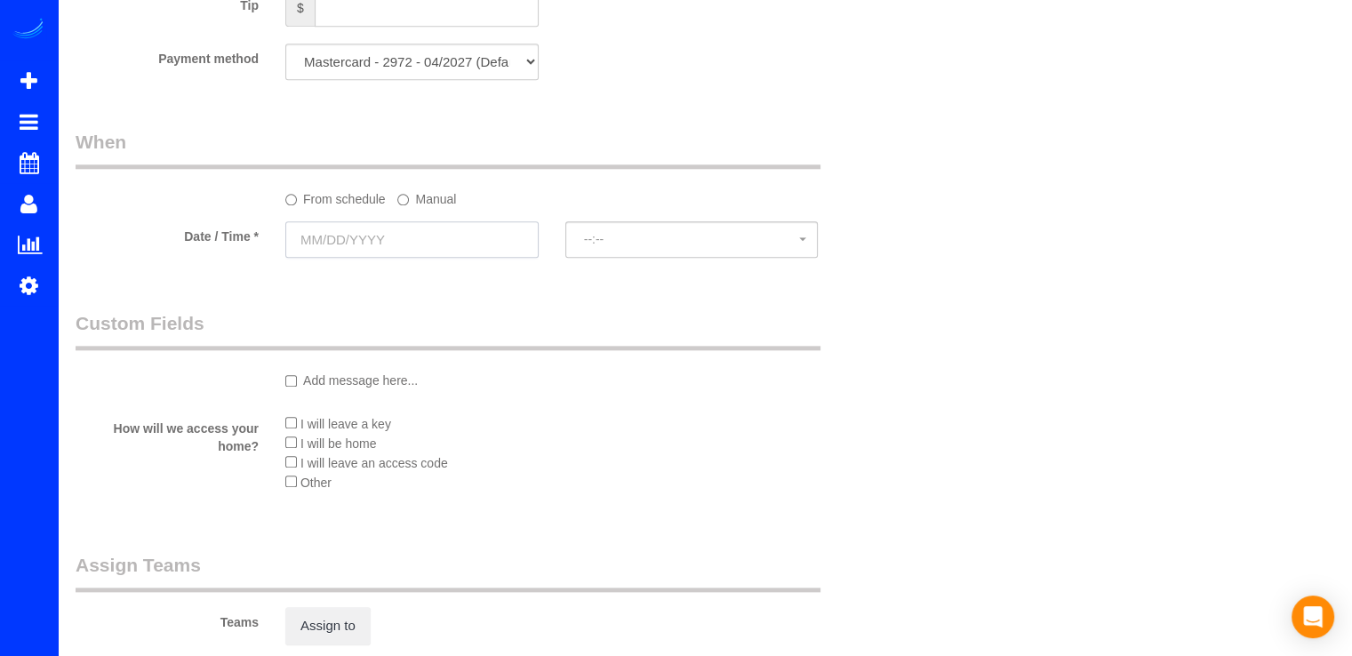
click at [349, 257] on input "text" at bounding box center [411, 239] width 253 height 36
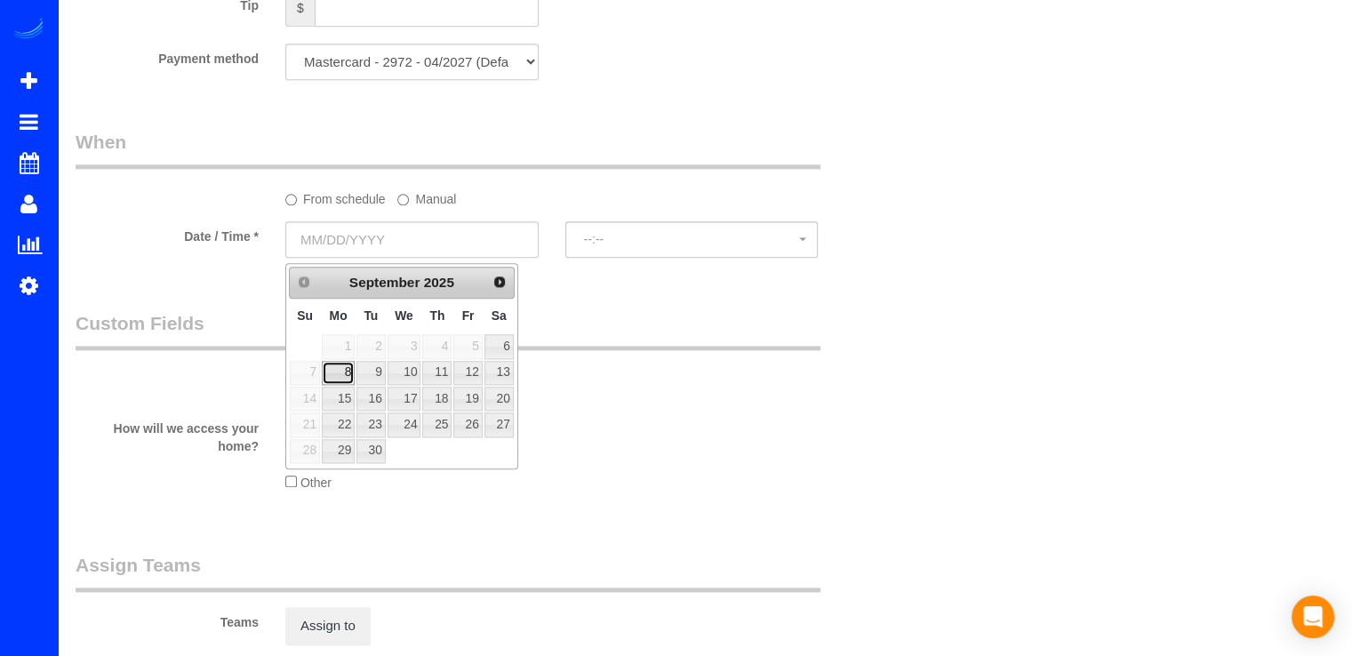
click at [339, 361] on link "8" at bounding box center [338, 373] width 33 height 24
type input "09/08/2025"
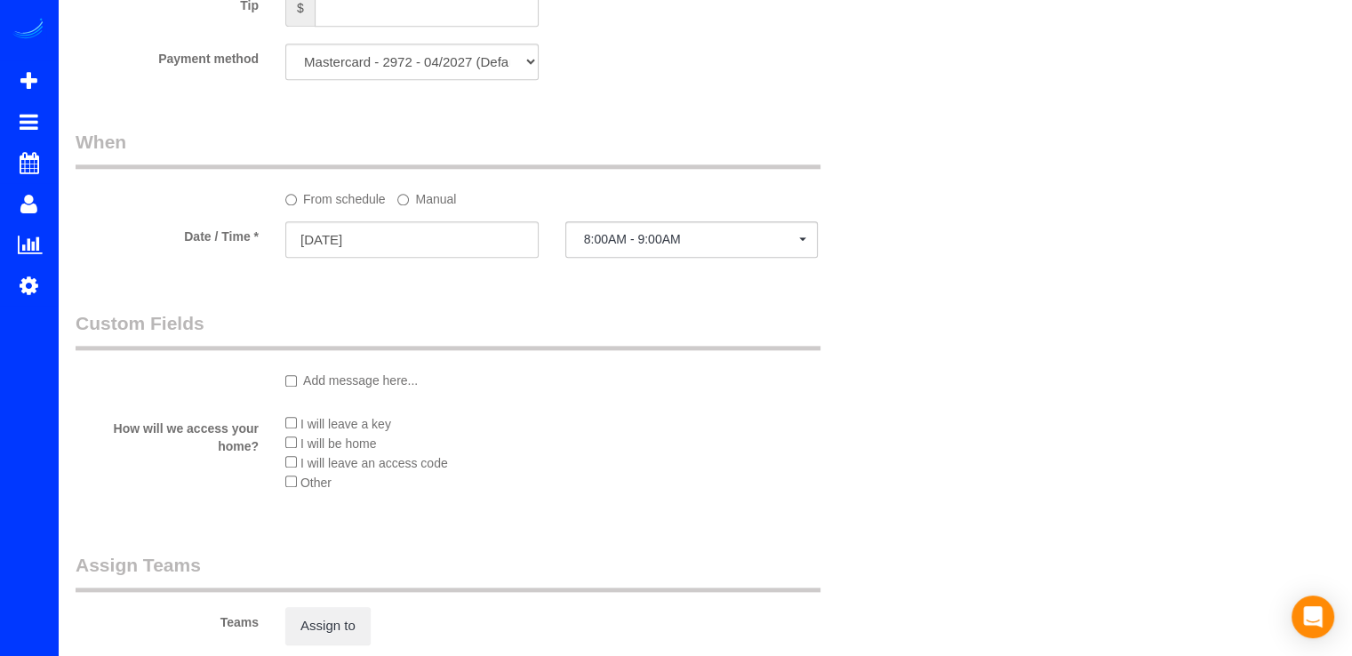
click at [668, 208] on div "From schedule Manual" at bounding box center [551, 196] width 559 height 24
click at [667, 236] on button "8:00AM - 9:00AM" at bounding box center [691, 239] width 253 height 36
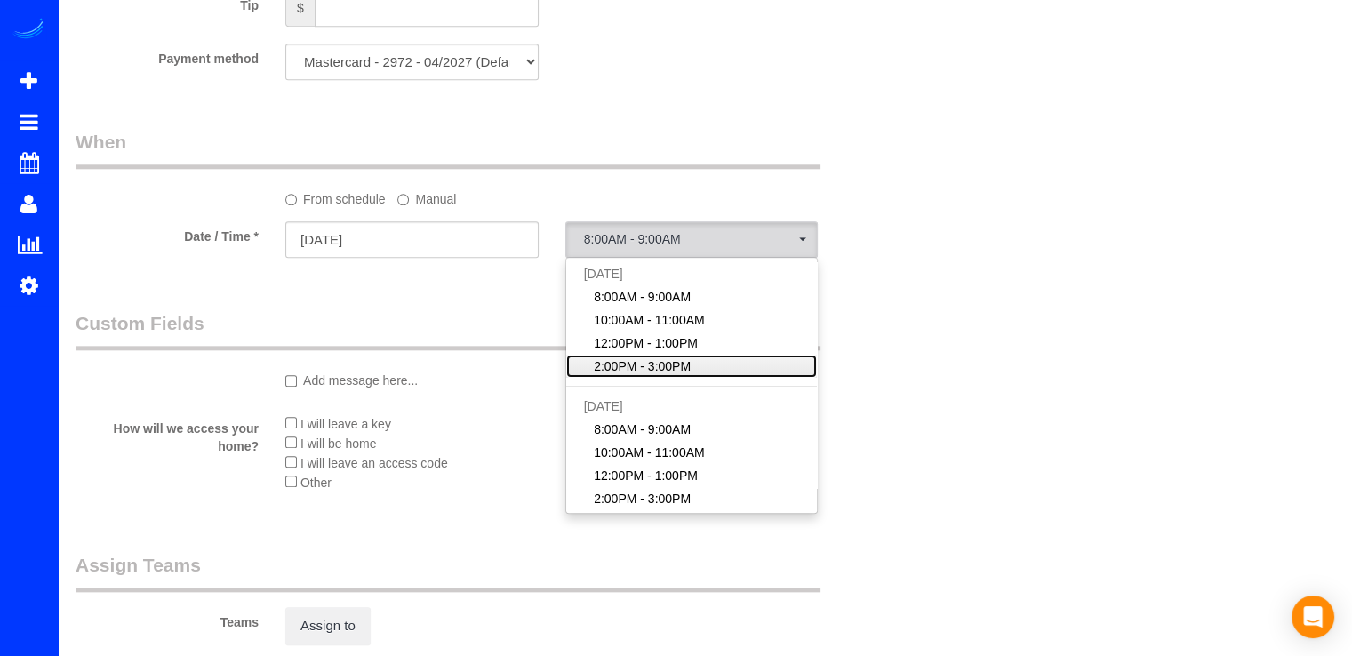
click at [626, 364] on span "2:00PM - 3:00PM" at bounding box center [642, 366] width 97 height 18
select select "spot32"
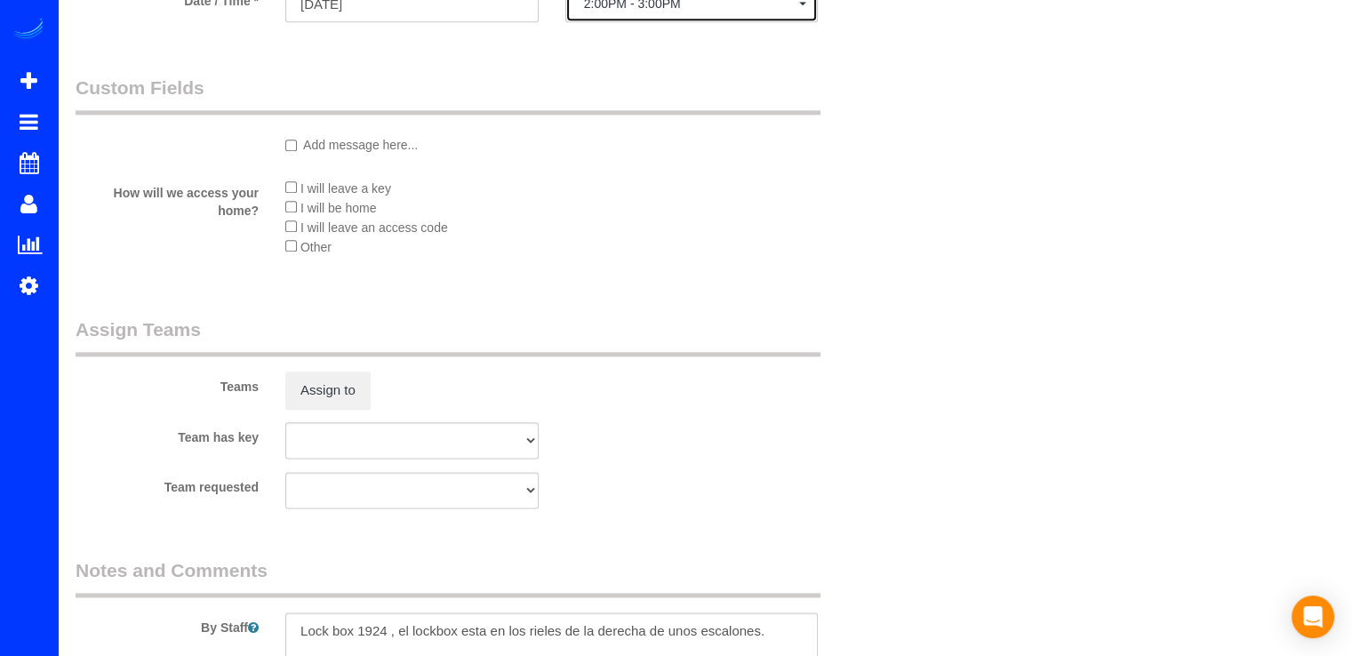
scroll to position [2373, 0]
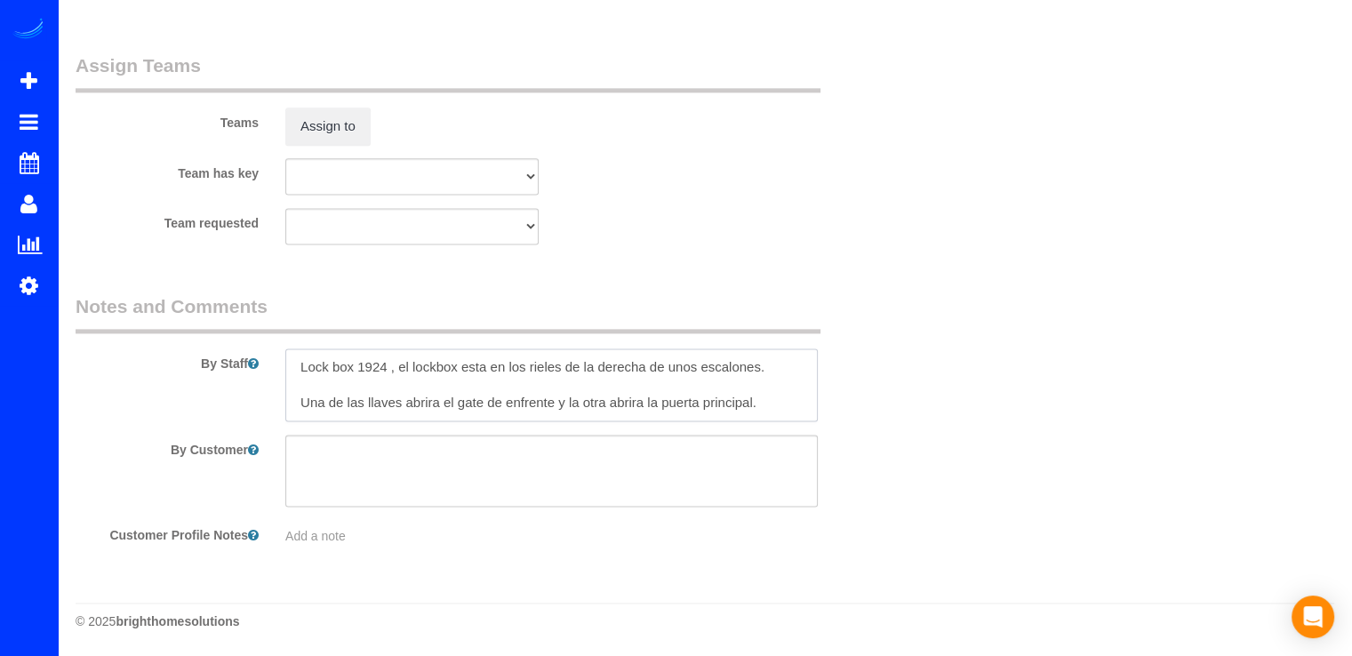
click at [750, 399] on textarea at bounding box center [551, 385] width 533 height 73
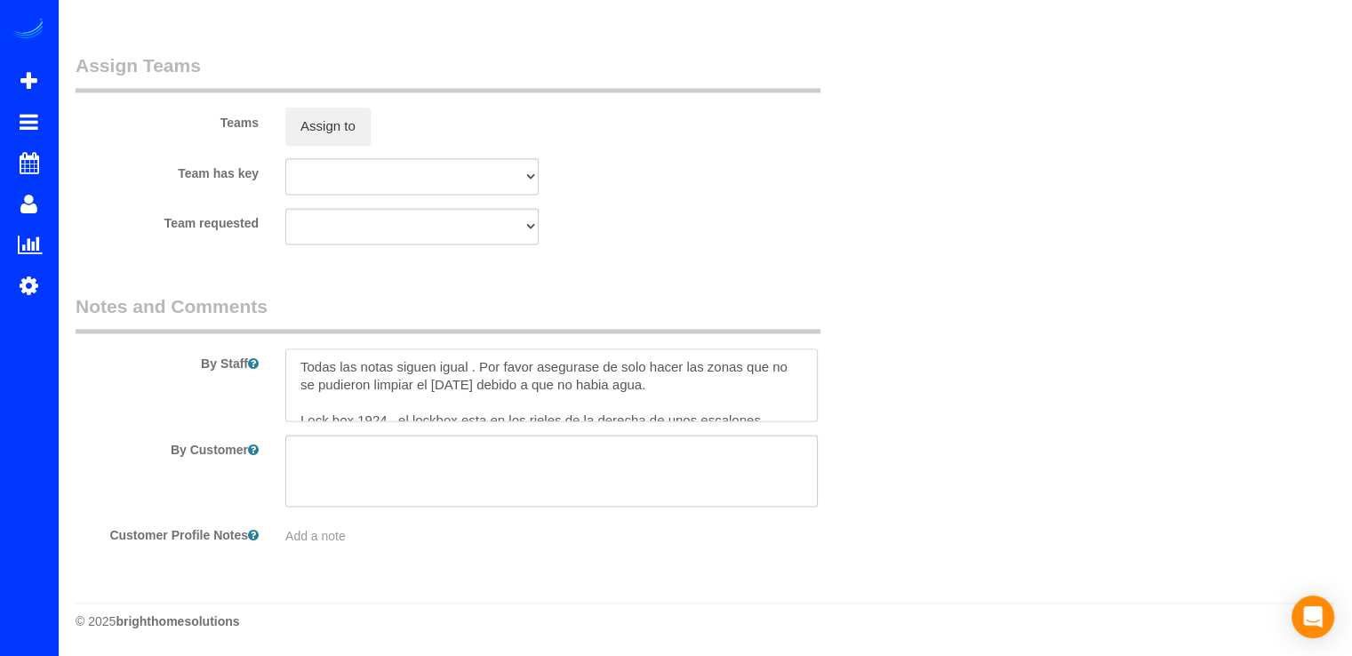
scroll to position [7, 0]
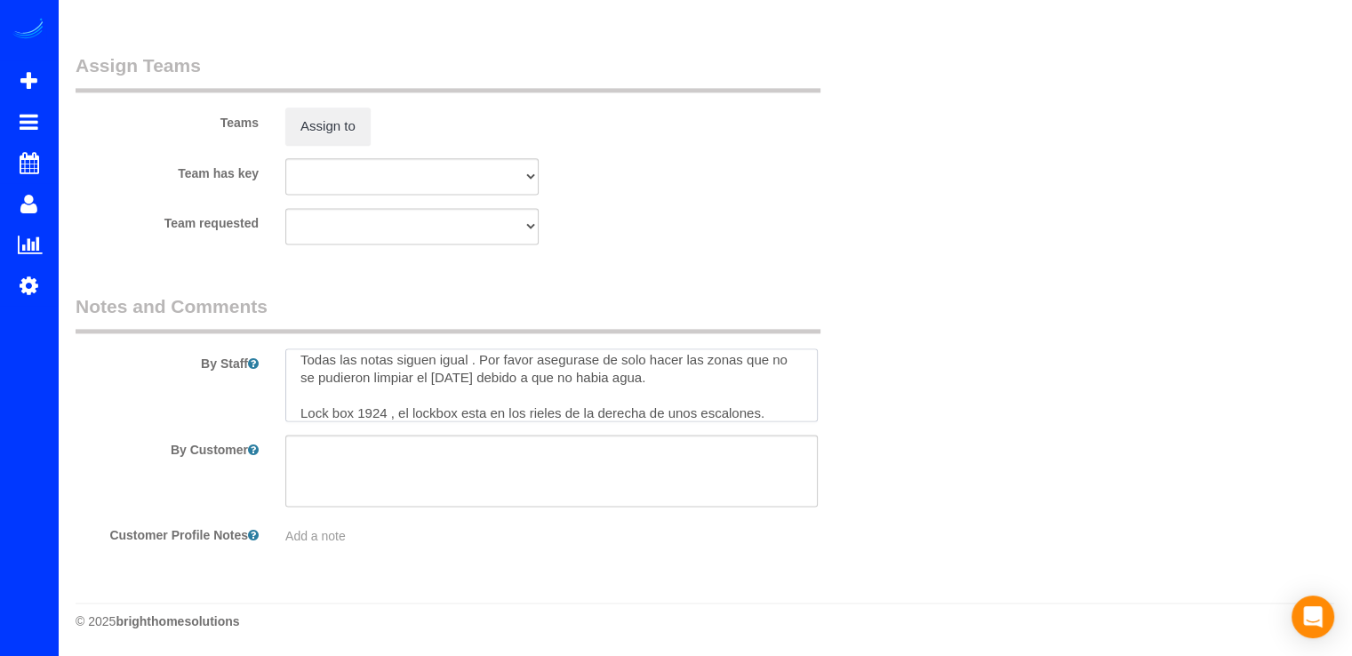
click at [643, 384] on textarea at bounding box center [551, 385] width 533 height 73
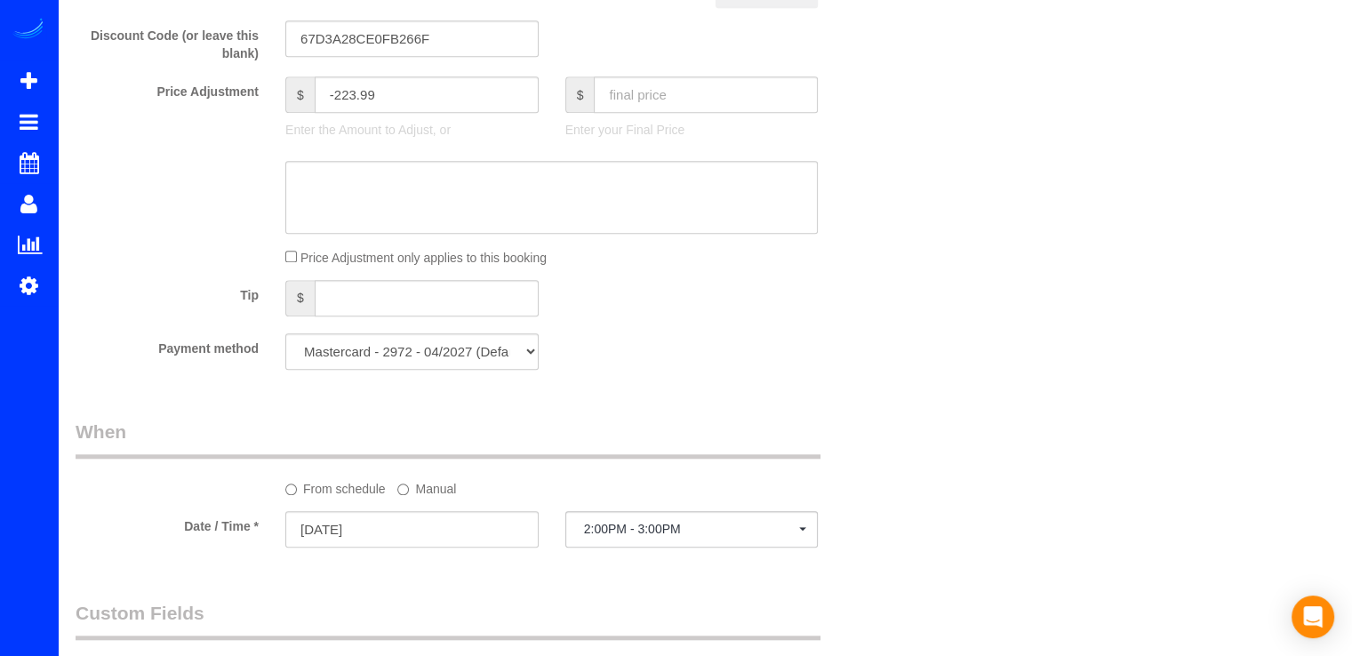
scroll to position [1334, 0]
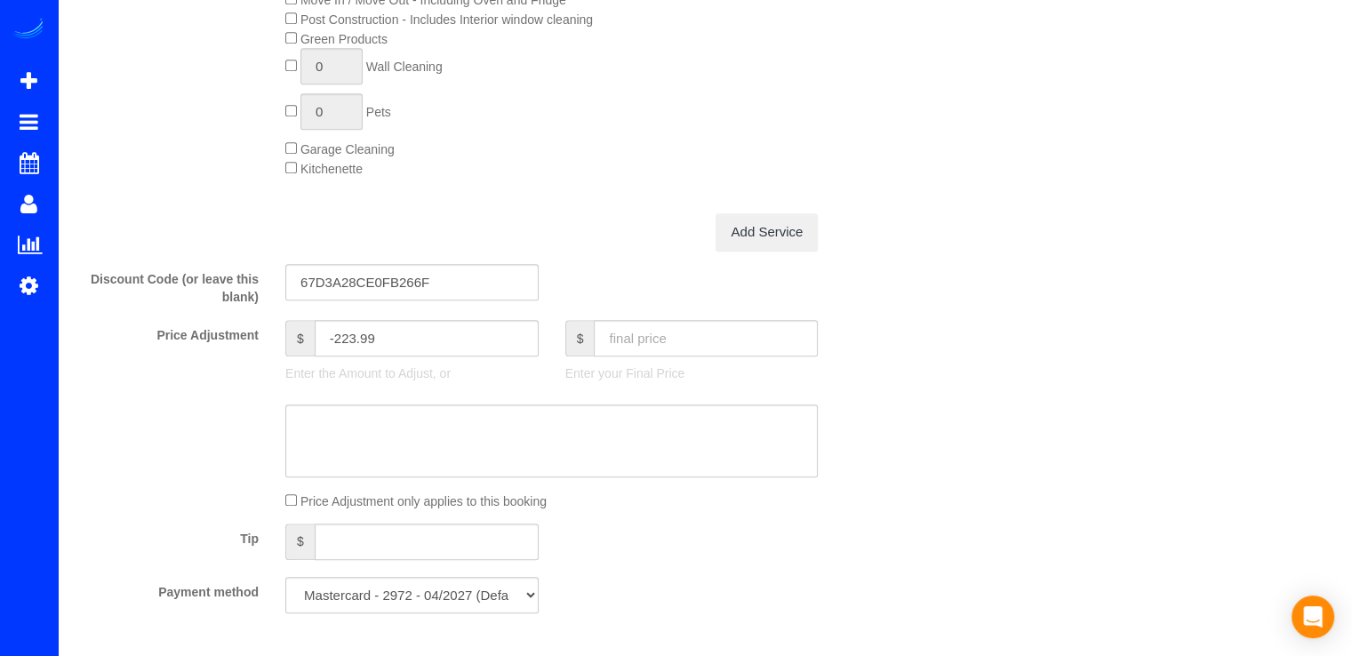
type textarea "Todas las notas siguen igual . Por favor asegurase de solo hacer las zonas que …"
click at [651, 377] on p "Enter your Final Price" at bounding box center [691, 374] width 253 height 18
drag, startPoint x: 647, startPoint y: 349, endPoint x: 634, endPoint y: 349, distance: 13.3
click at [647, 349] on input "text" at bounding box center [706, 338] width 224 height 36
type input "172.99"
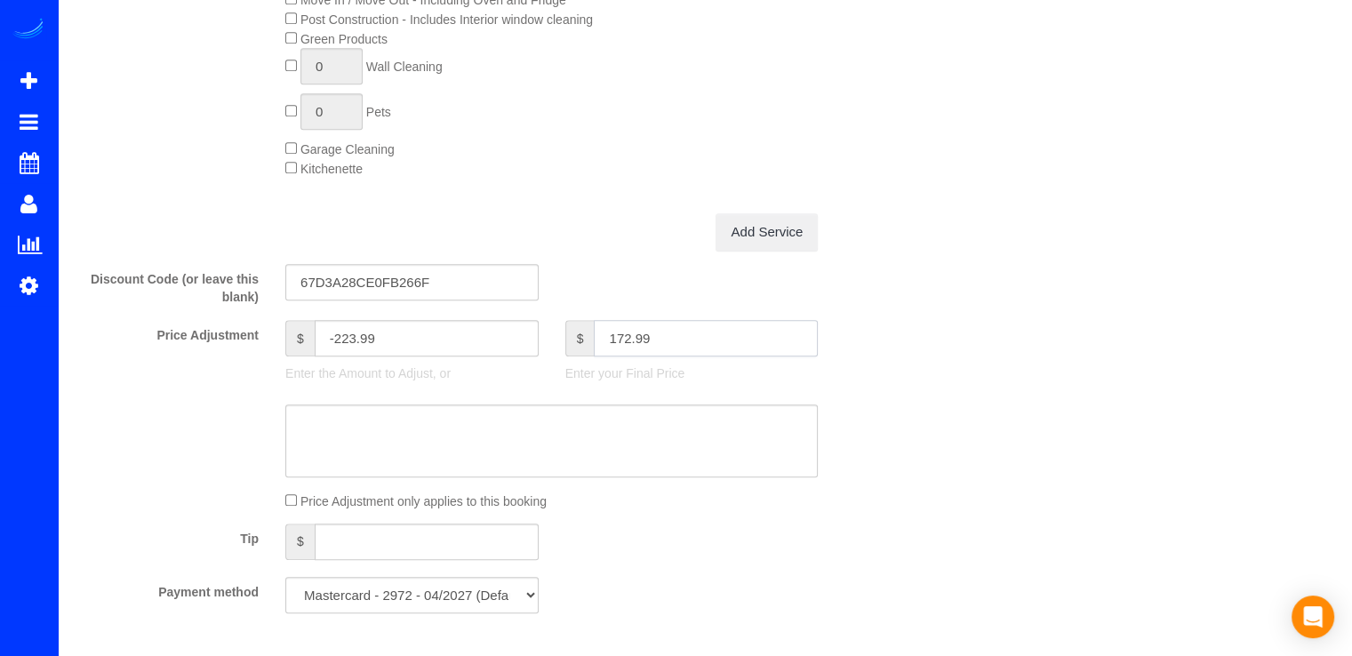
type input "-223"
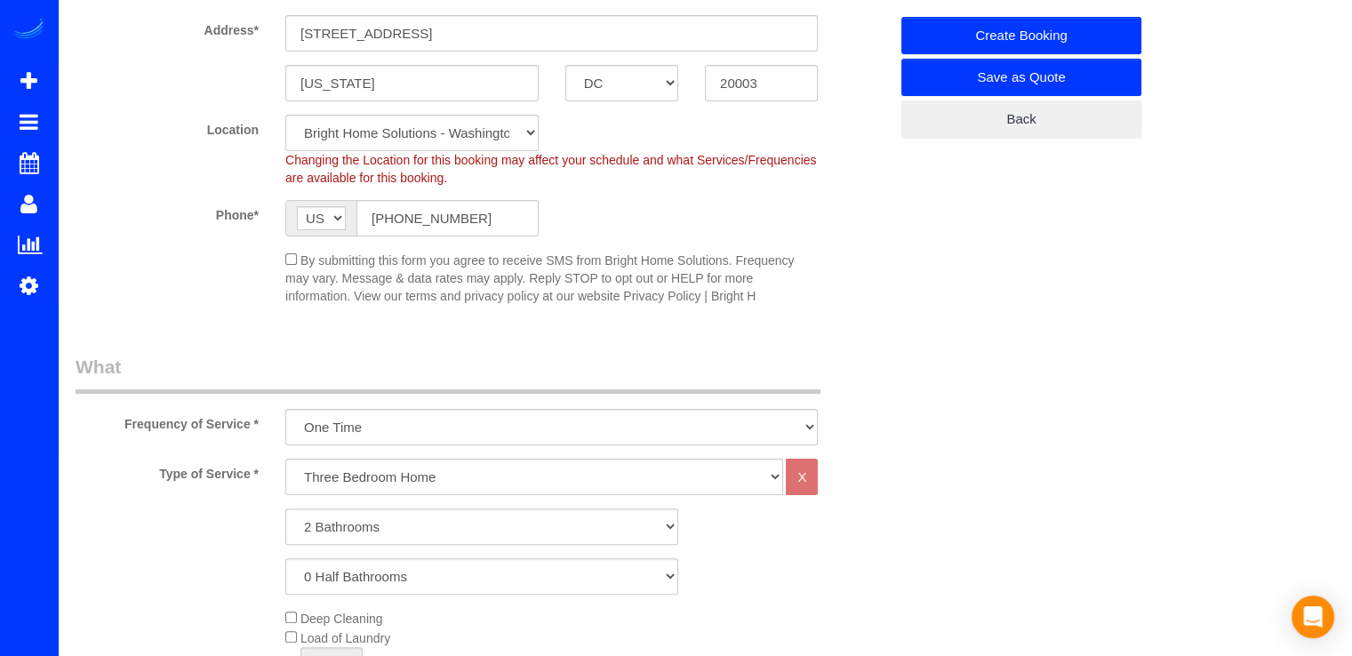
scroll to position [150, 0]
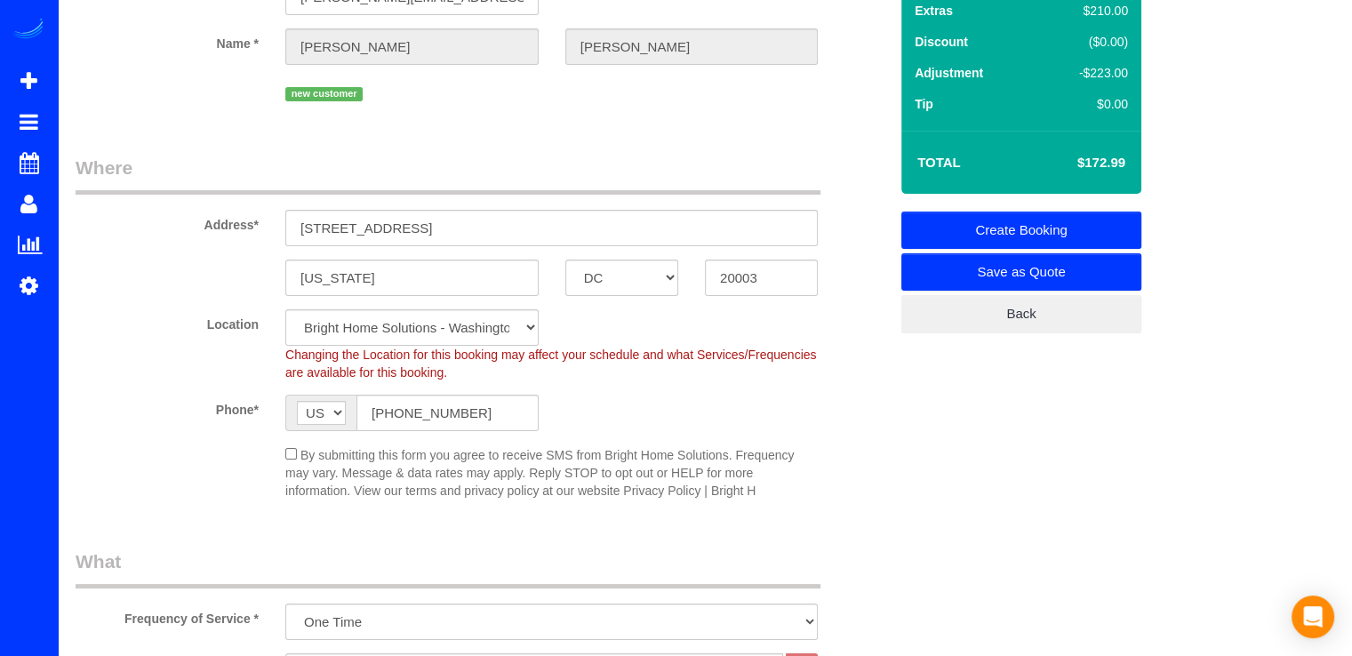
click at [1084, 220] on link "Create Booking" at bounding box center [1021, 230] width 240 height 37
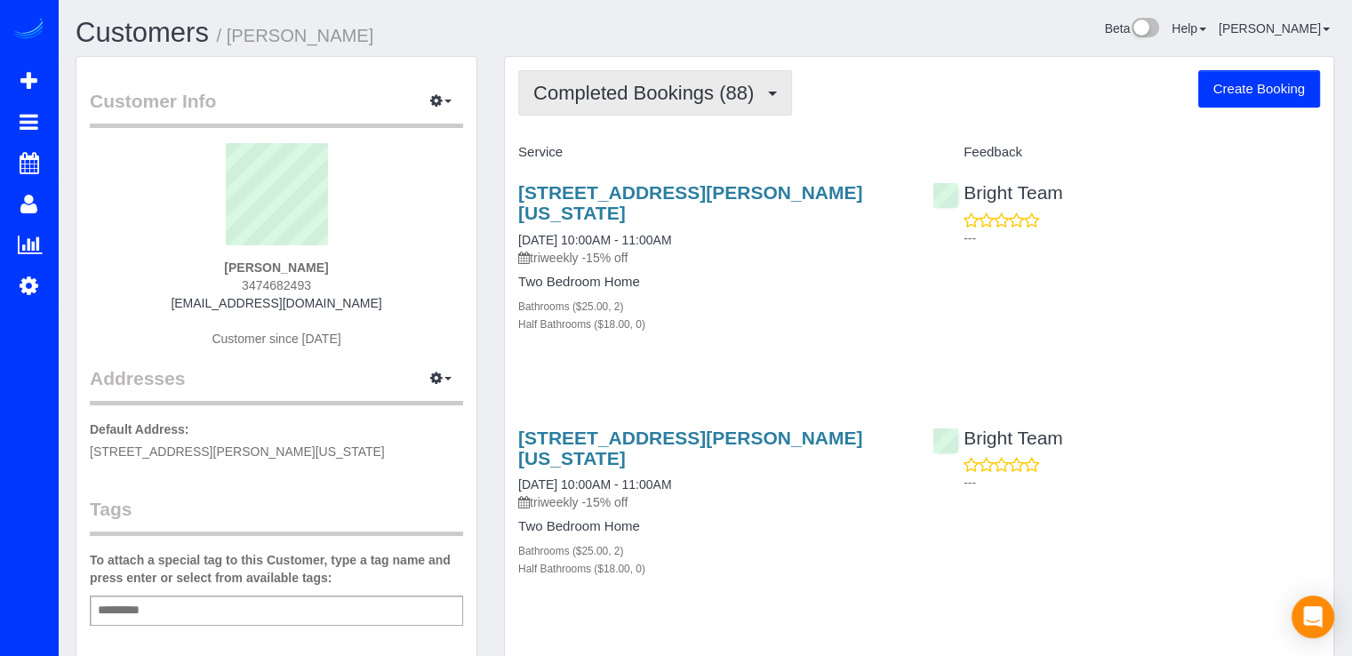
click at [718, 107] on button "Completed Bookings (88)" at bounding box center [655, 92] width 274 height 45
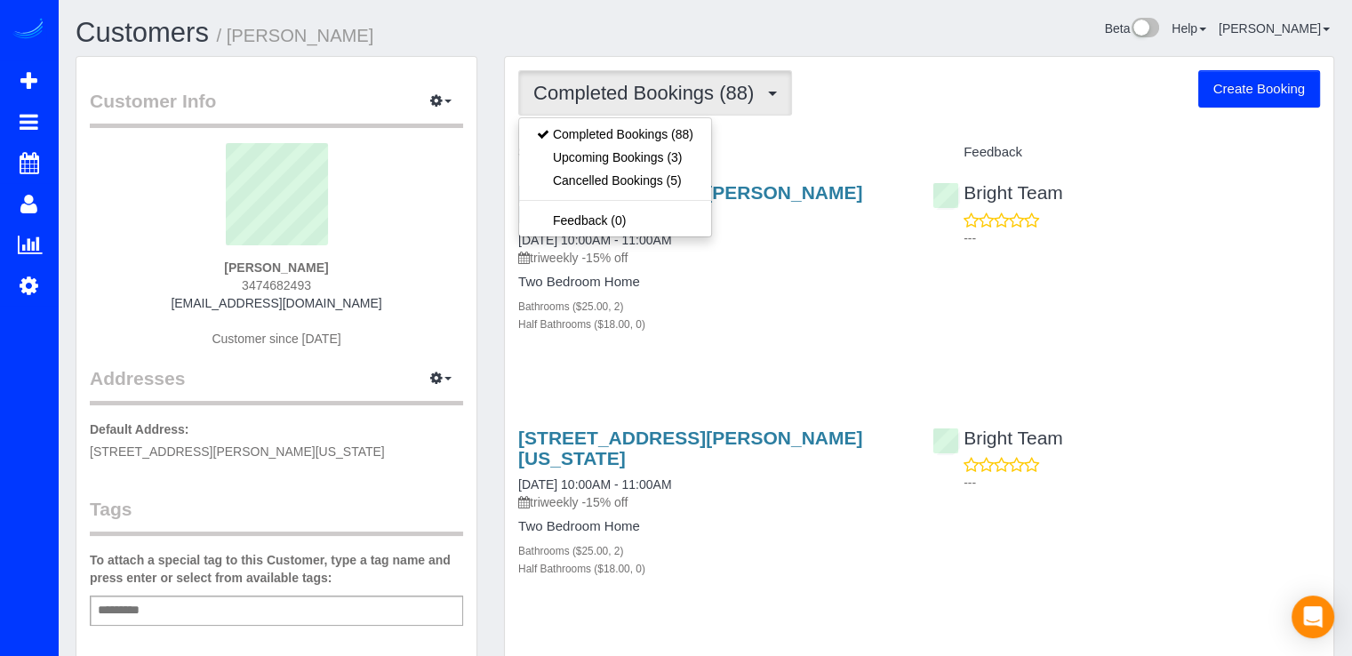
click at [807, 148] on h4 "Service" at bounding box center [712, 152] width 388 height 15
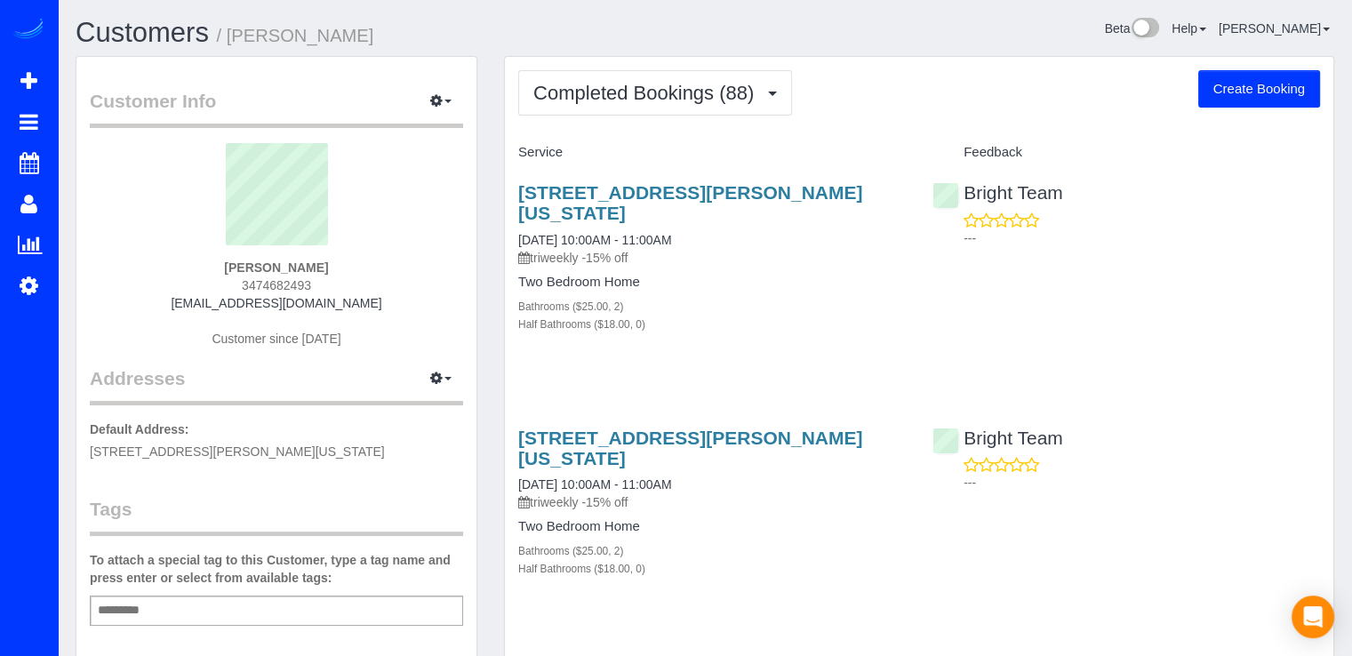
click at [658, 138] on div "Service" at bounding box center [712, 153] width 414 height 30
click at [672, 107] on button "Completed Bookings (88)" at bounding box center [655, 92] width 274 height 45
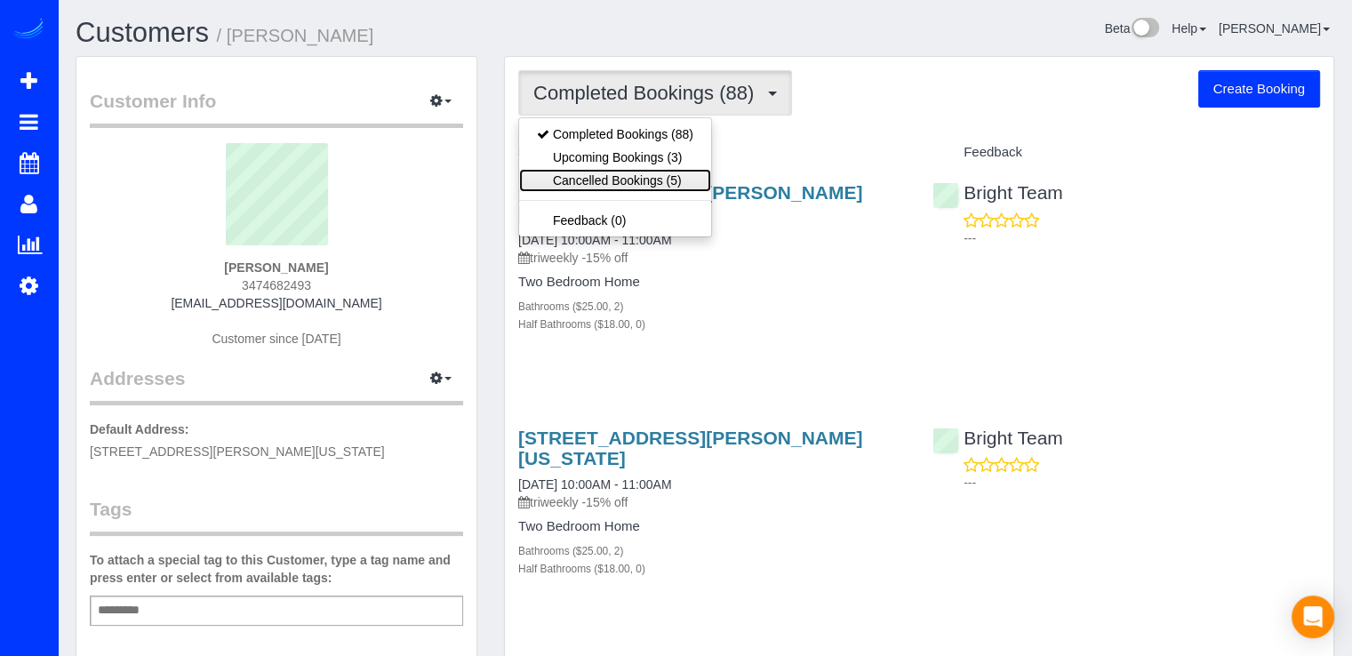
click at [635, 186] on link "Cancelled Bookings (5)" at bounding box center [615, 180] width 192 height 23
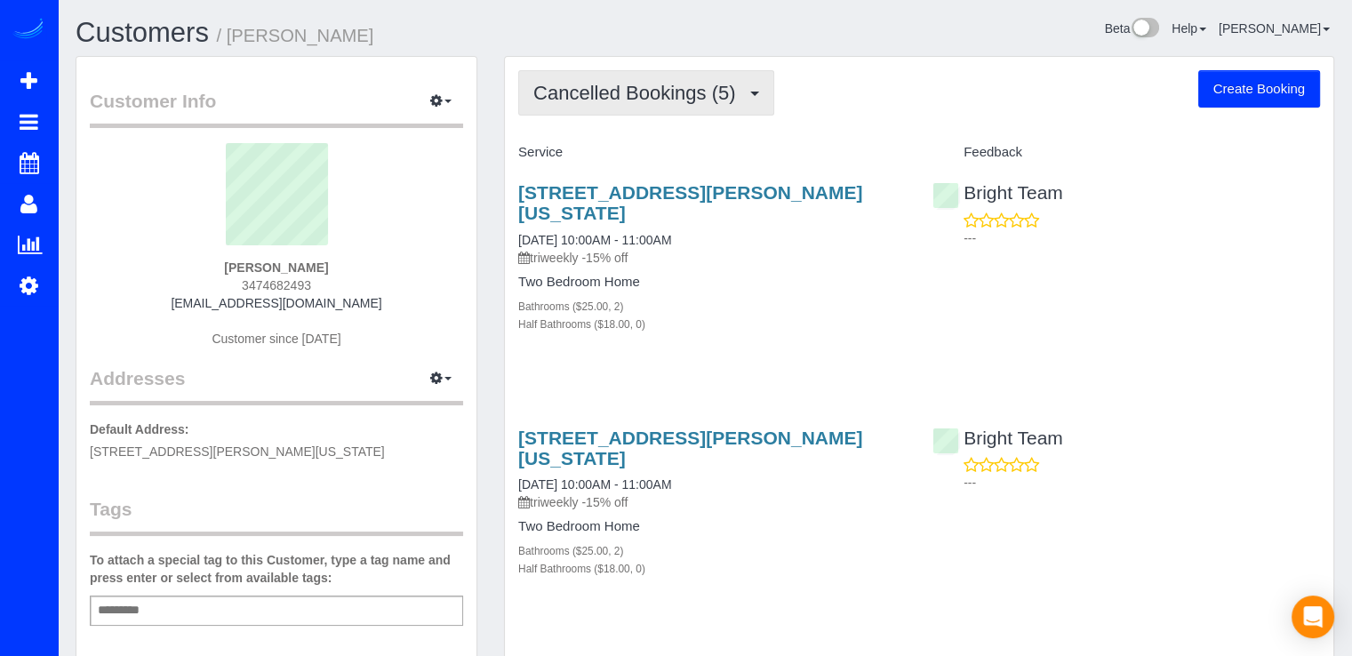
click at [630, 100] on span "Cancelled Bookings (5)" at bounding box center [638, 93] width 211 height 22
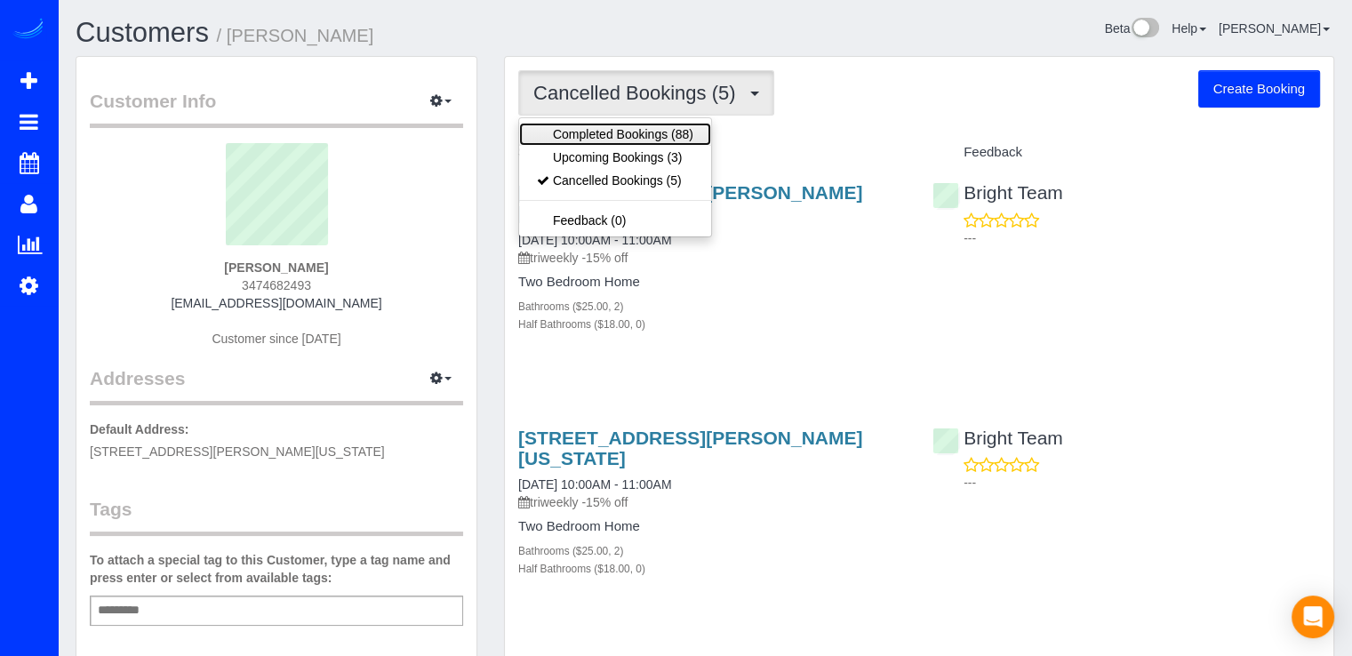
click at [650, 142] on link "Completed Bookings (88)" at bounding box center [615, 134] width 192 height 23
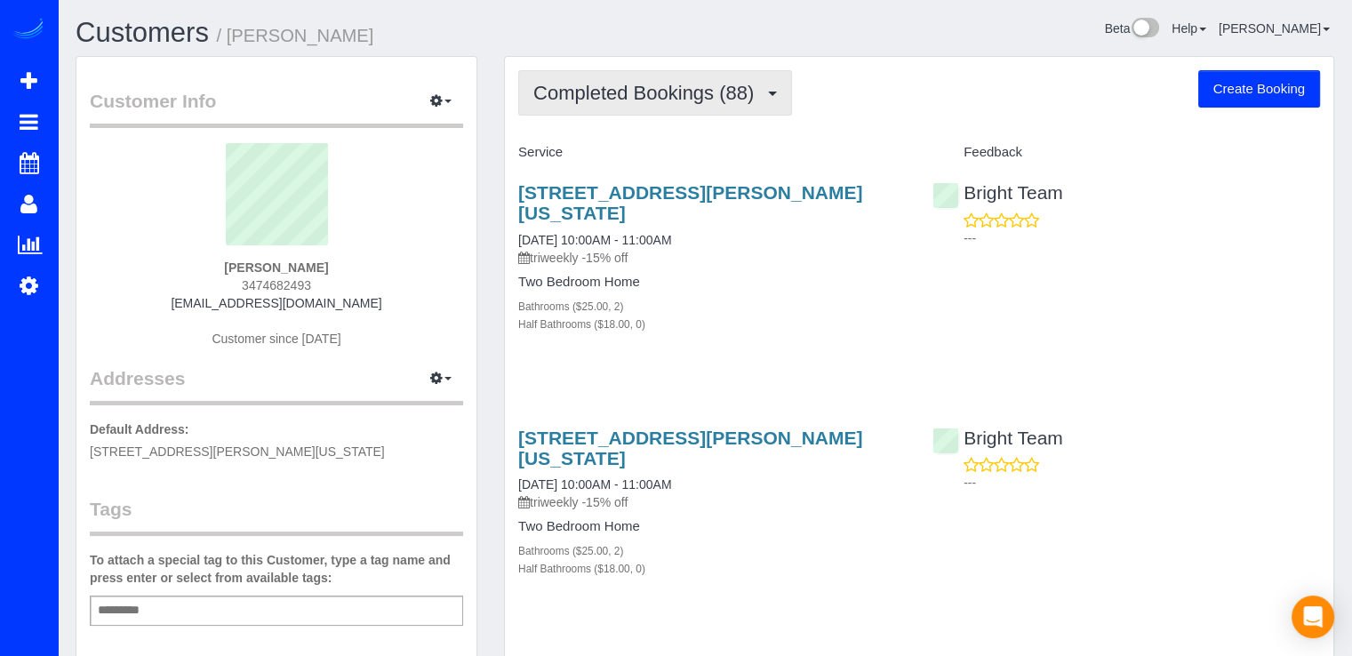
click at [633, 106] on button "Completed Bookings (88)" at bounding box center [655, 92] width 274 height 45
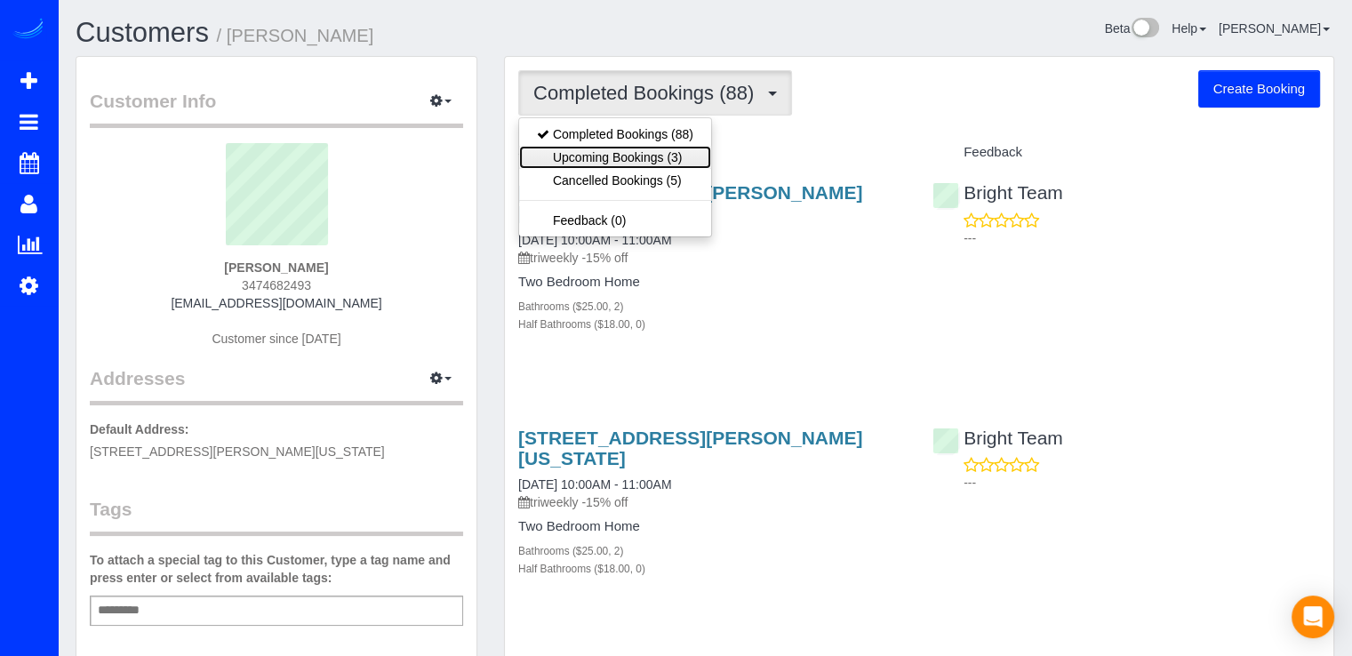
click at [629, 164] on link "Upcoming Bookings (3)" at bounding box center [615, 157] width 192 height 23
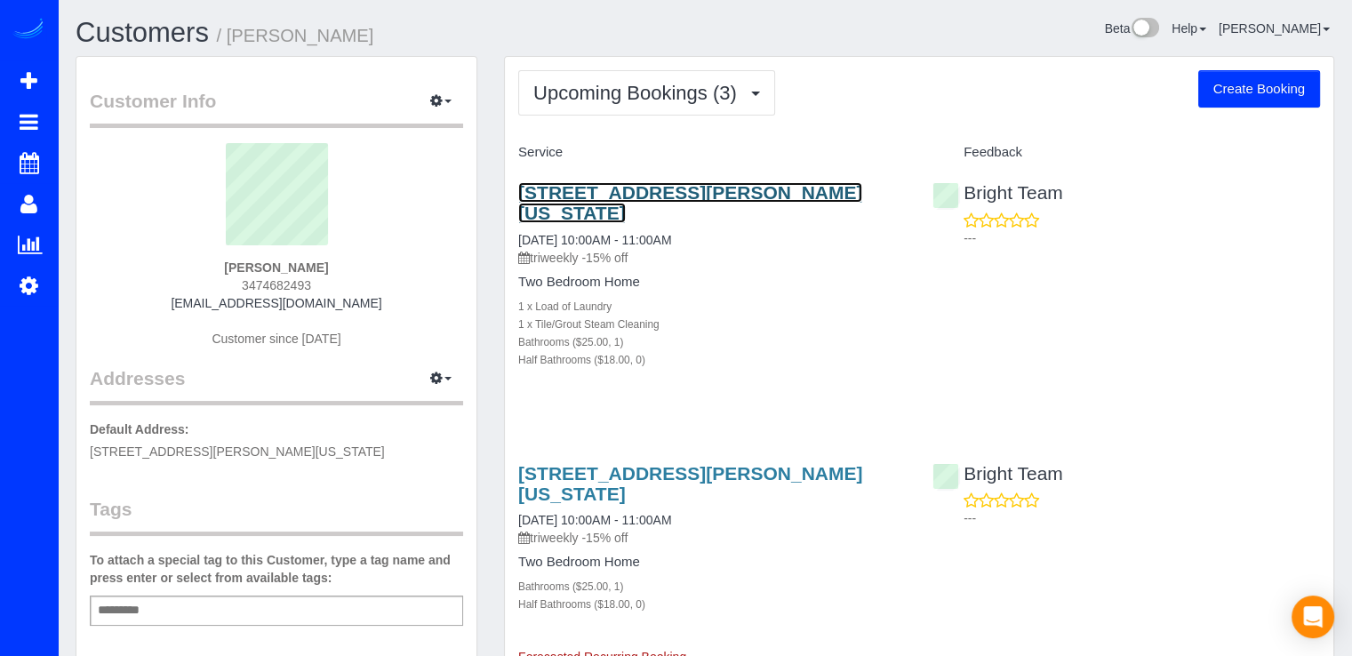
click at [621, 197] on link "45 Sutton Square Sw, #704, Washington, DC 20024" at bounding box center [690, 202] width 344 height 41
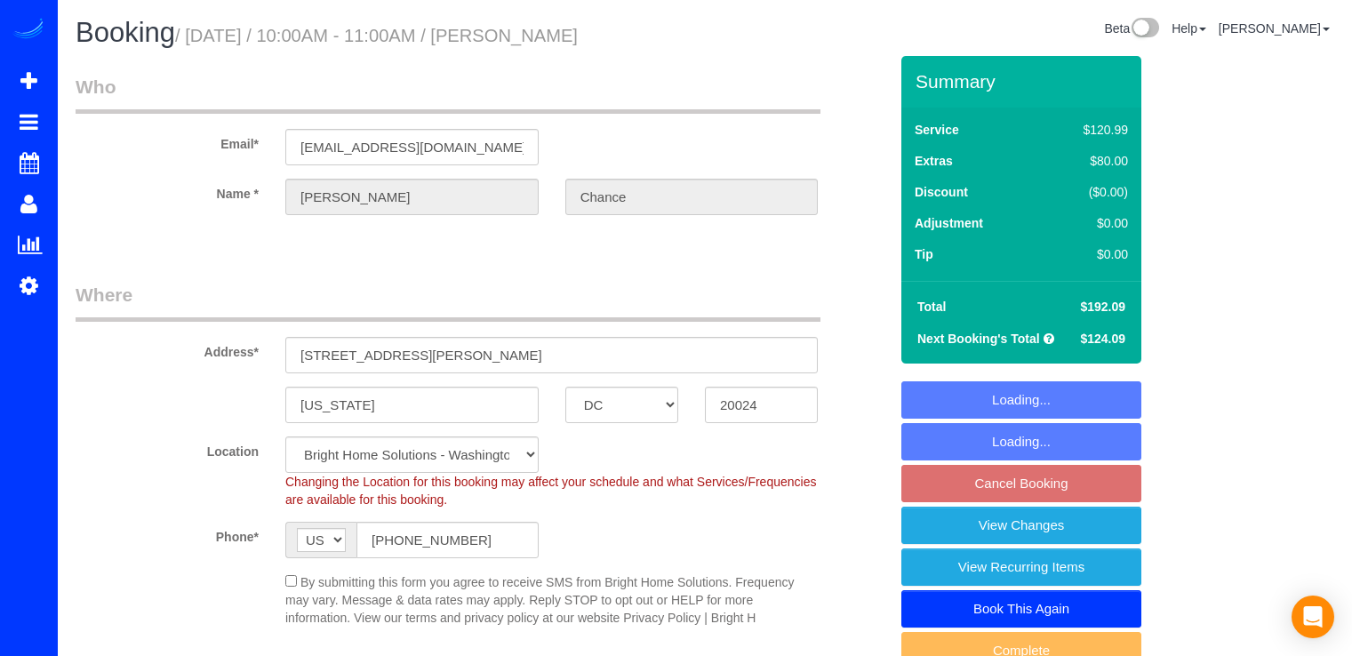
select select "DC"
select select "spot2"
select select "object:783"
select select "spot19"
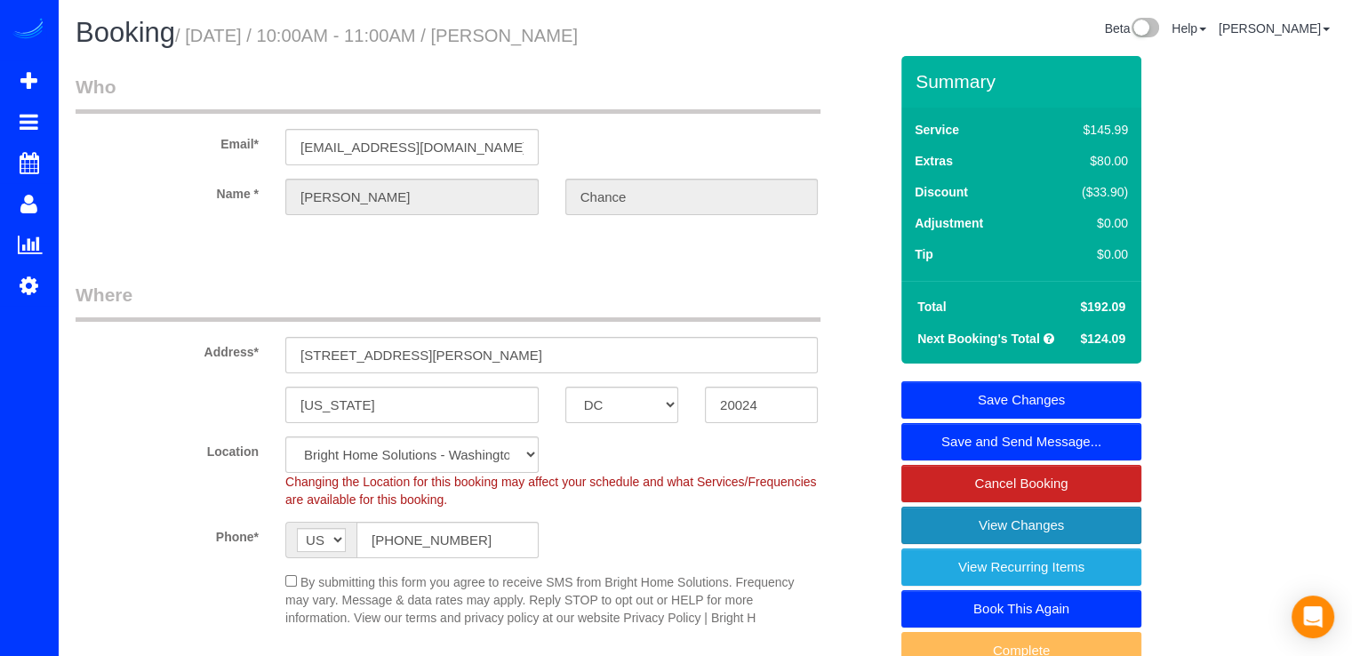
click at [921, 527] on link "View Changes" at bounding box center [1021, 525] width 240 height 37
